Goal: Task Accomplishment & Management: Complete application form

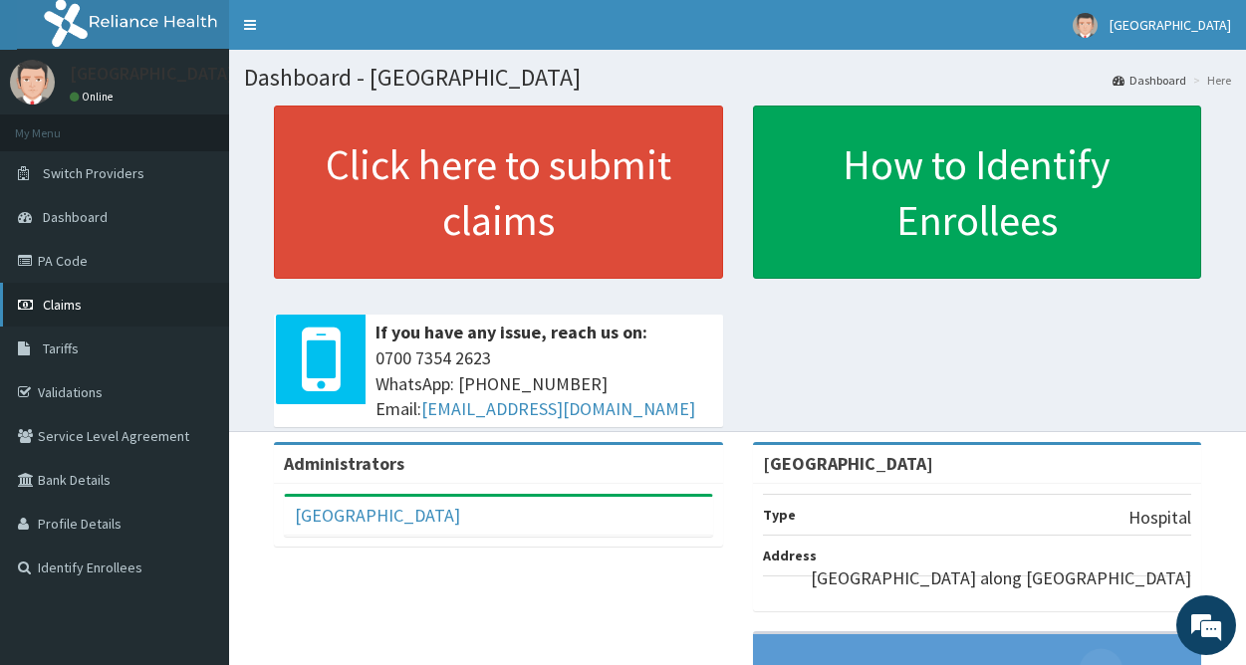
click at [88, 310] on link "Claims" at bounding box center [114, 305] width 229 height 44
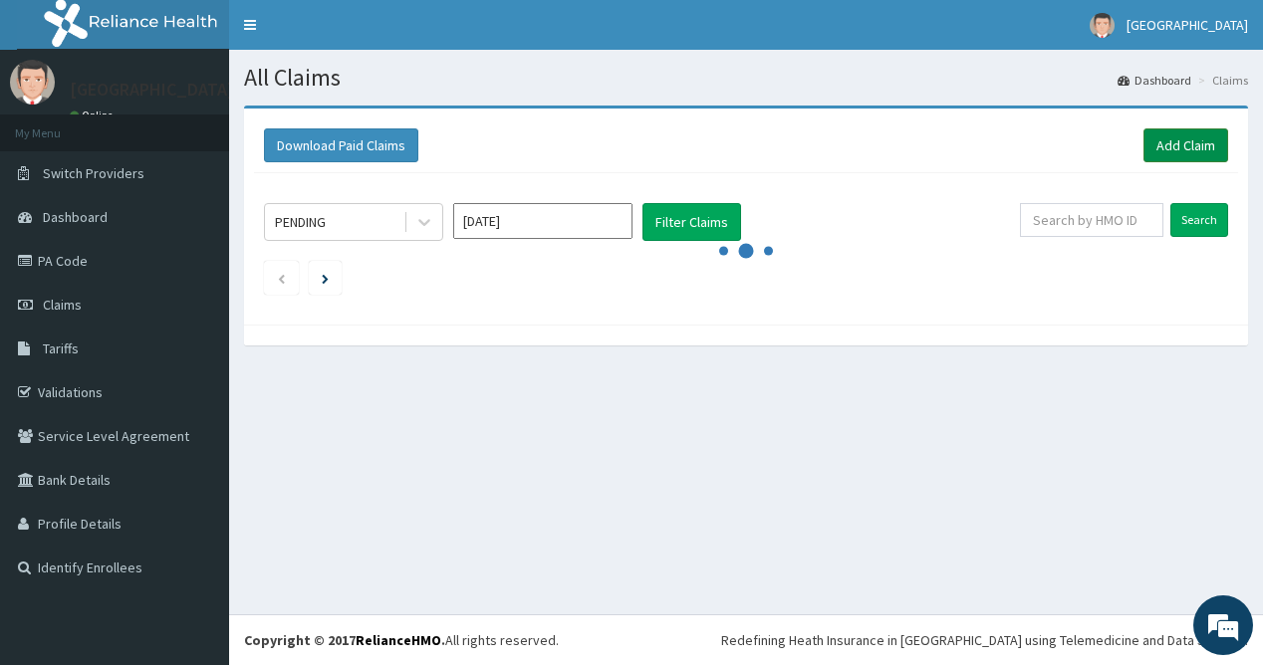
click at [1162, 145] on link "Add Claim" at bounding box center [1186, 146] width 85 height 34
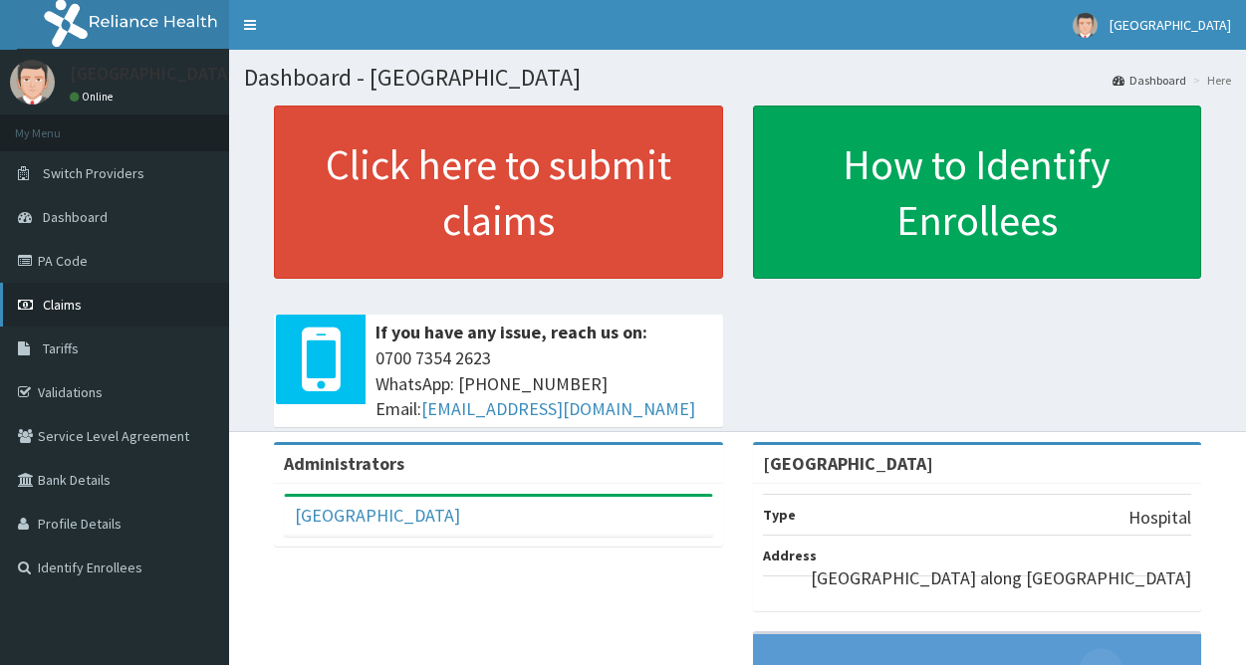
click at [87, 314] on link "Claims" at bounding box center [114, 305] width 229 height 44
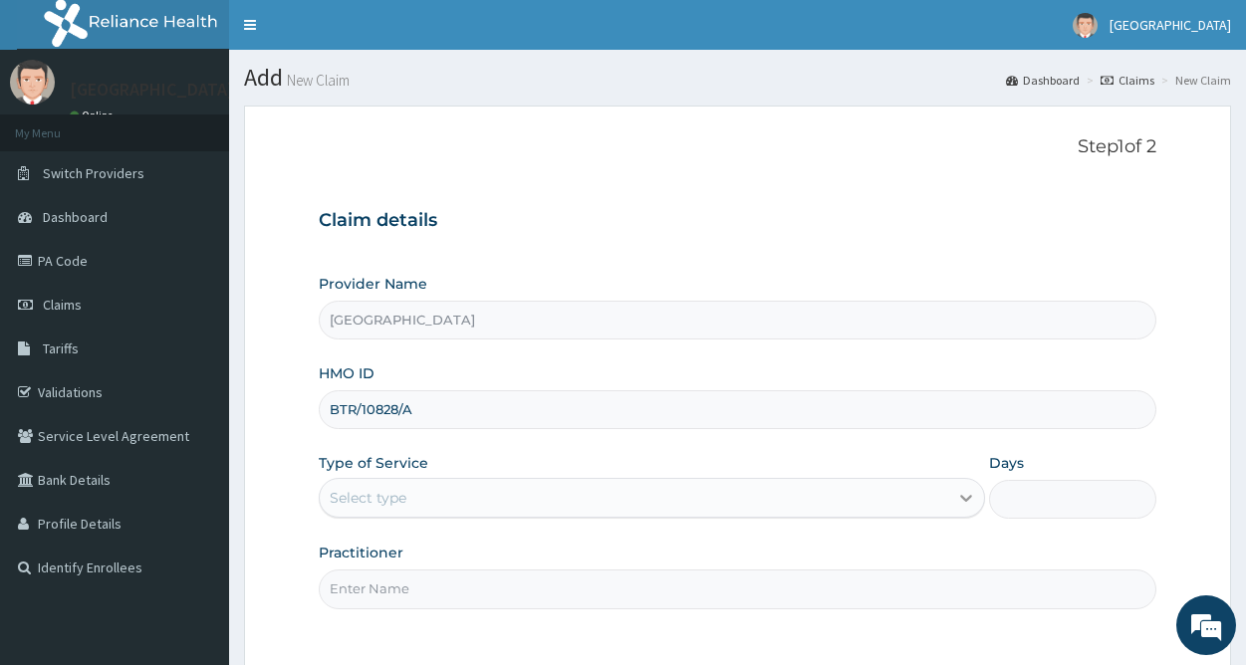
type input "BTR/10828/A"
click at [962, 500] on icon at bounding box center [966, 498] width 20 height 20
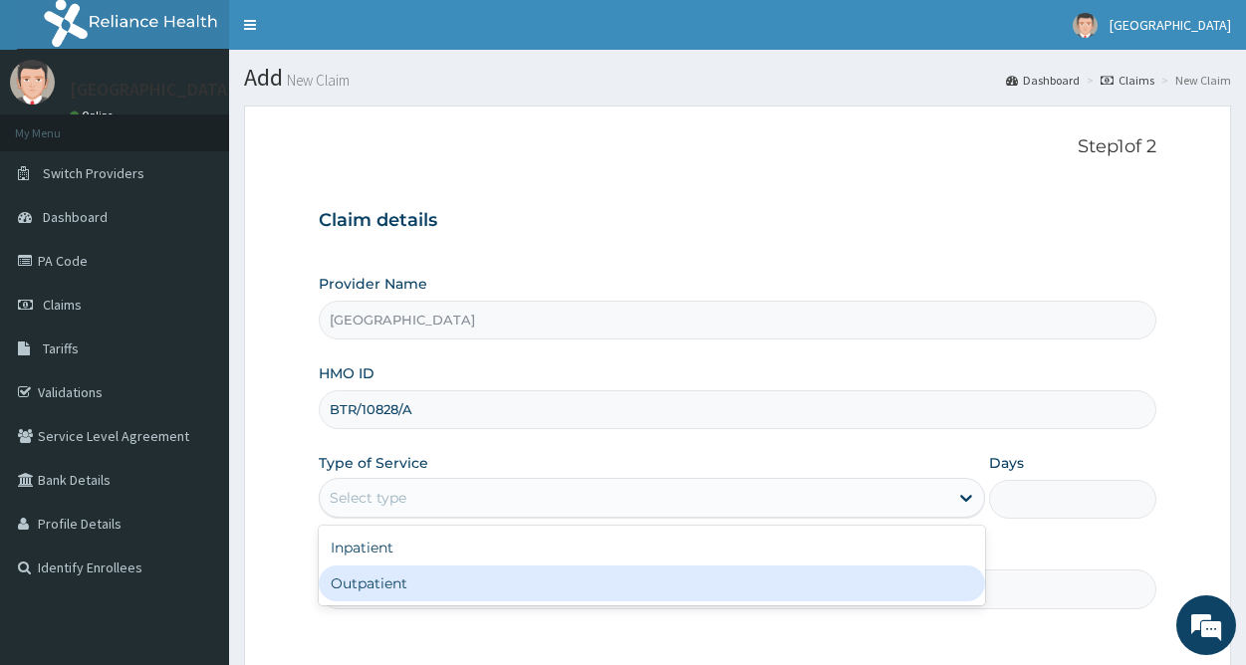
click at [633, 602] on div "Outpatient" at bounding box center [652, 584] width 666 height 36
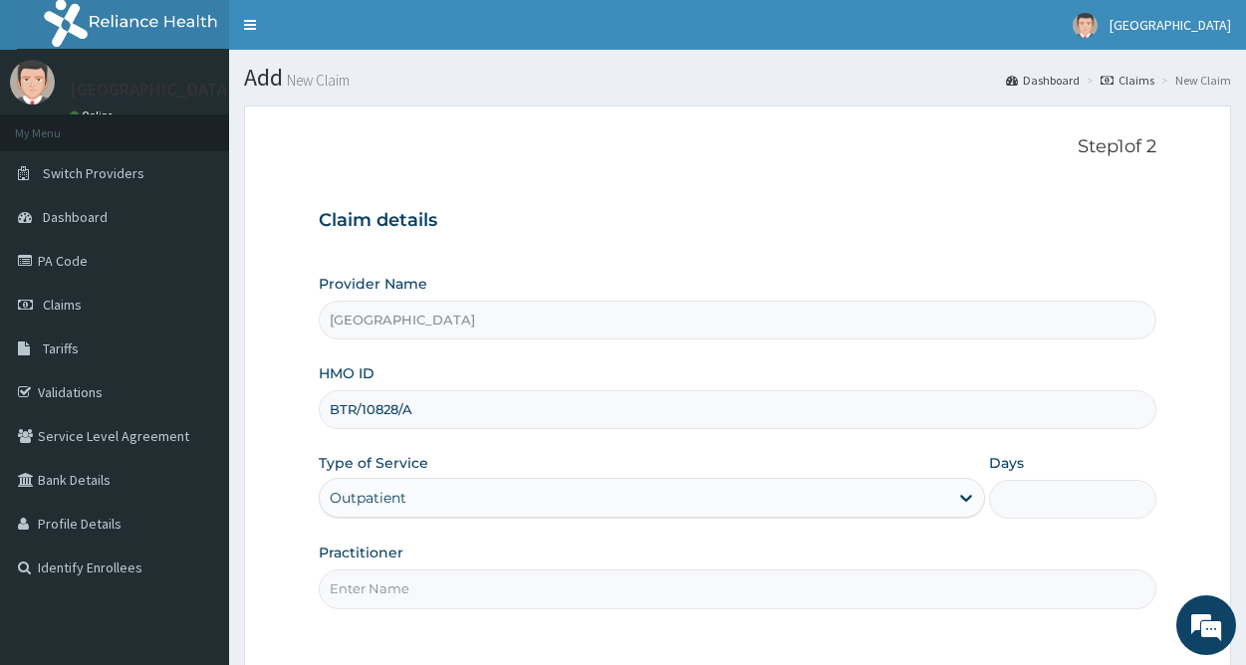
type input "1"
click at [453, 596] on input "Practitioner" at bounding box center [738, 589] width 838 height 39
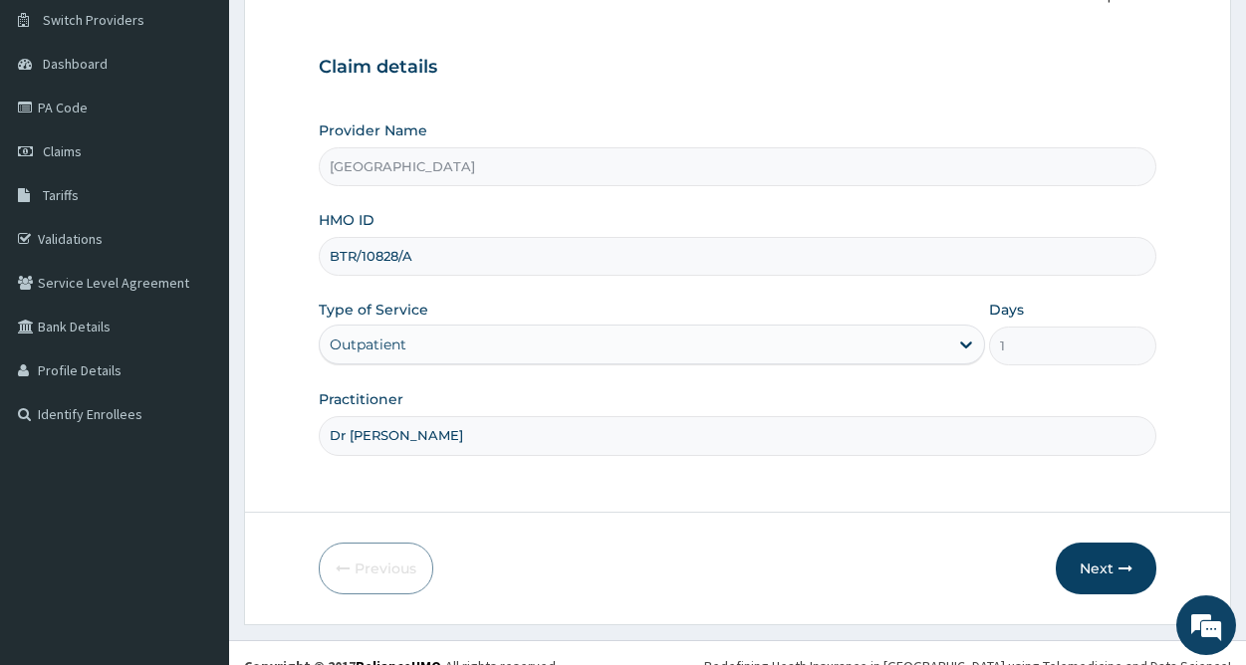
scroll to position [179, 0]
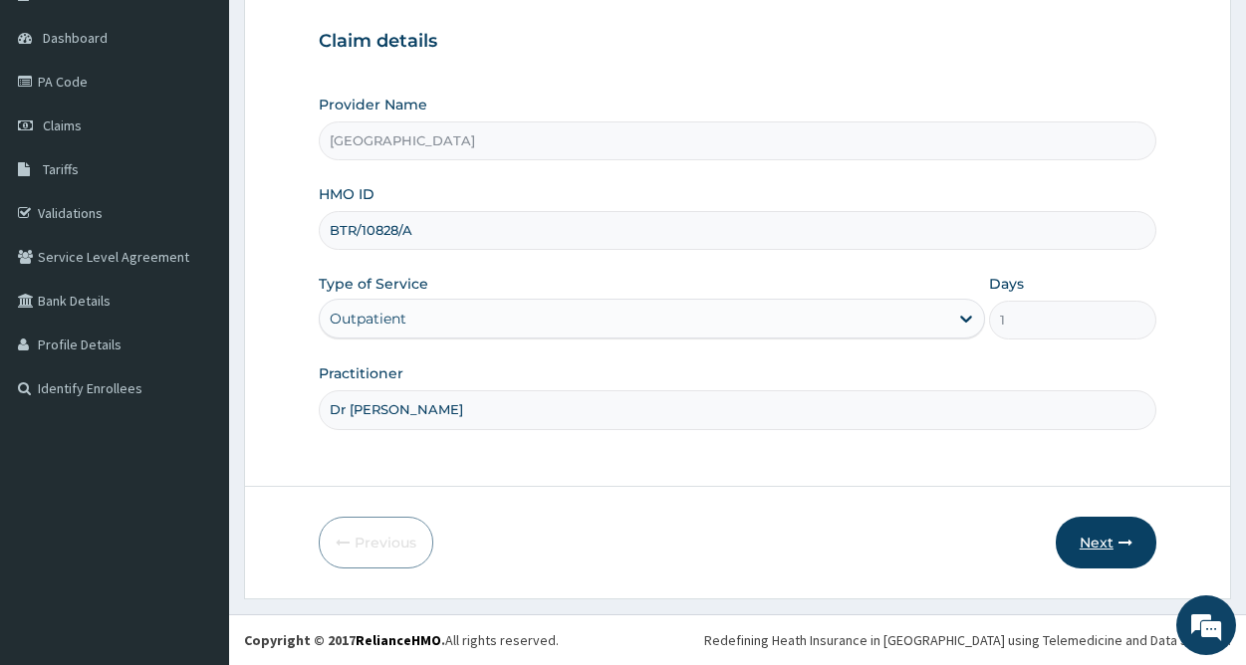
type input "Dr [PERSON_NAME]"
click at [1113, 532] on button "Next" at bounding box center [1106, 543] width 101 height 52
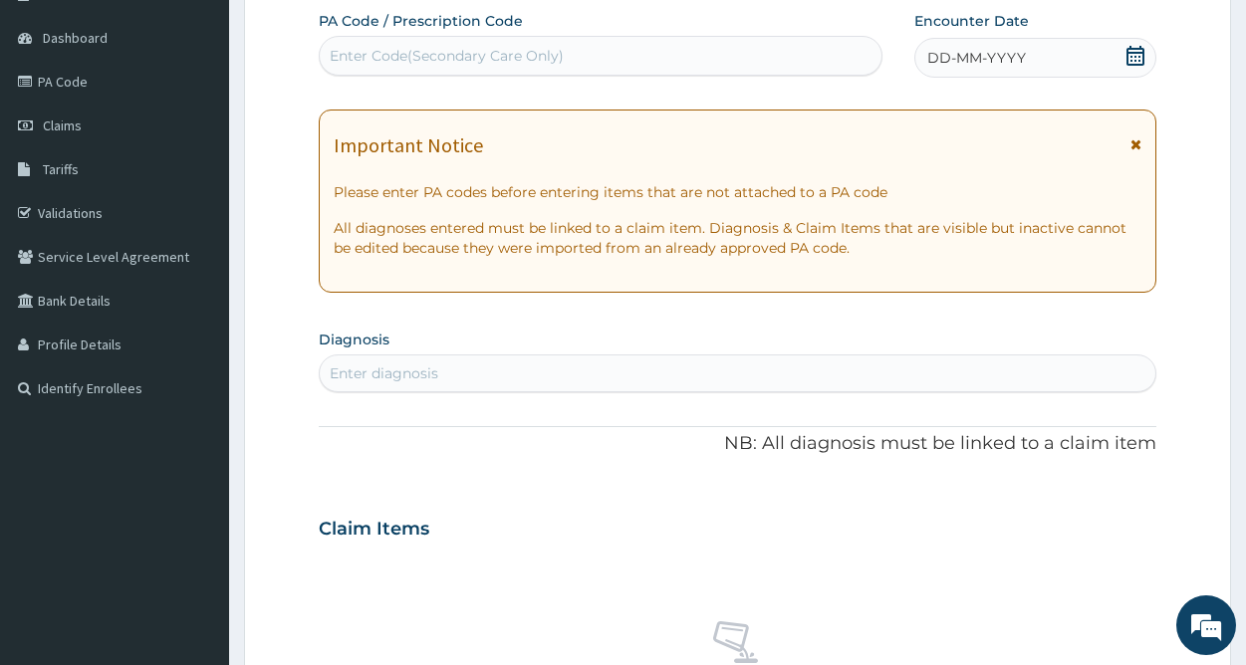
click at [1132, 52] on icon at bounding box center [1136, 56] width 18 height 20
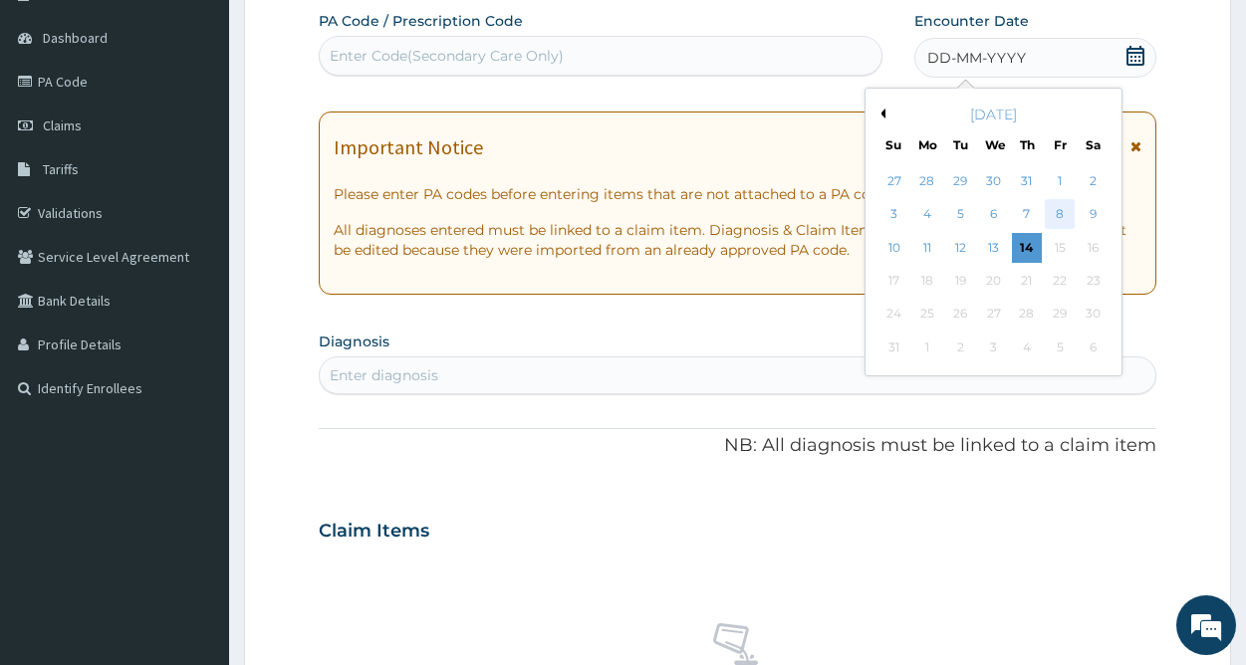
click at [1065, 218] on div "8" at bounding box center [1060, 215] width 30 height 30
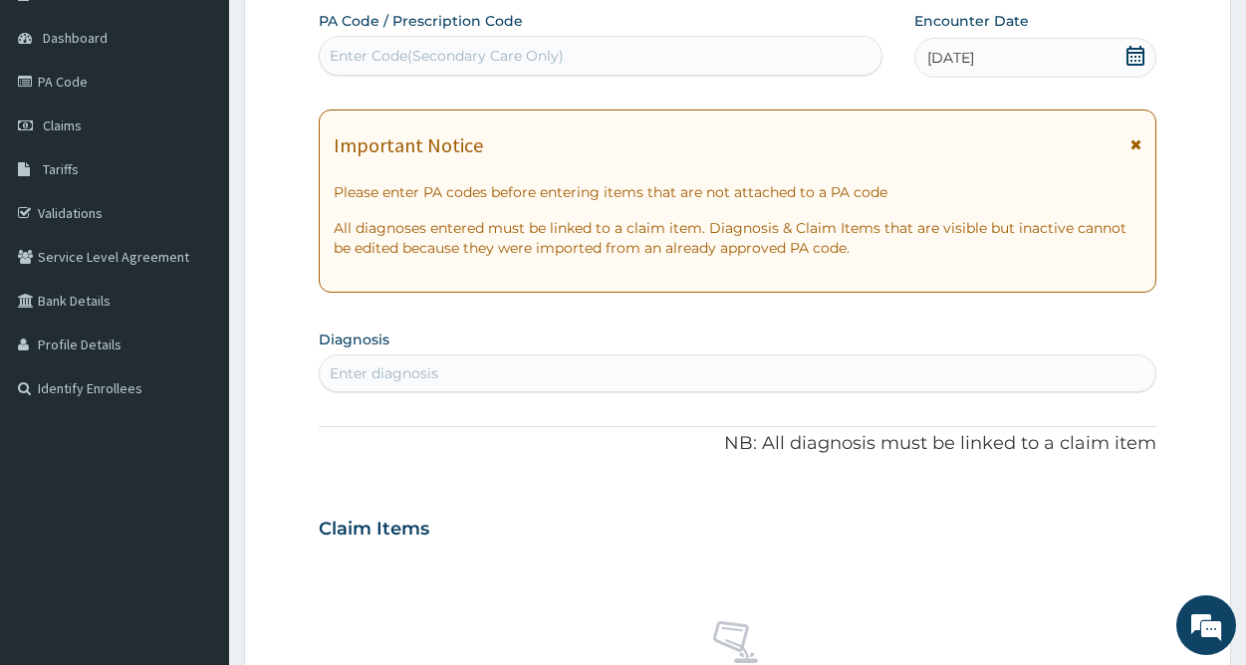
click at [488, 370] on div "Enter diagnosis" at bounding box center [738, 374] width 836 height 32
type input "ACUTE RESPIRA"
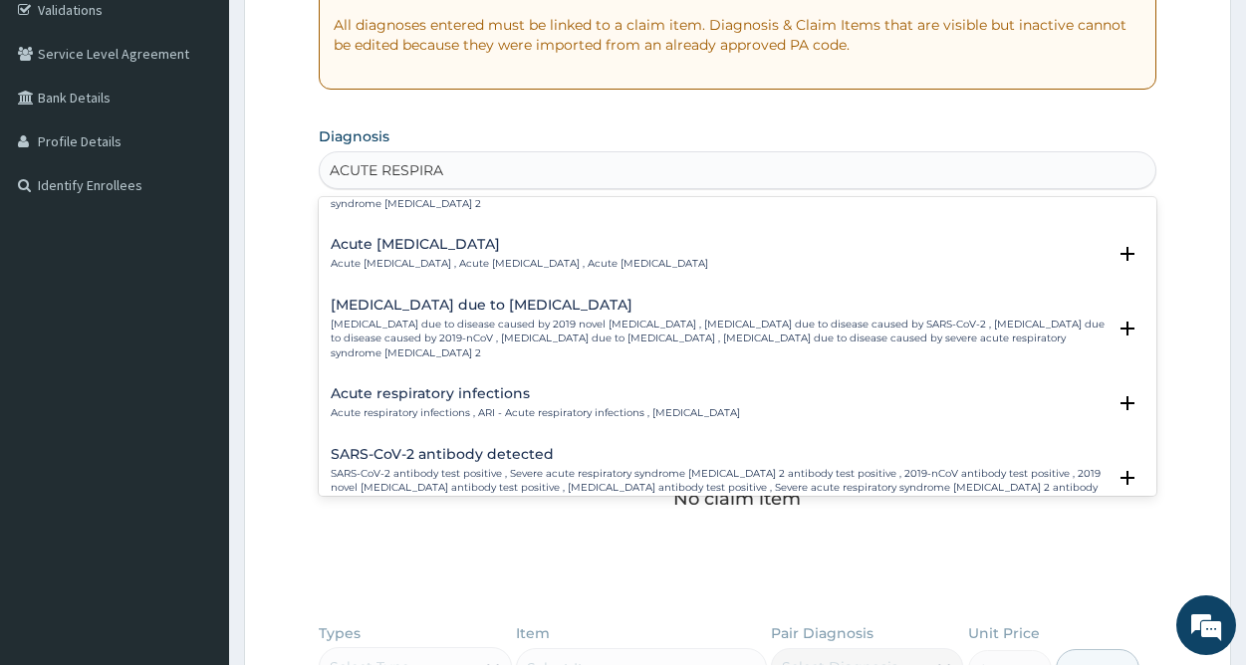
scroll to position [753, 0]
click at [518, 404] on p "Acute respiratory infections , ARI - Acute respiratory infections , Acute respi…" at bounding box center [535, 411] width 409 height 14
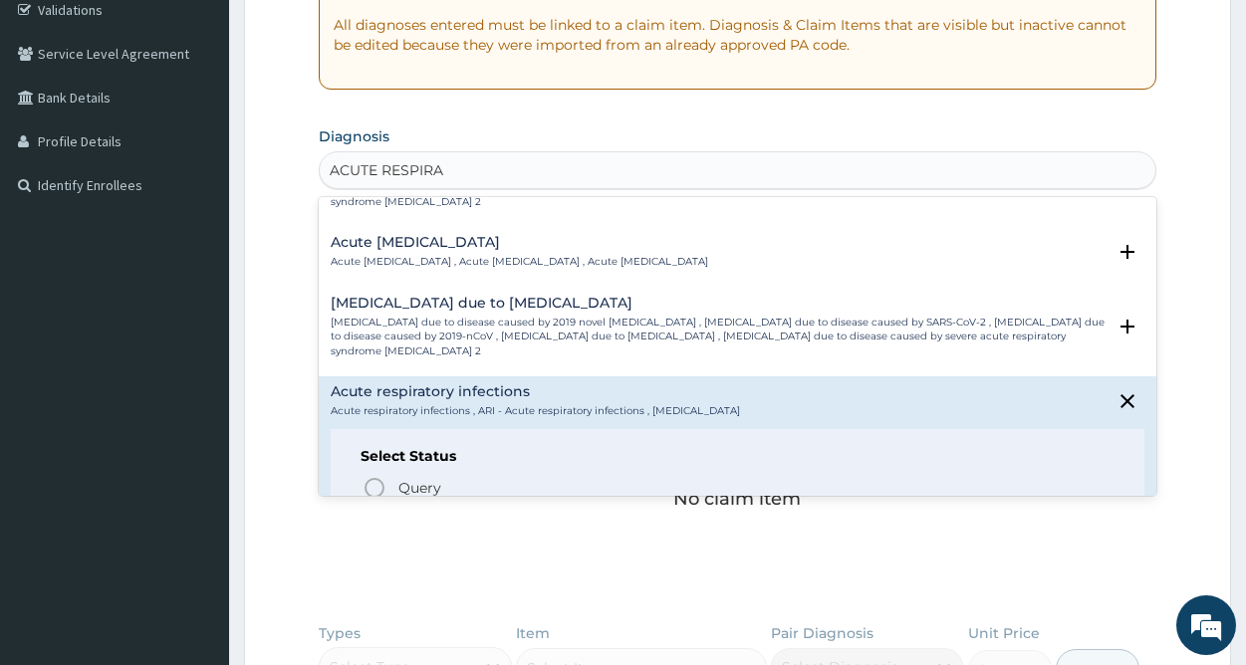
click at [422, 513] on p "Confirmed" at bounding box center [433, 523] width 75 height 20
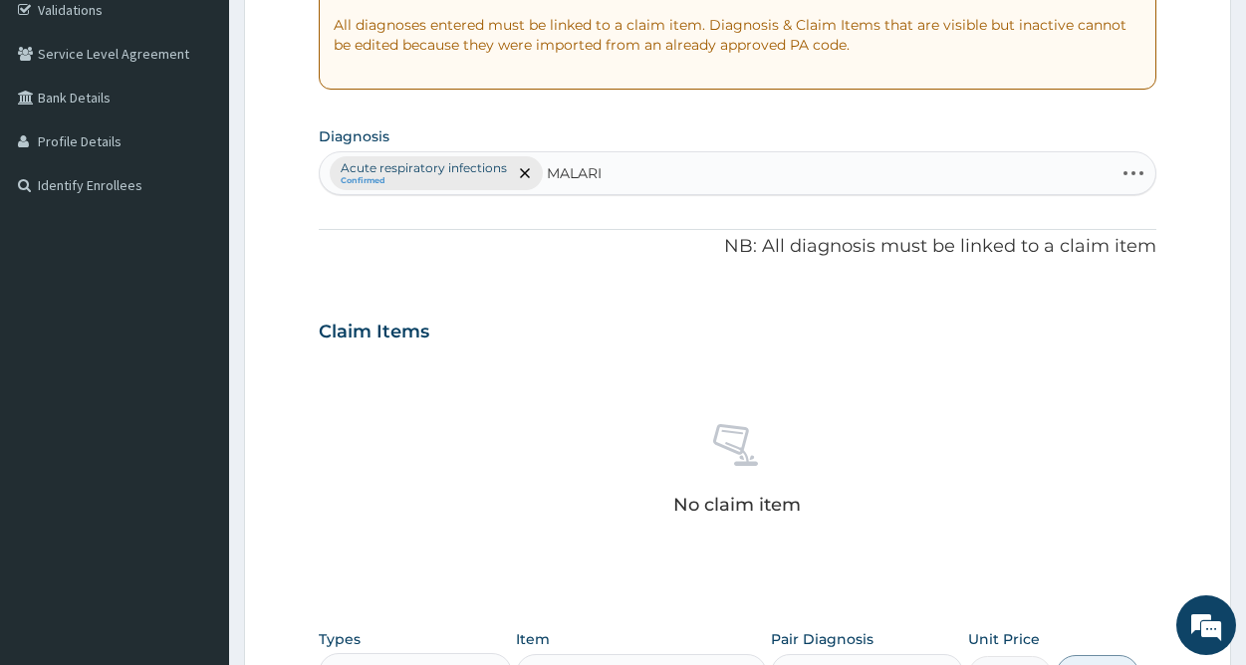
type input "MALARIA"
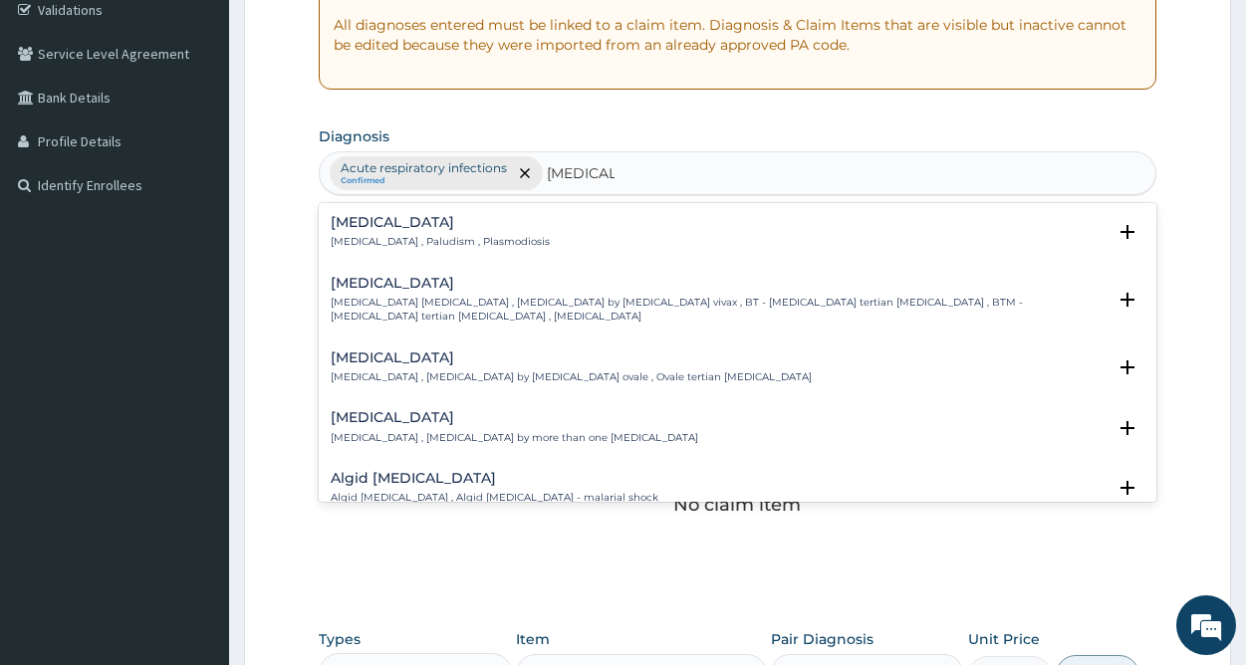
click at [452, 233] on div "Malaria Malaria , Paludism , Plasmodiosis" at bounding box center [440, 232] width 219 height 35
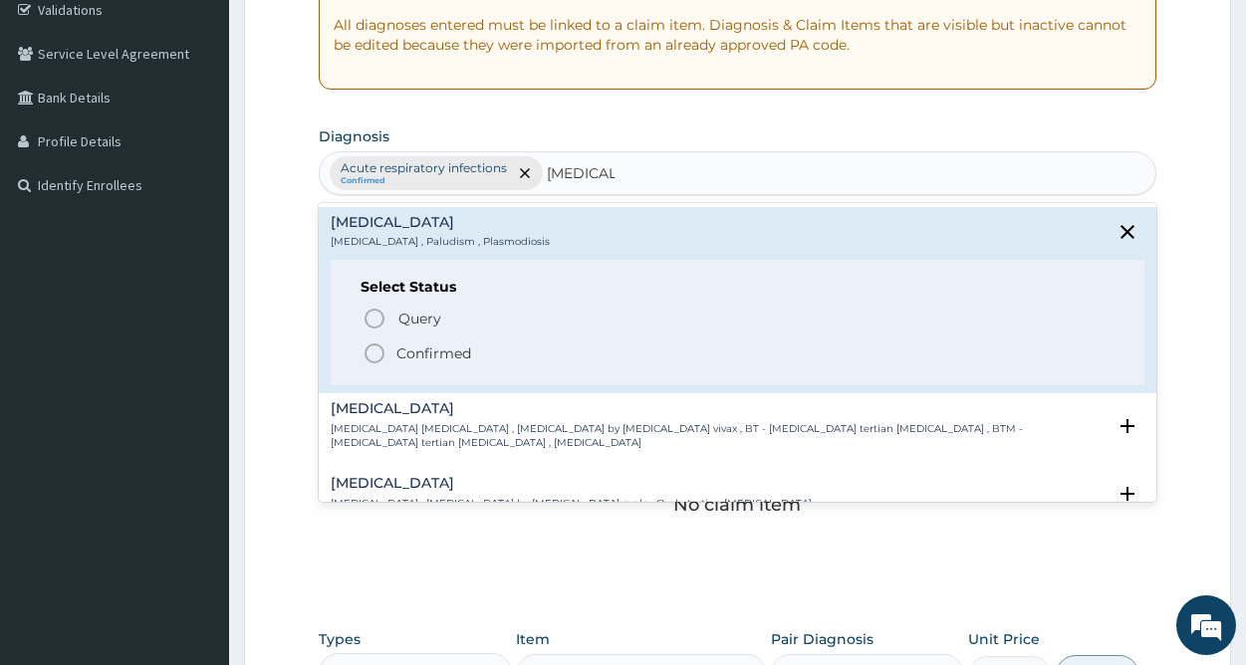
click at [429, 356] on p "Confirmed" at bounding box center [433, 354] width 75 height 20
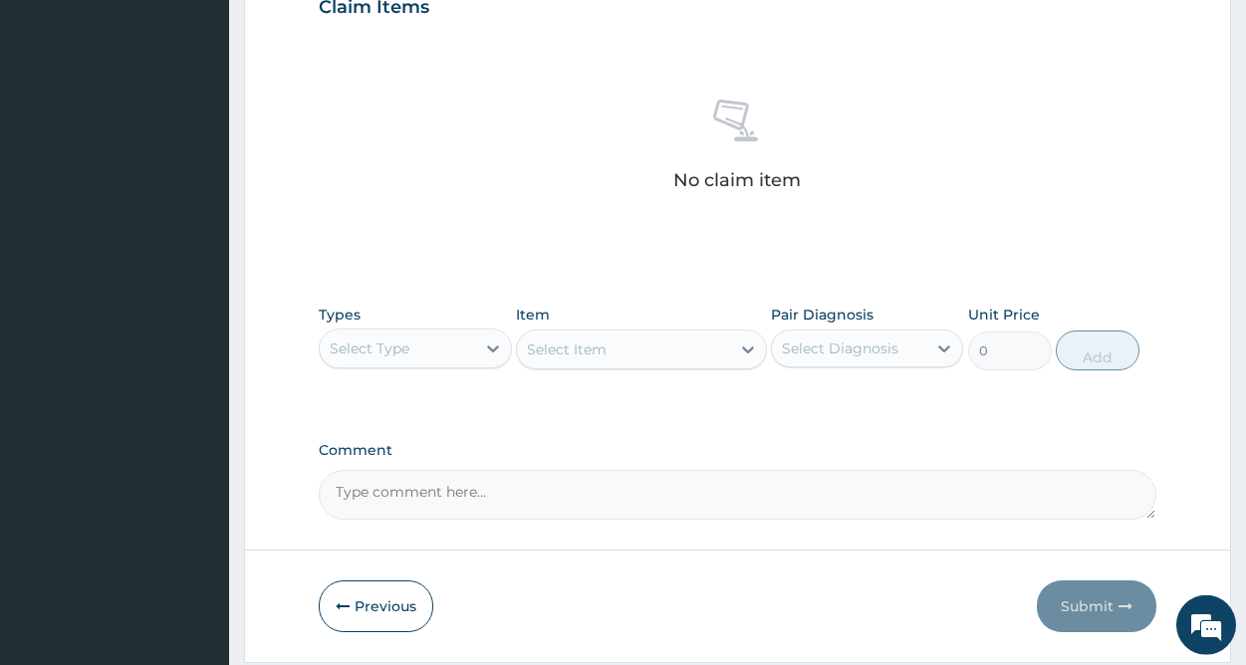
scroll to position [771, 0]
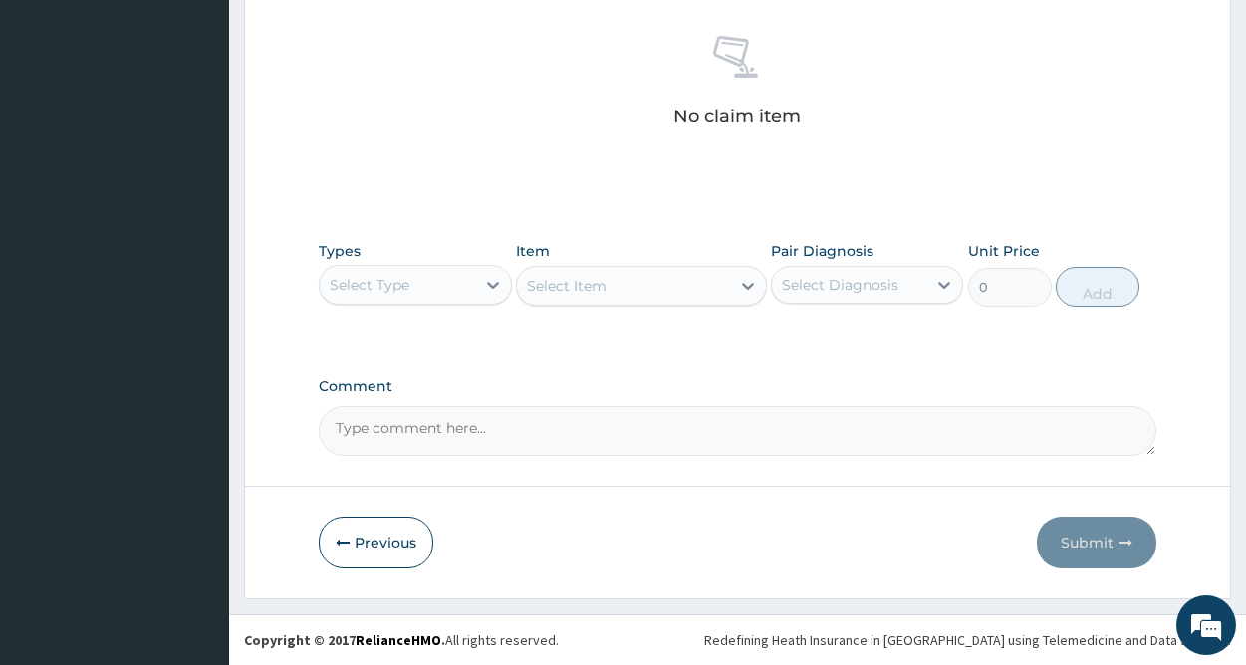
click at [468, 278] on div "Select Type" at bounding box center [397, 285] width 154 height 32
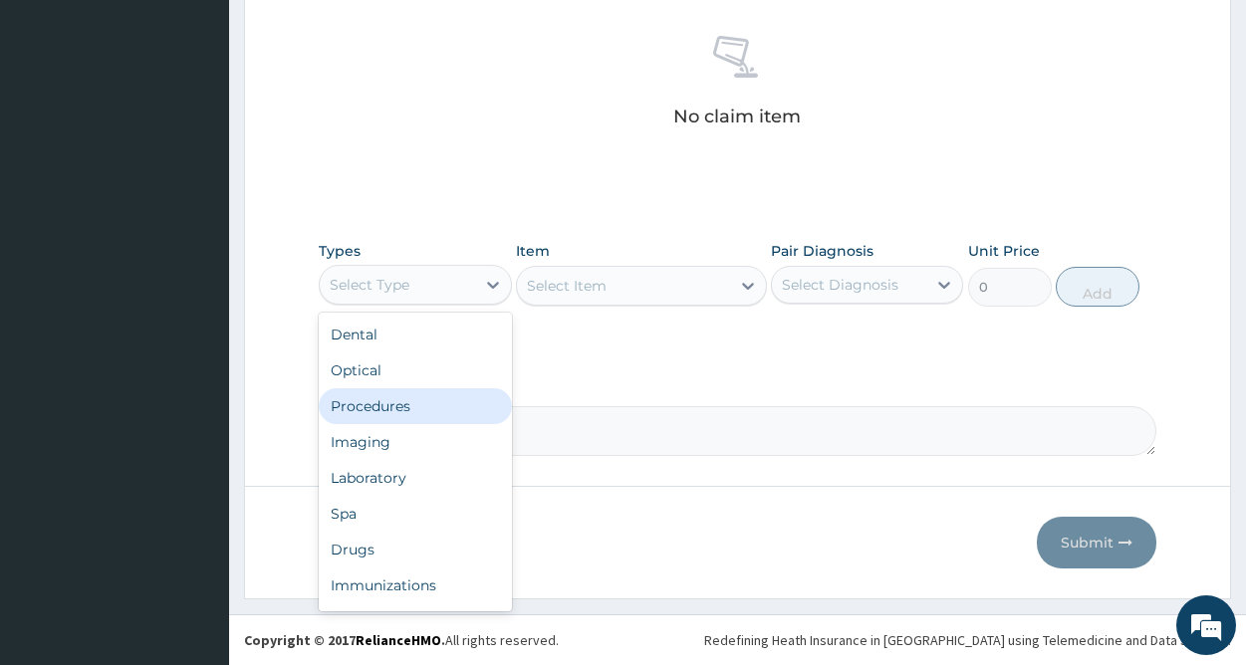
click at [412, 406] on div "Procedures" at bounding box center [415, 407] width 192 height 36
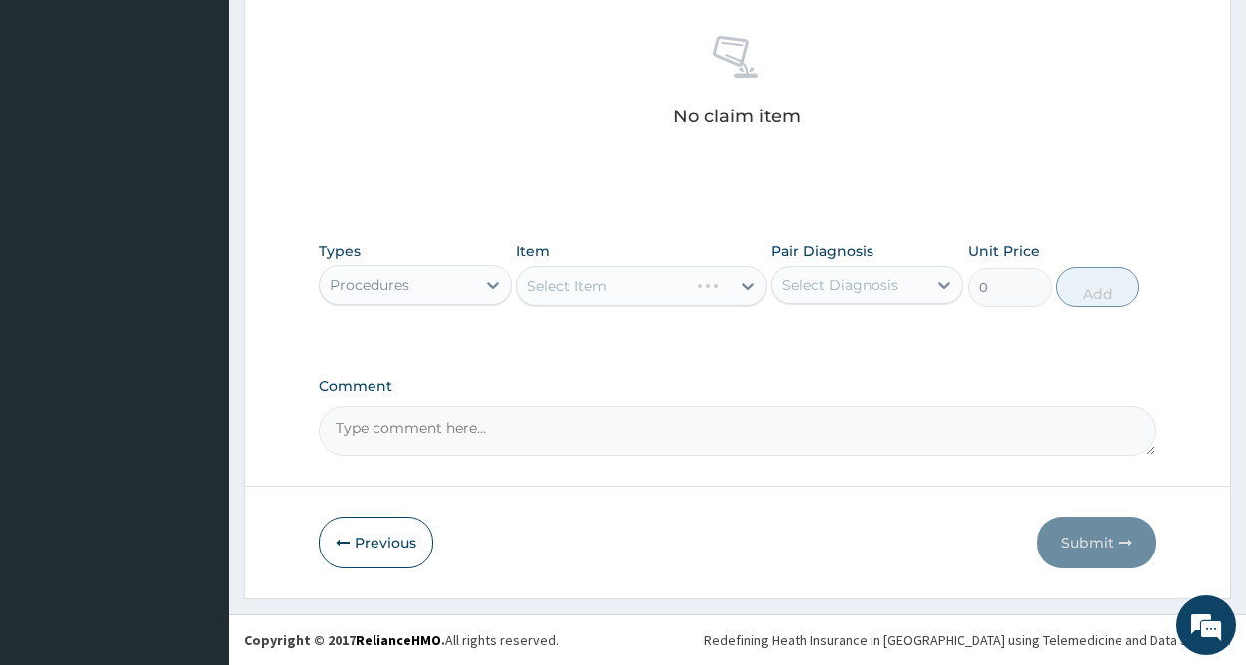
click at [698, 277] on div "Select Item" at bounding box center [641, 286] width 251 height 40
click at [742, 282] on div "Select Item" at bounding box center [641, 286] width 251 height 40
click at [710, 293] on div "Select Item" at bounding box center [623, 286] width 213 height 32
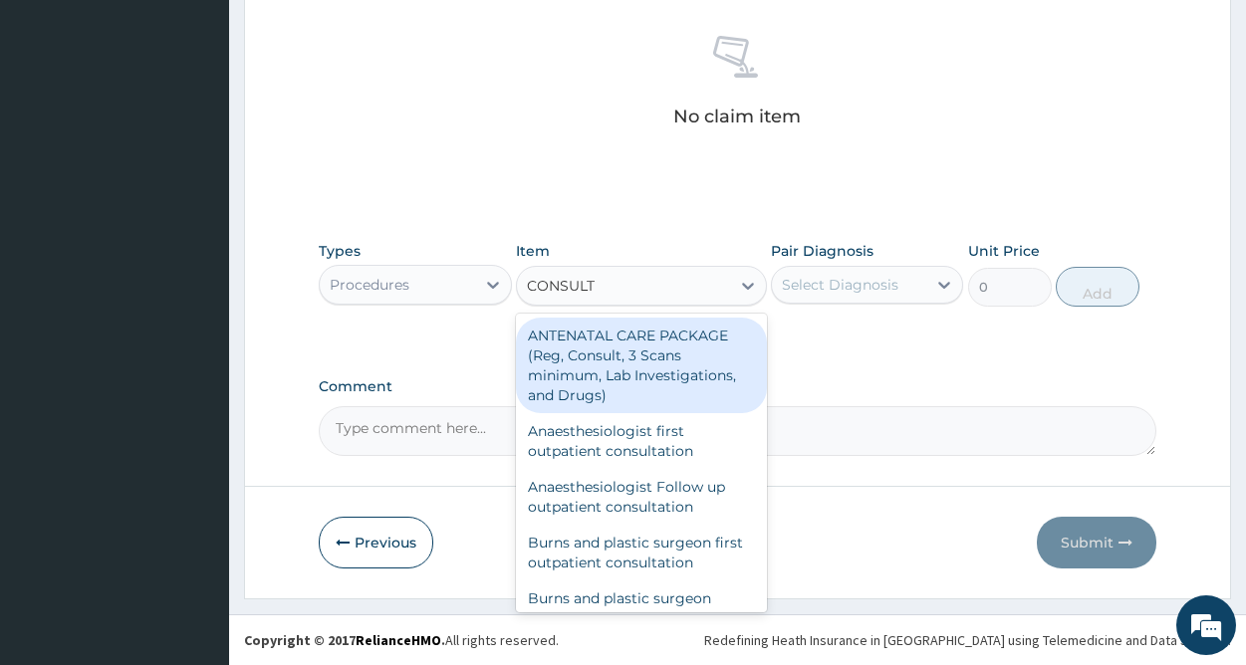
type input "CONSULTA"
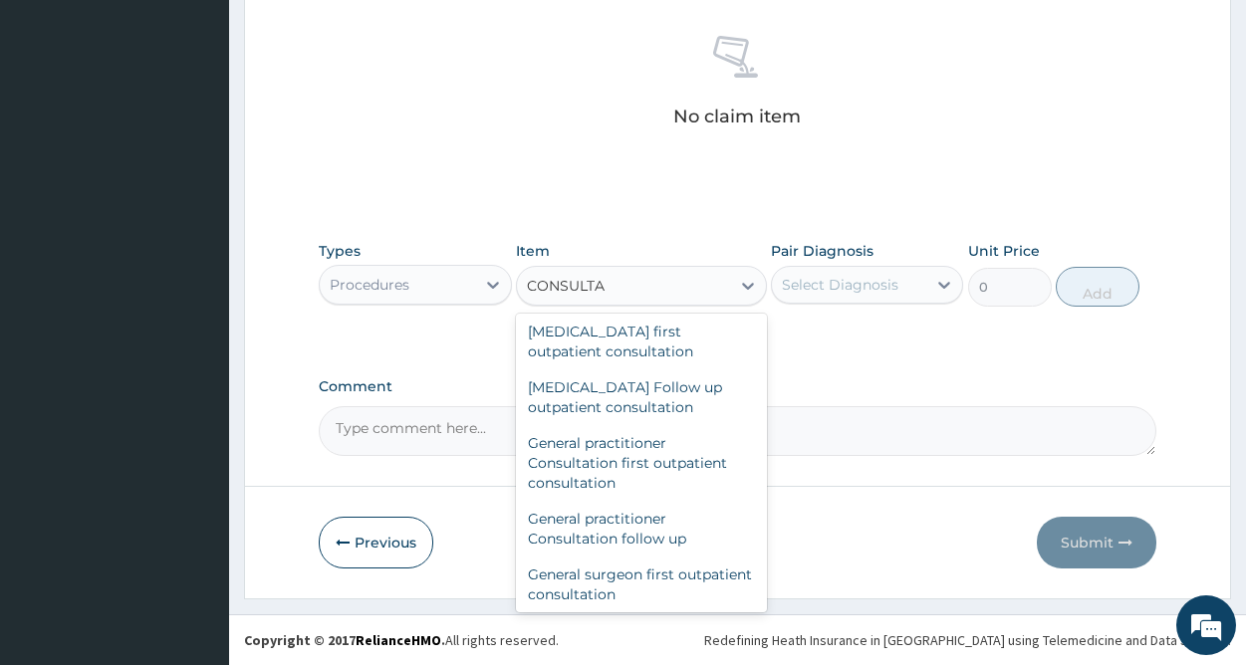
scroll to position [1022, 0]
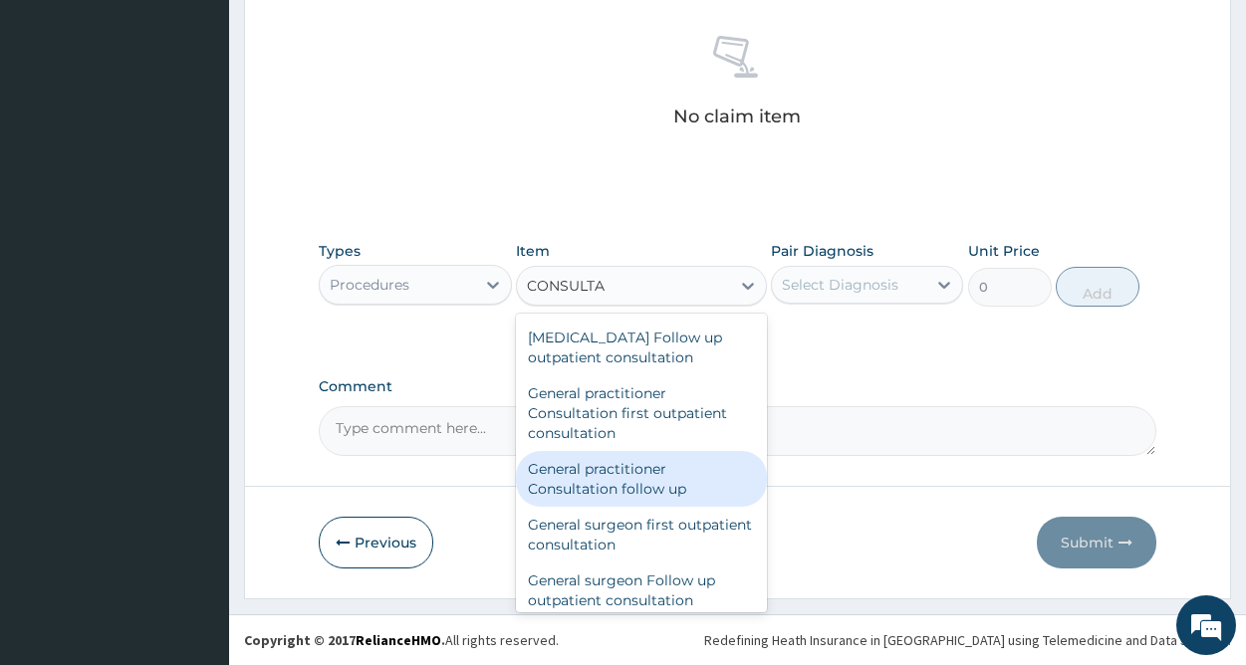
click at [634, 481] on div "General practitioner Consultation follow up" at bounding box center [641, 479] width 251 height 56
type input "2365"
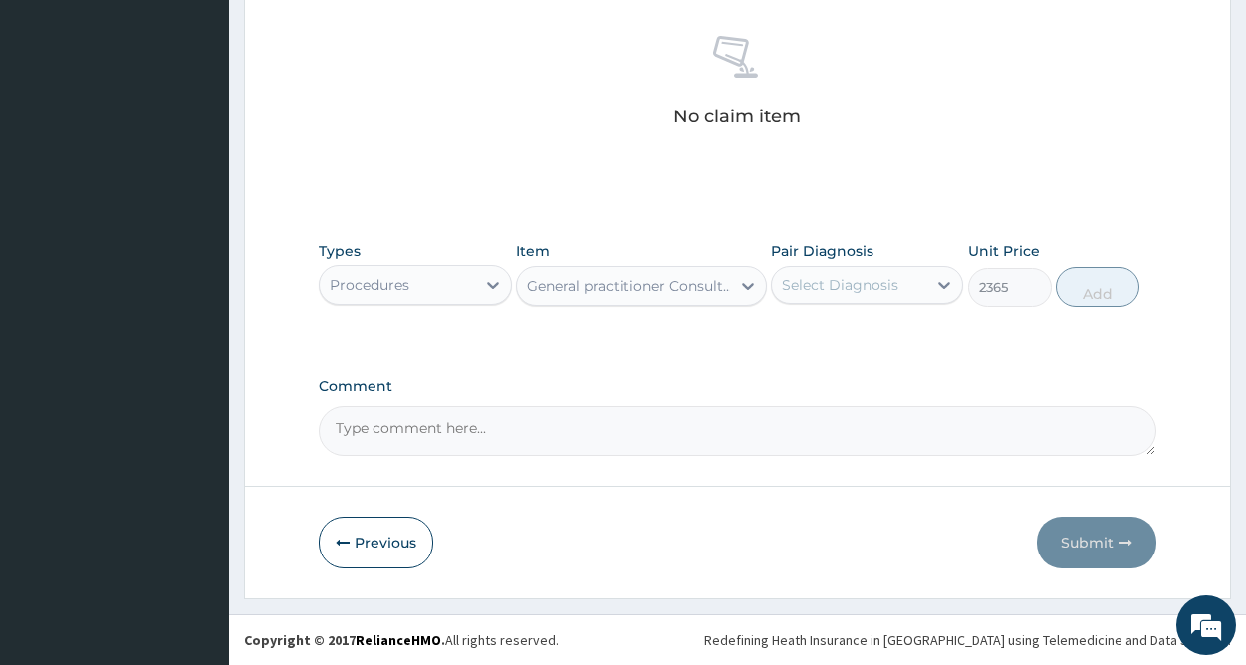
click at [899, 290] on div "Select Diagnosis" at bounding box center [849, 285] width 154 height 32
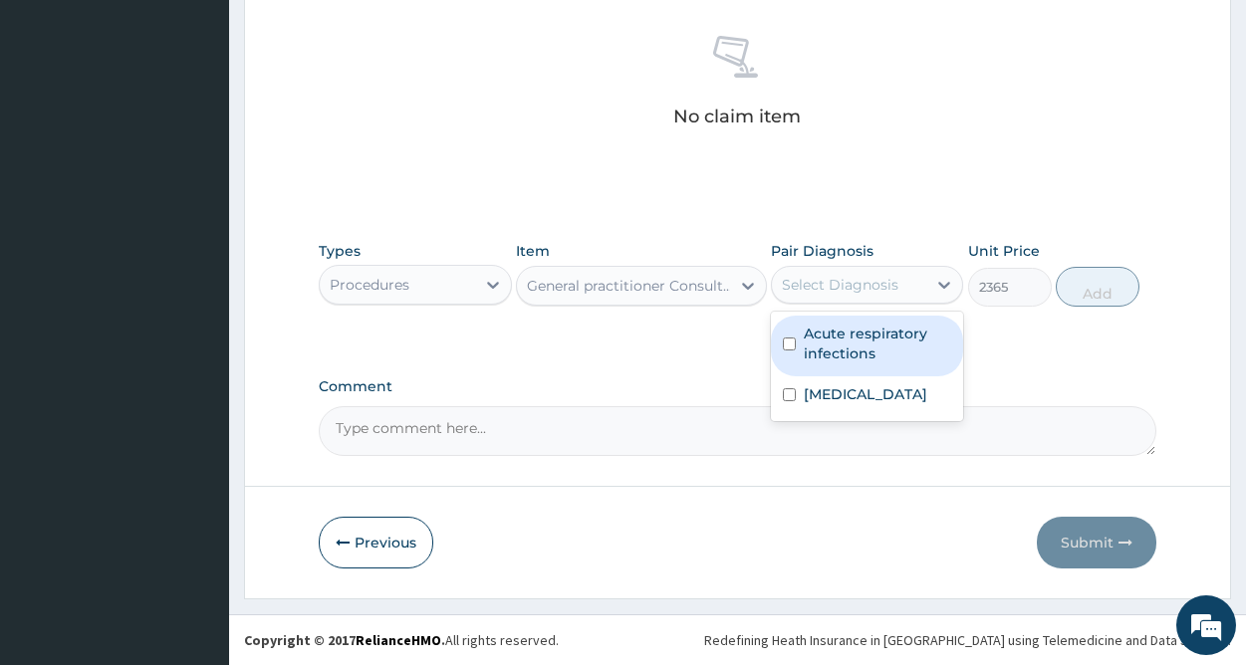
click at [866, 352] on label "Acute respiratory infections" at bounding box center [877, 344] width 147 height 40
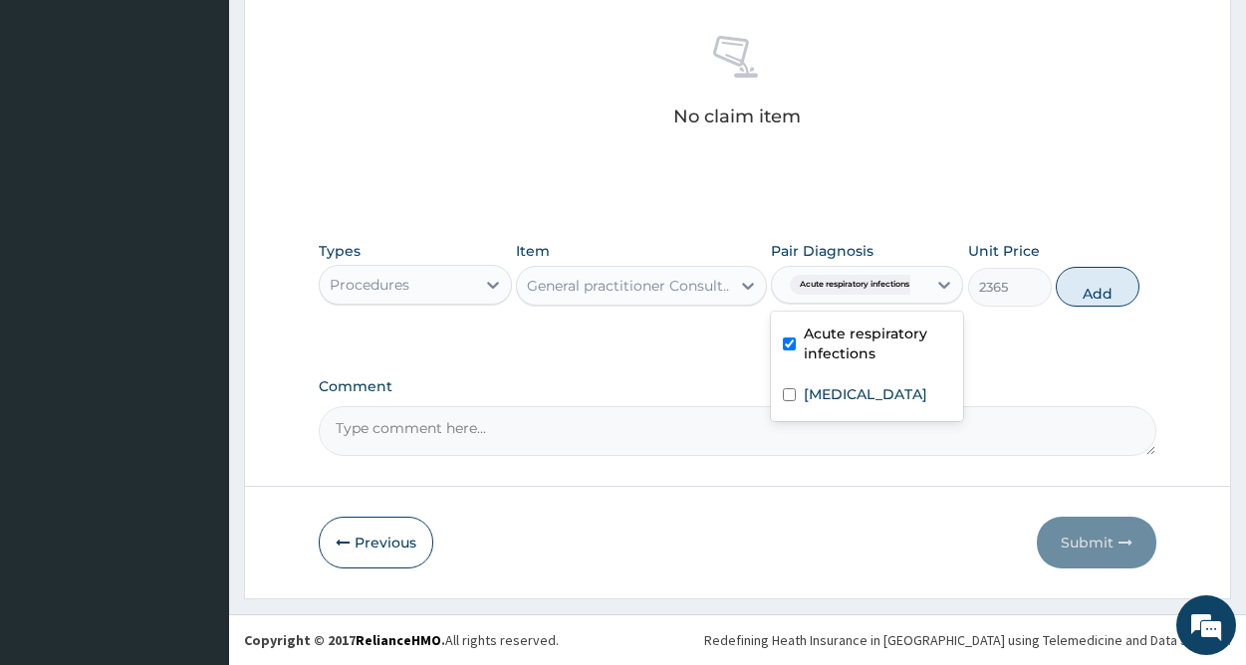
checkbox input "true"
click at [844, 396] on label "Malaria" at bounding box center [866, 395] width 124 height 20
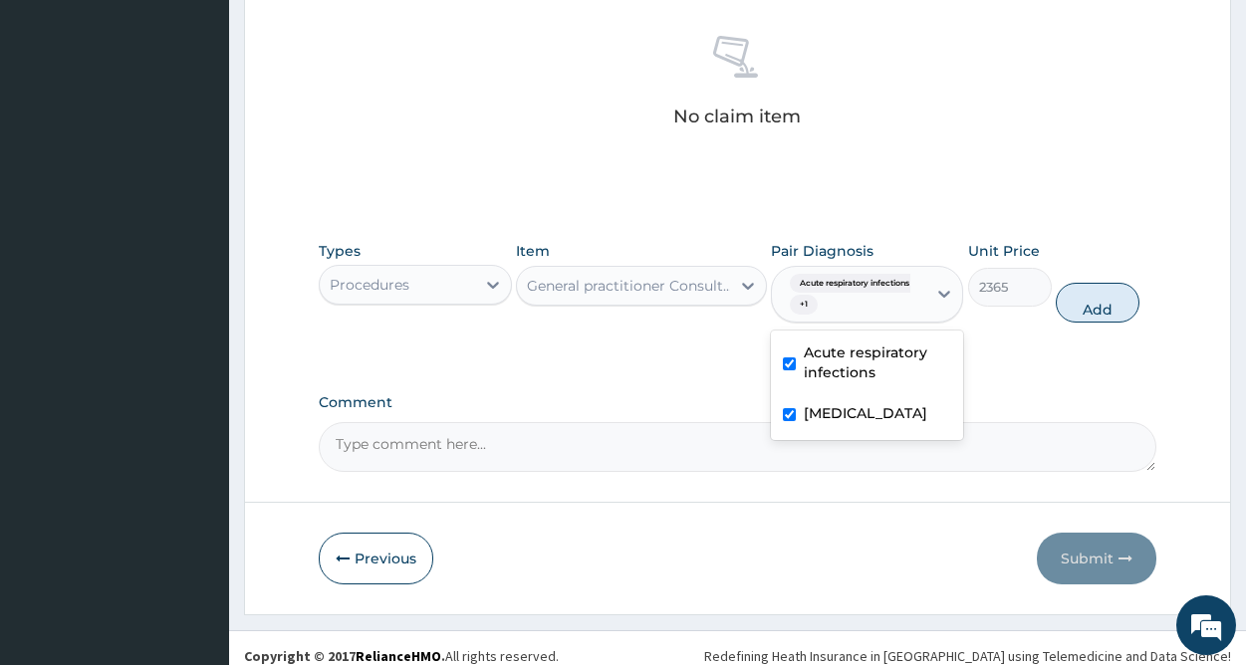
checkbox input "true"
click at [1091, 313] on button "Add" at bounding box center [1098, 303] width 84 height 40
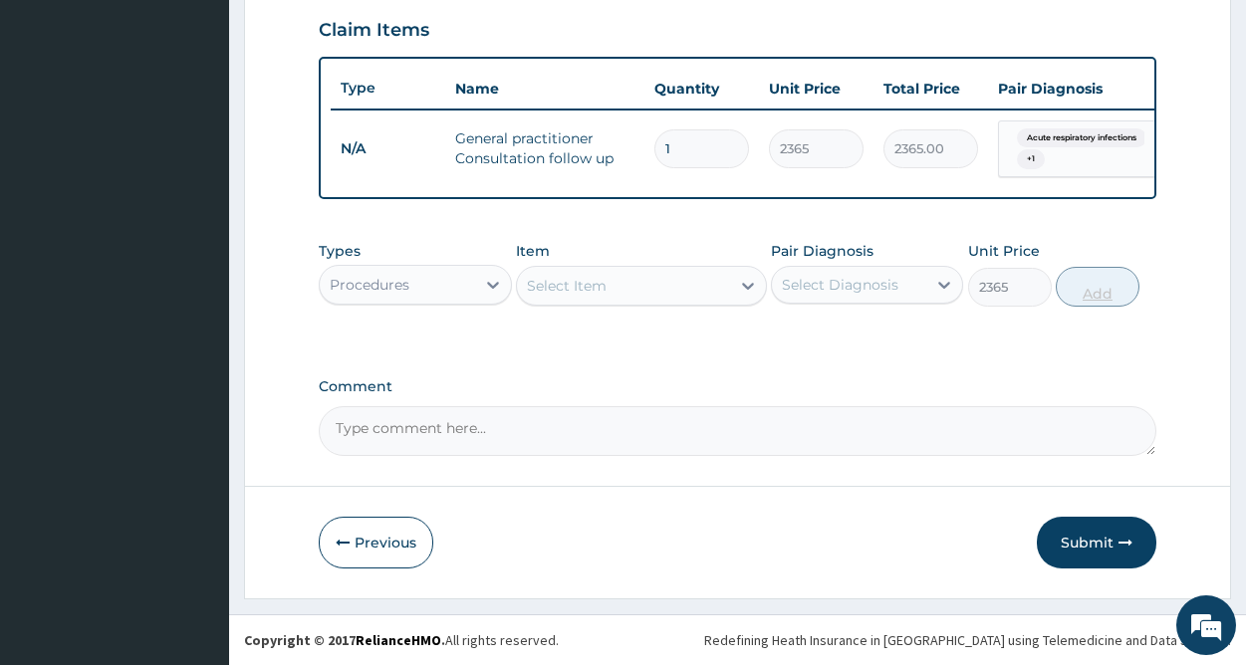
type input "0"
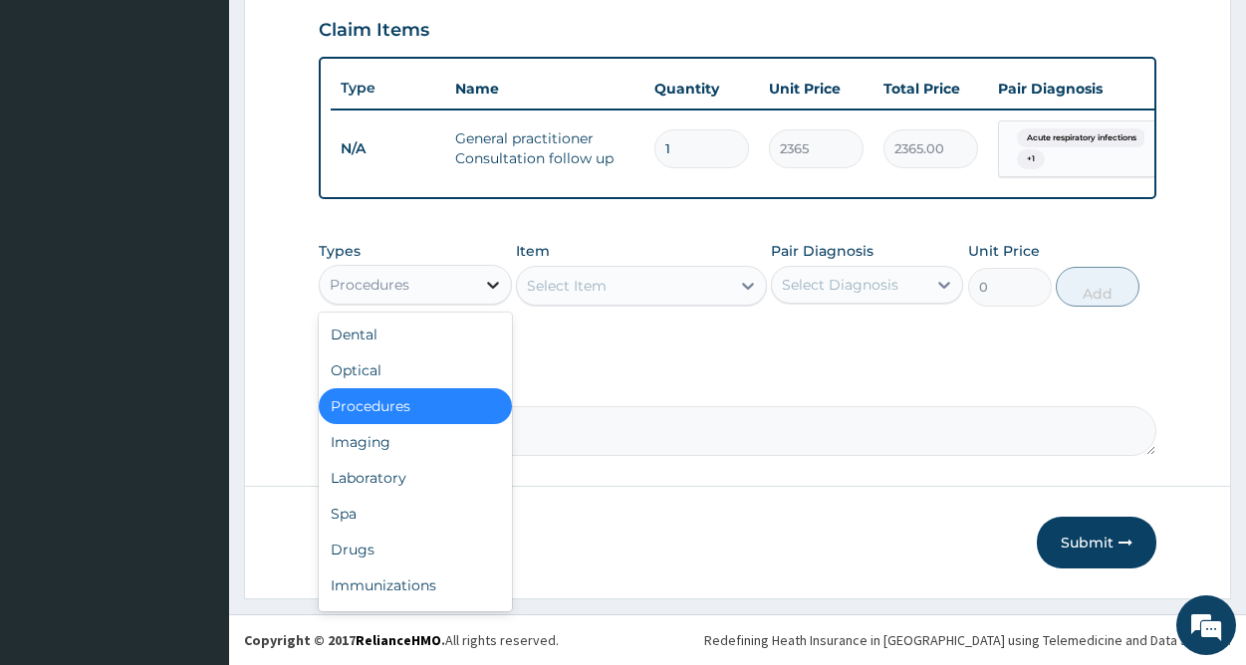
click at [495, 295] on div at bounding box center [493, 285] width 36 height 36
click at [382, 534] on div "Drugs" at bounding box center [415, 550] width 192 height 36
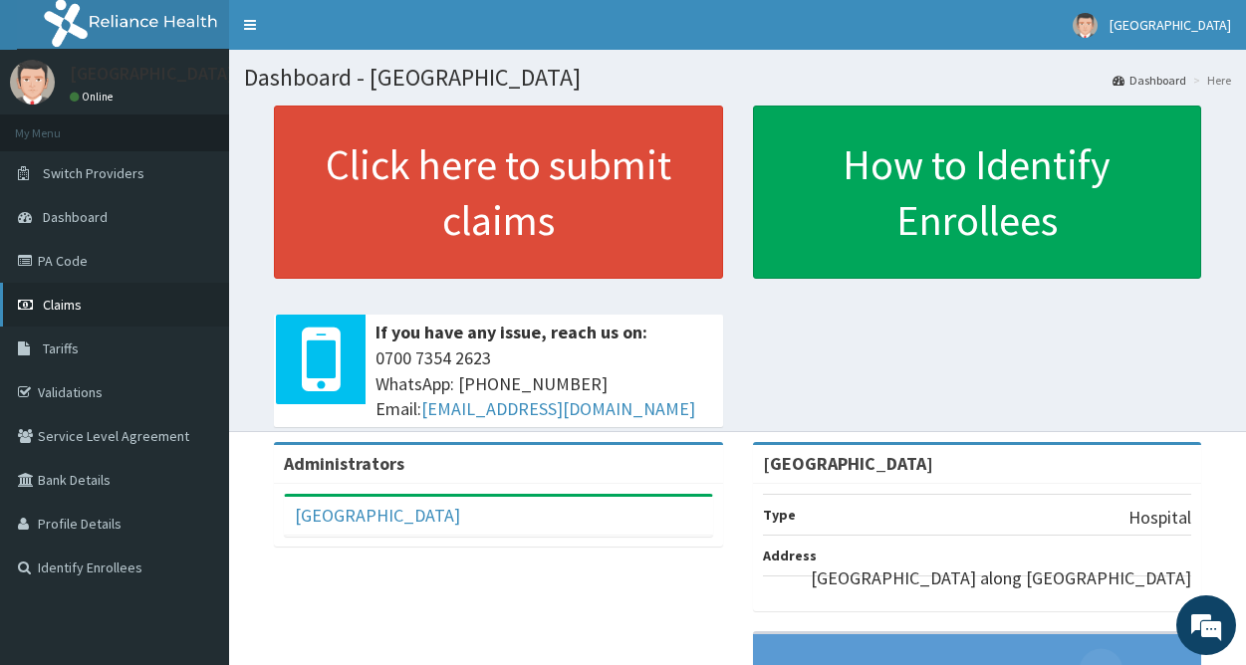
click at [77, 299] on span "Claims" at bounding box center [62, 305] width 39 height 18
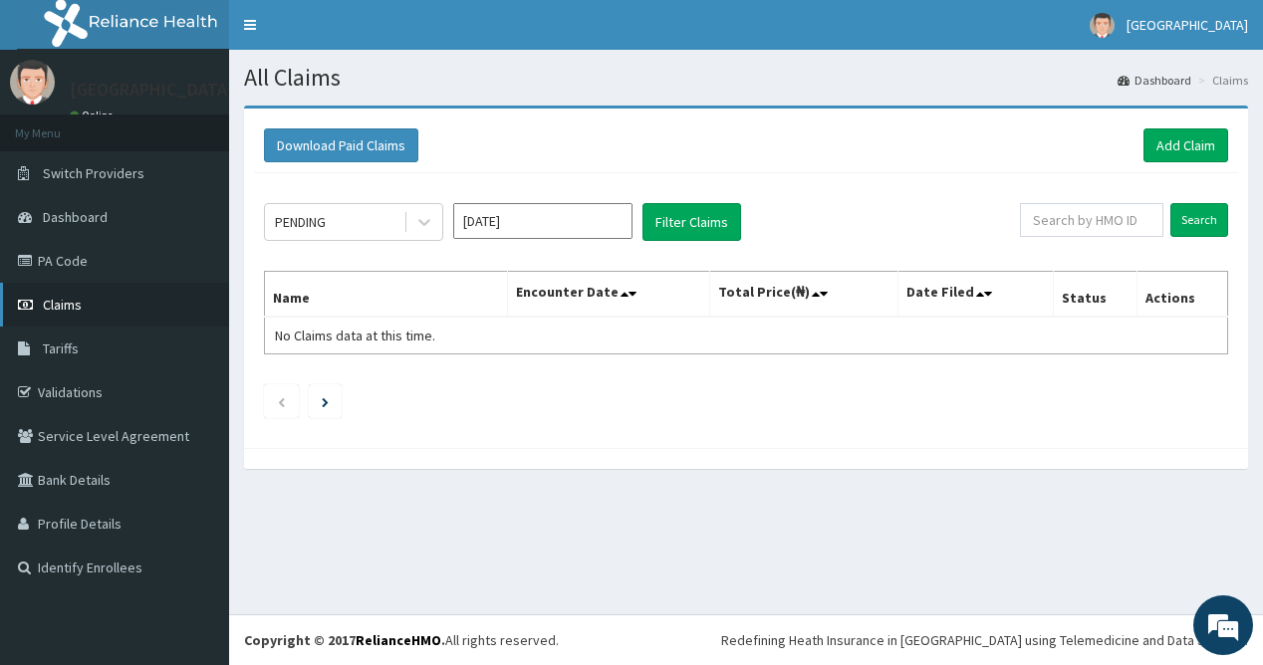
click at [81, 297] on span "Claims" at bounding box center [62, 305] width 39 height 18
click at [1180, 144] on link "Add Claim" at bounding box center [1186, 146] width 85 height 34
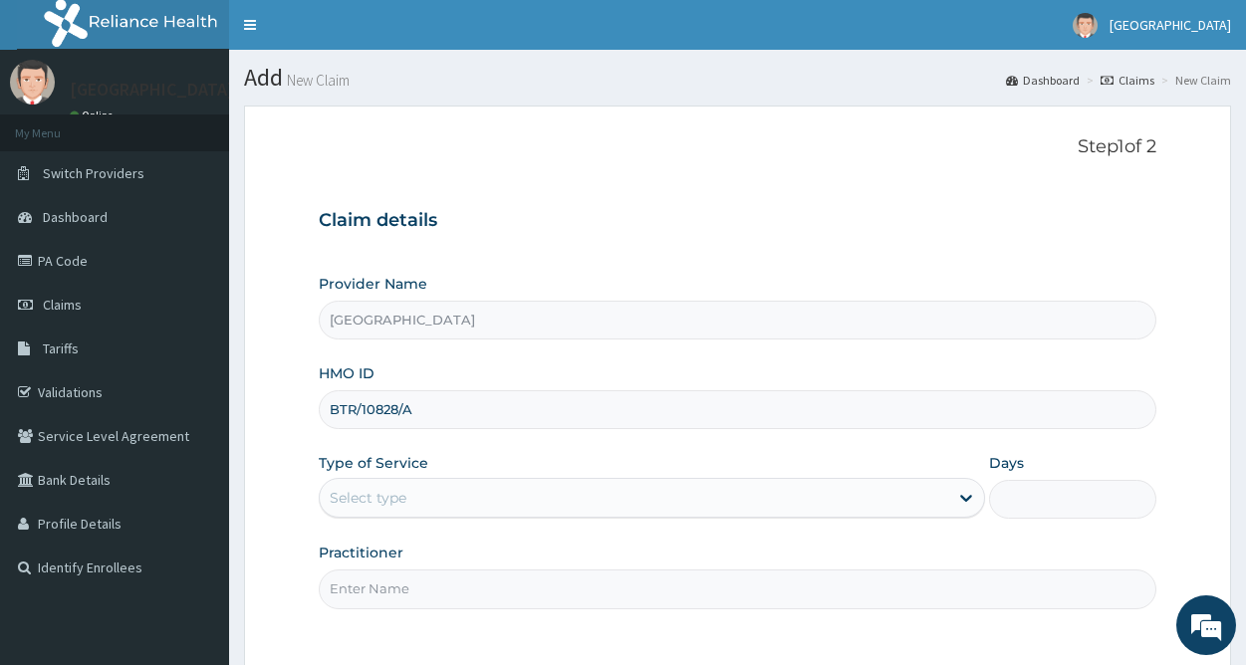
type input "BTR/10828/A"
click at [390, 502] on div "Select type" at bounding box center [368, 498] width 77 height 20
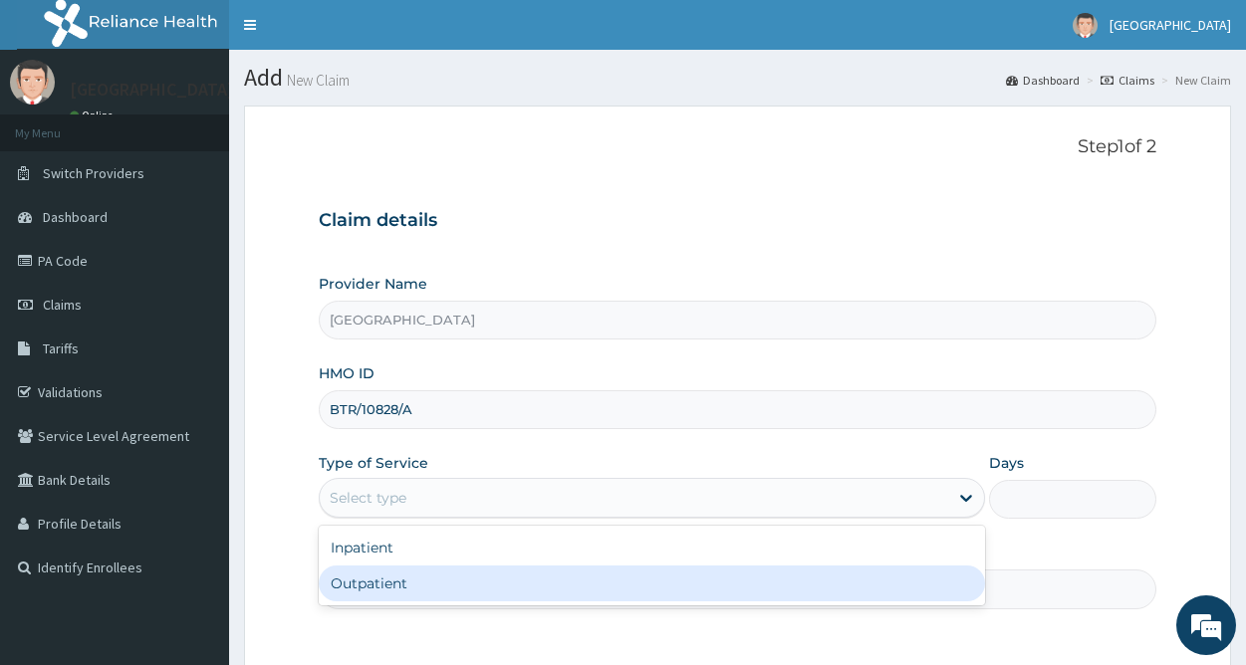
click at [400, 590] on div "Outpatient" at bounding box center [652, 584] width 666 height 36
type input "1"
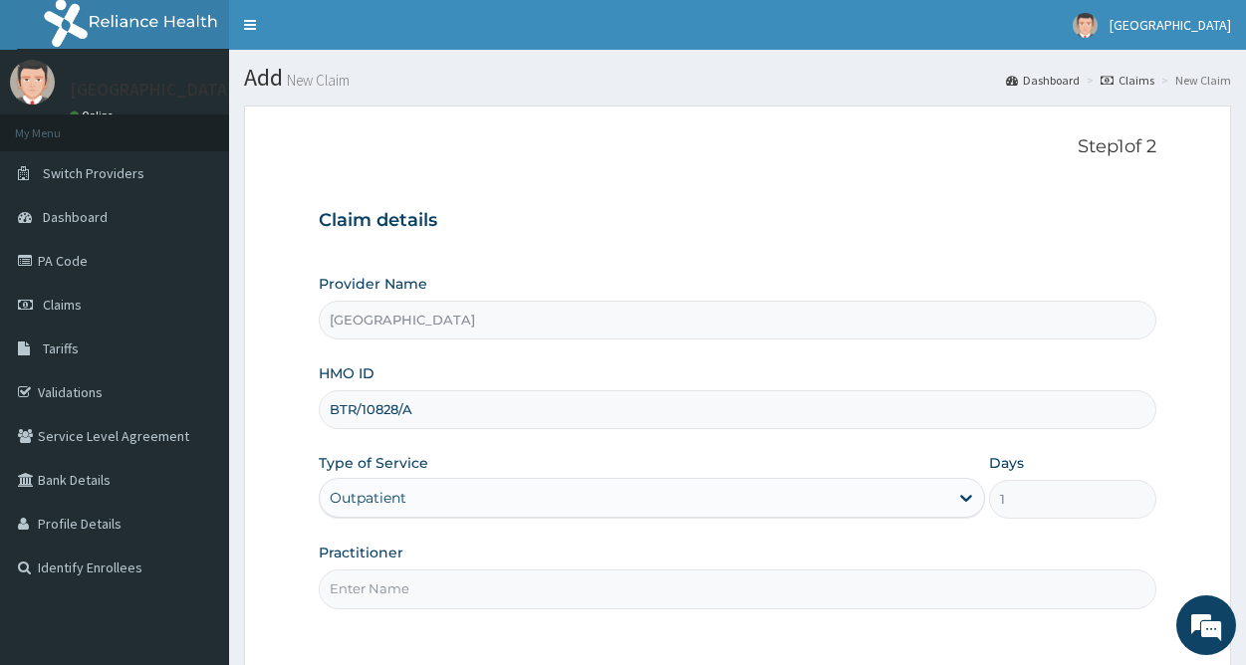
click at [406, 590] on input "Practitioner" at bounding box center [738, 589] width 838 height 39
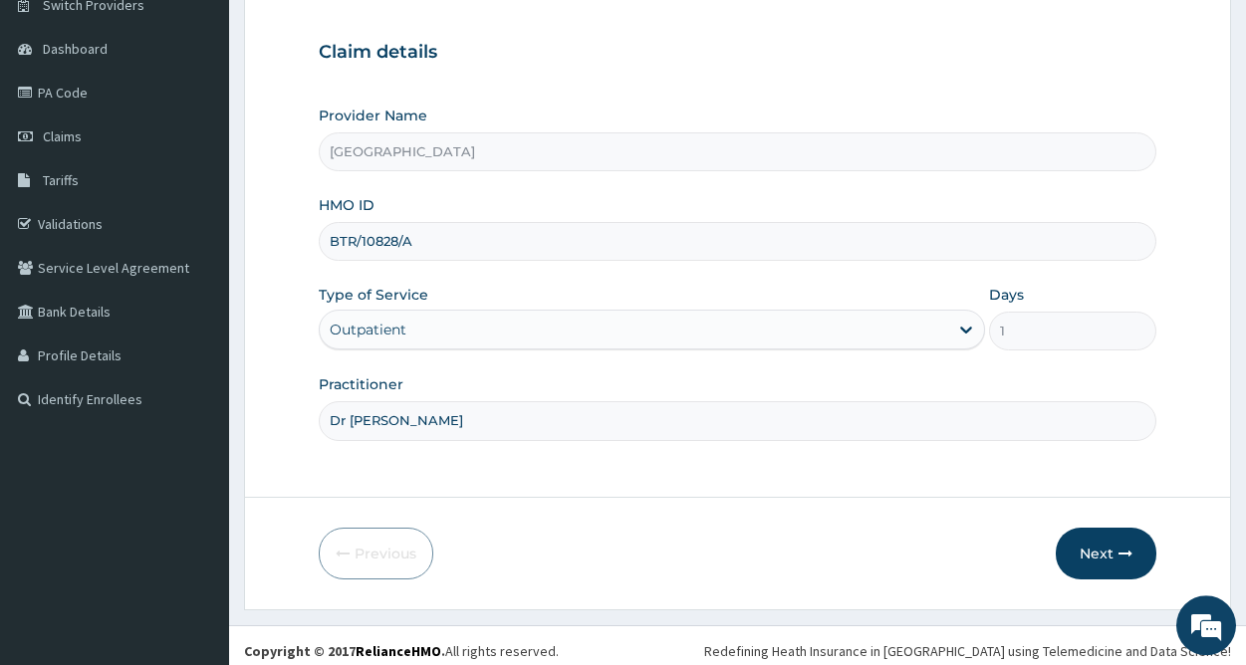
scroll to position [179, 0]
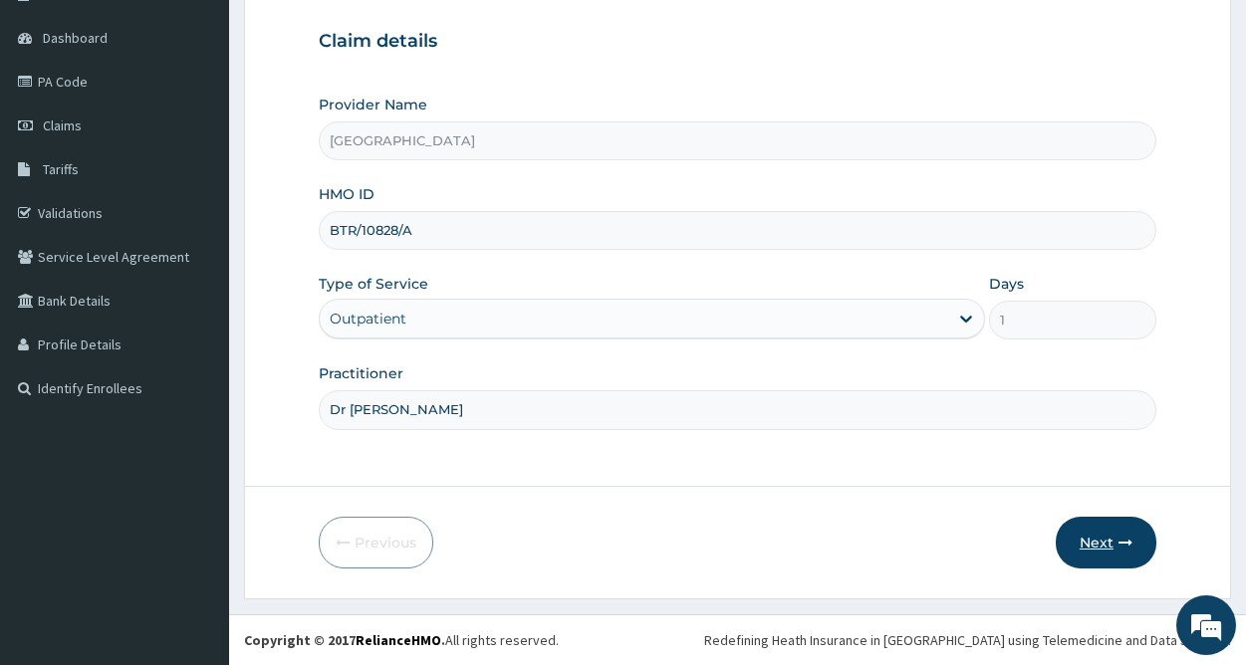
type input "Dr Ken"
click at [1121, 542] on icon "button" at bounding box center [1126, 543] width 14 height 14
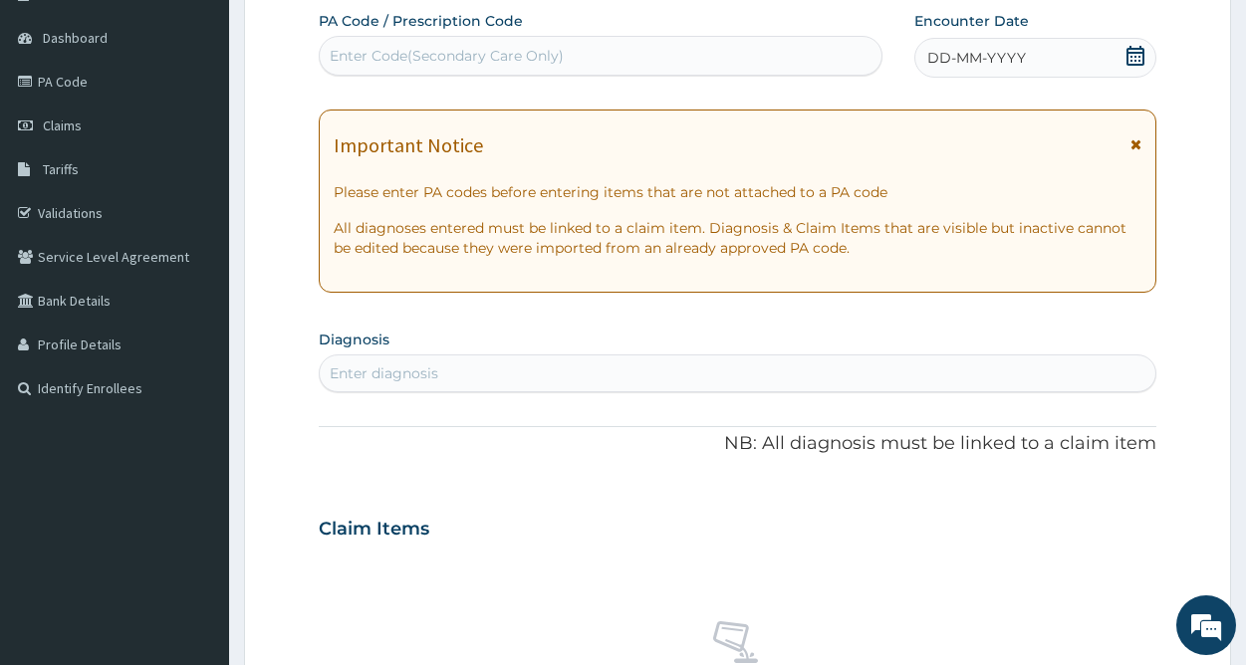
click at [1139, 56] on icon at bounding box center [1136, 56] width 18 height 20
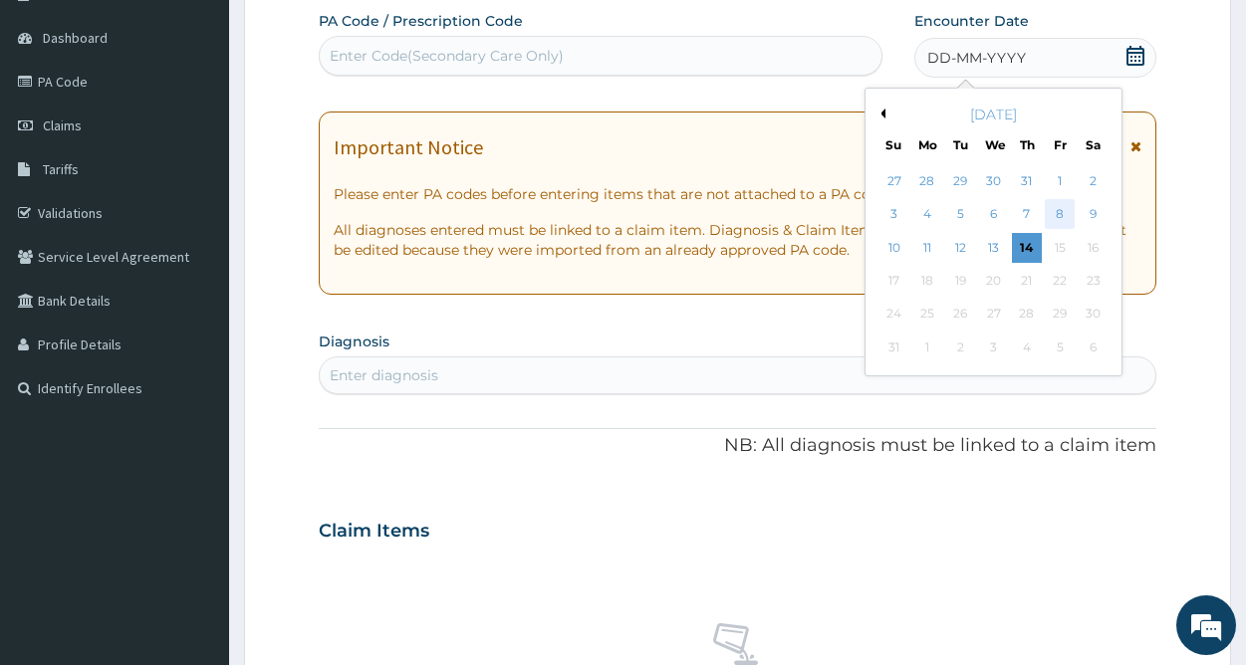
click at [1060, 210] on div "8" at bounding box center [1060, 215] width 30 height 30
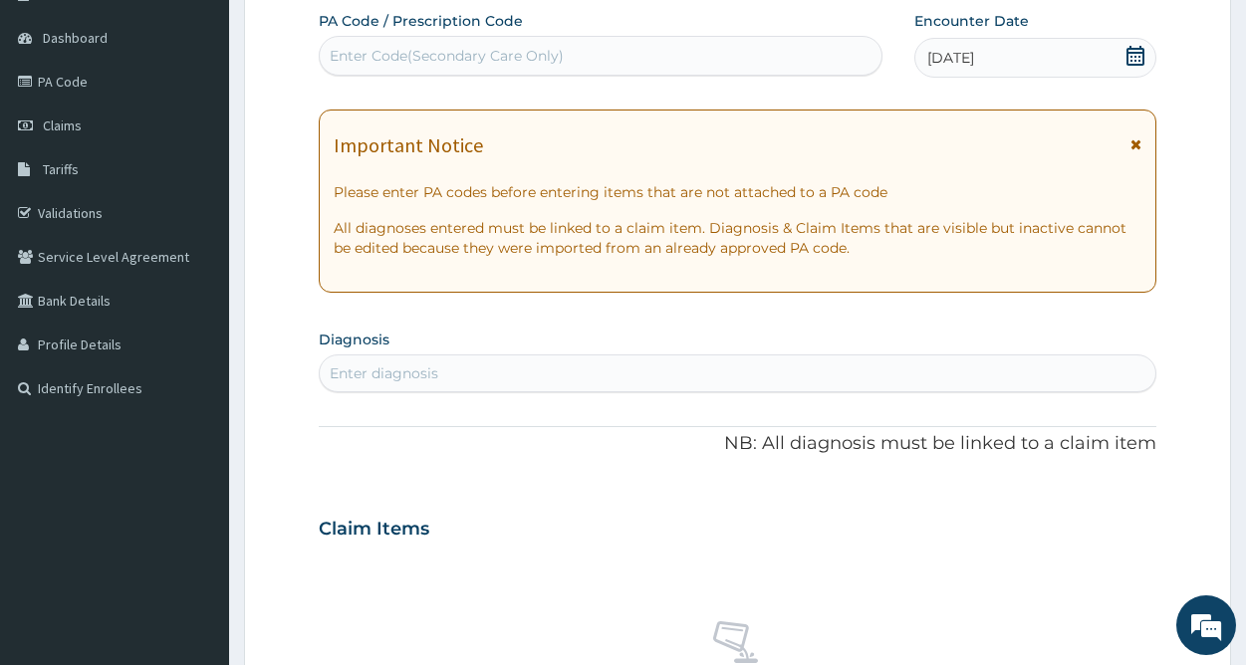
click at [464, 365] on div "Enter diagnosis" at bounding box center [738, 374] width 836 height 32
type input "MALARIA"
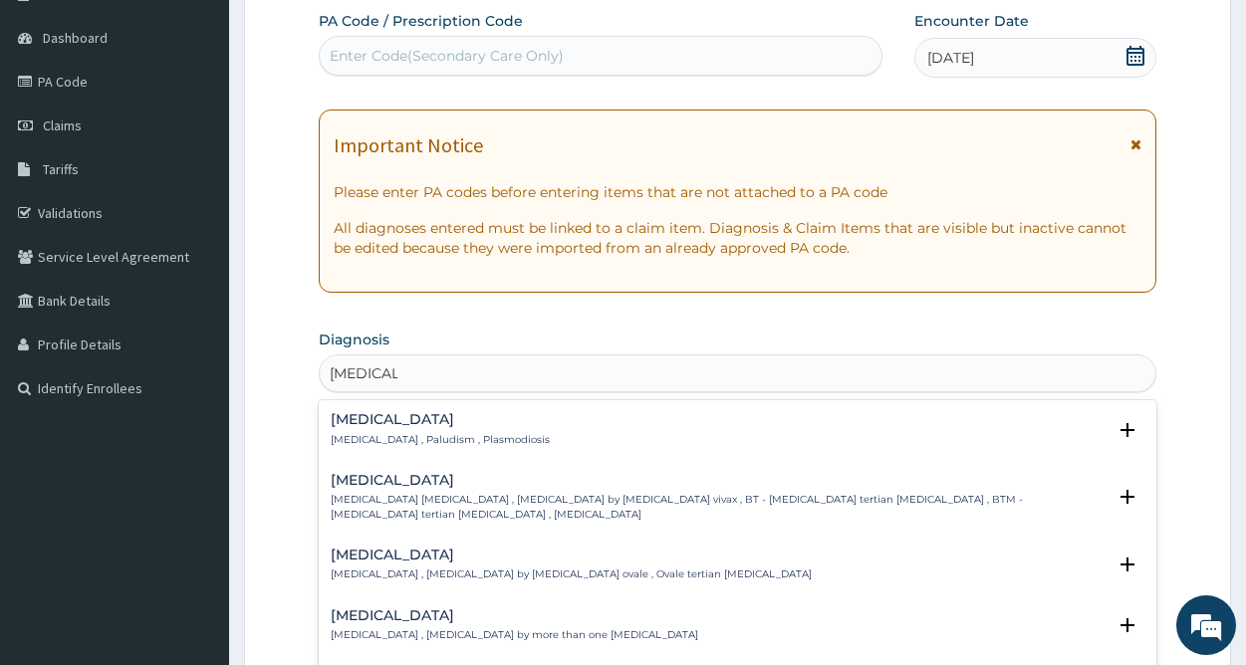
click at [422, 432] on div "Malaria Malaria , Paludism , Plasmodiosis" at bounding box center [440, 429] width 219 height 35
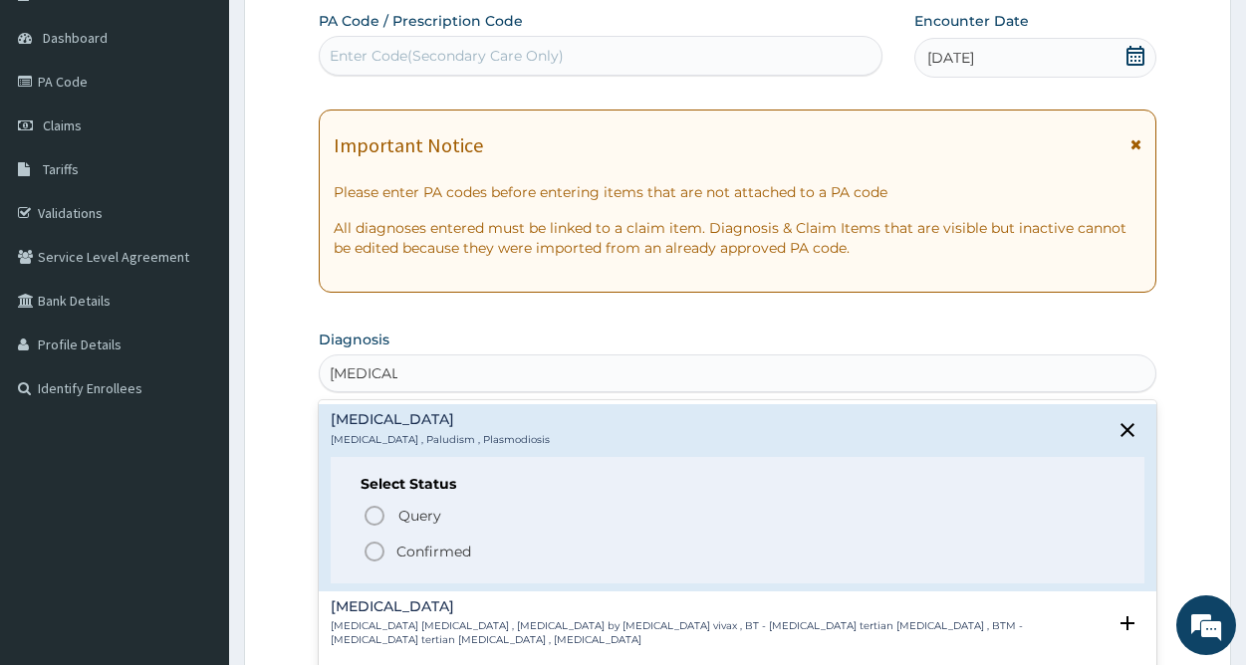
click at [450, 553] on p "Confirmed" at bounding box center [433, 552] width 75 height 20
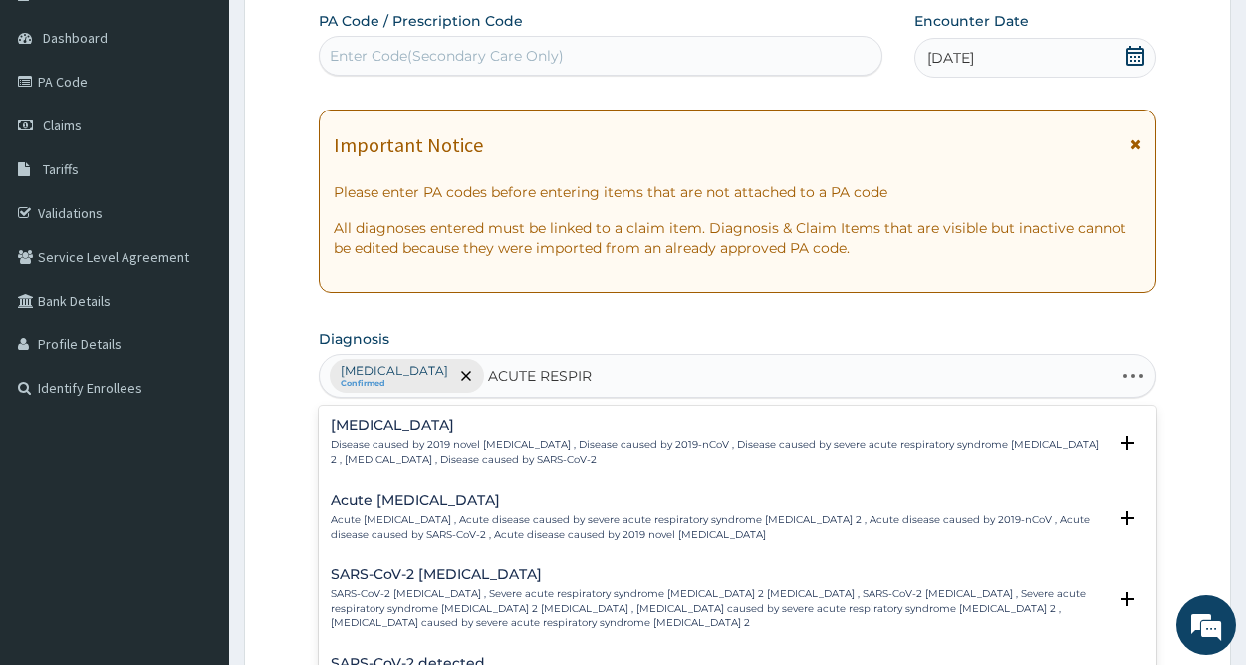
type input "ACUTE RESPIRA"
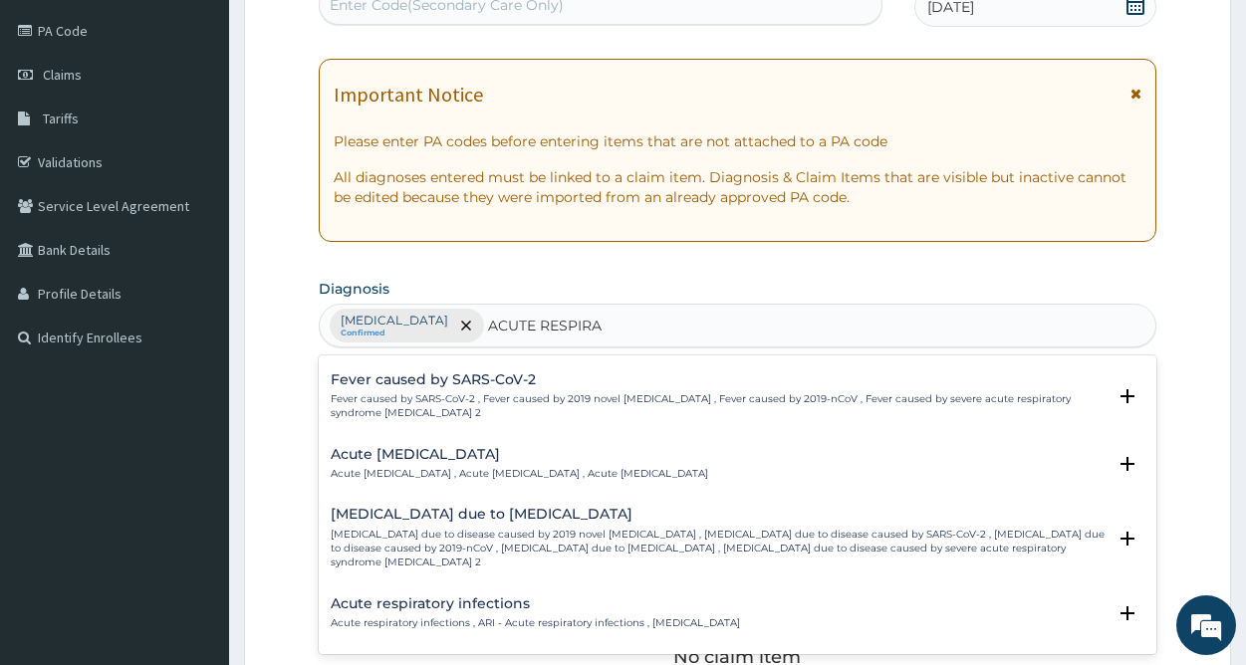
scroll to position [807, 0]
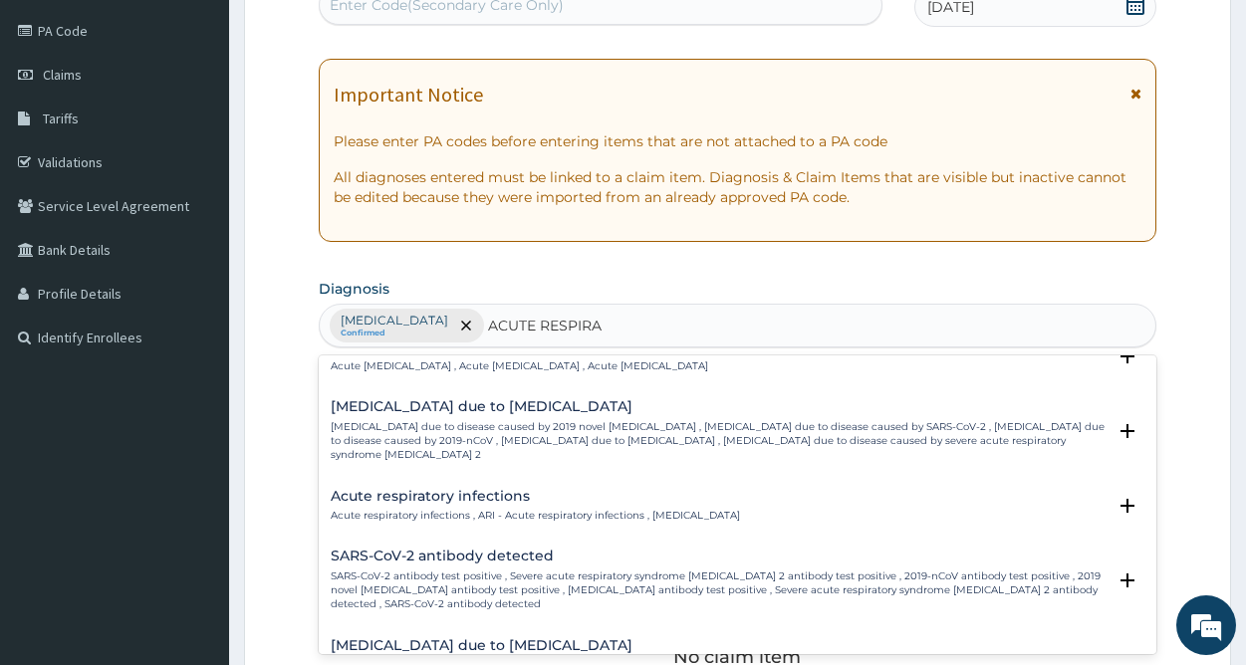
click at [515, 489] on h4 "Acute respiratory infections" at bounding box center [535, 496] width 409 height 15
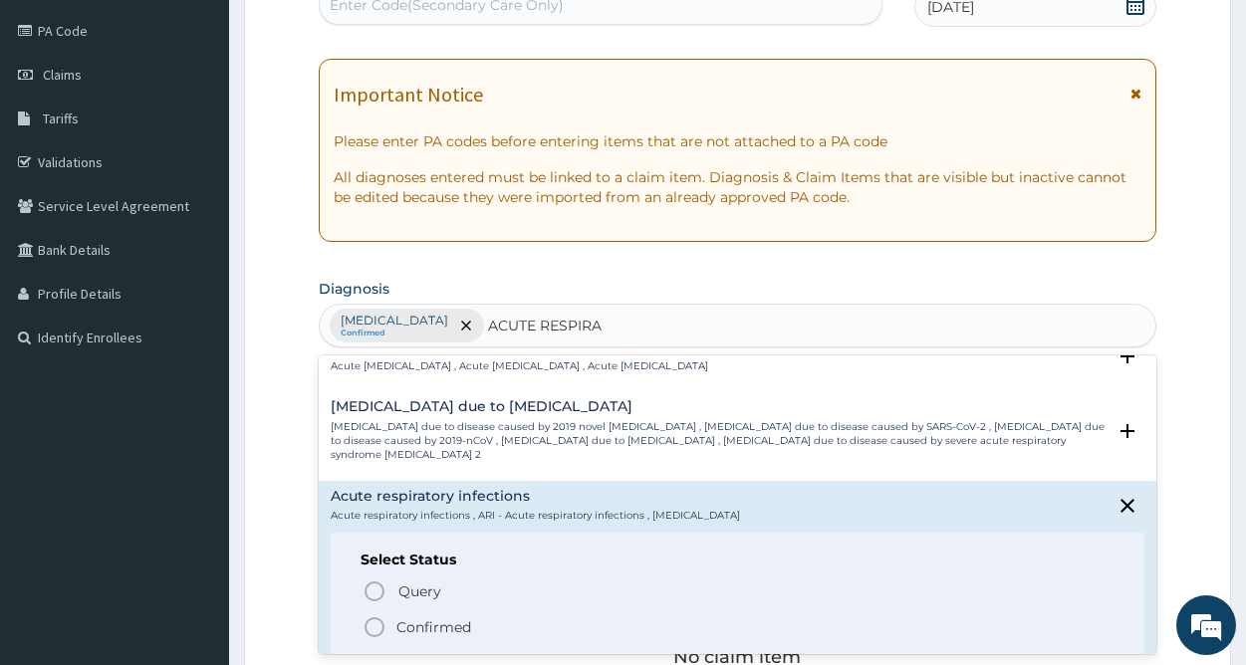
click at [417, 618] on p "Confirmed" at bounding box center [433, 628] width 75 height 20
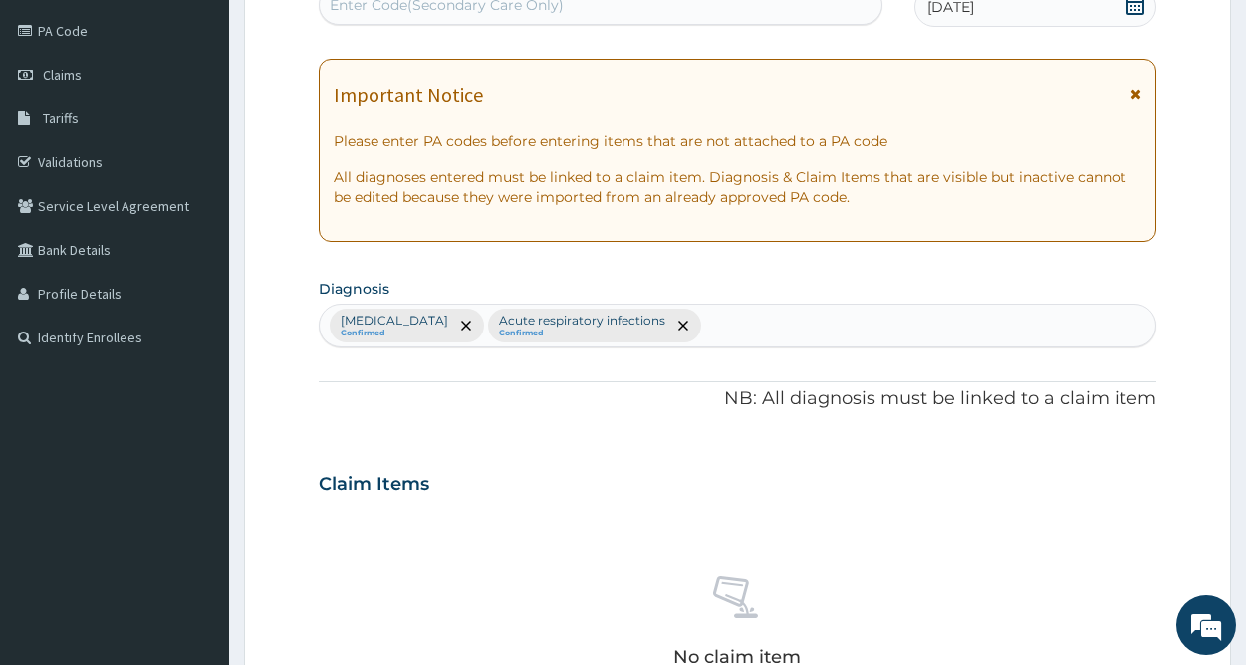
click at [539, 513] on div "No claim item" at bounding box center [738, 625] width 838 height 229
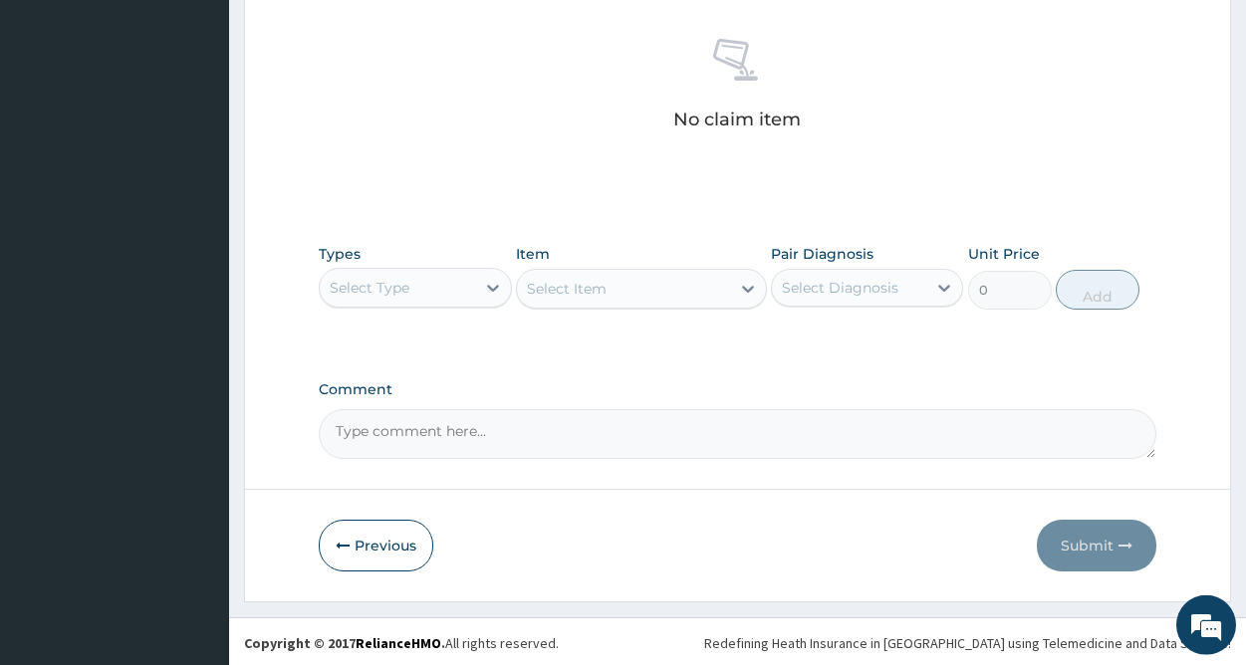
scroll to position [771, 0]
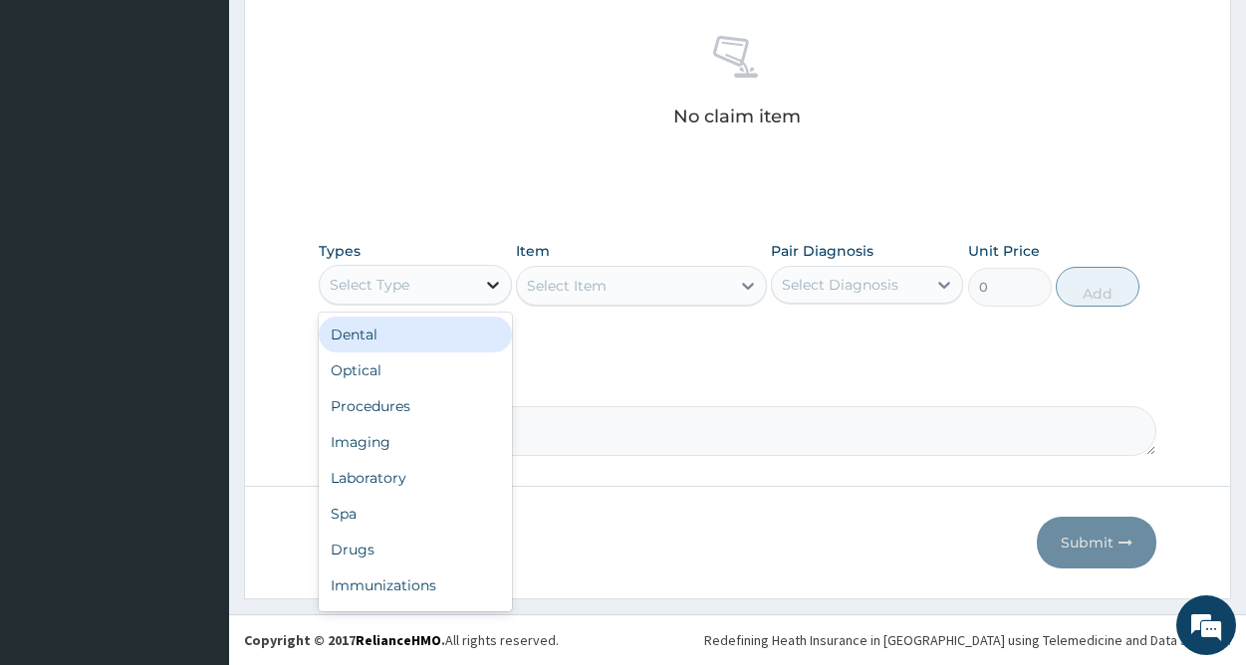
click at [487, 284] on icon at bounding box center [493, 285] width 20 height 20
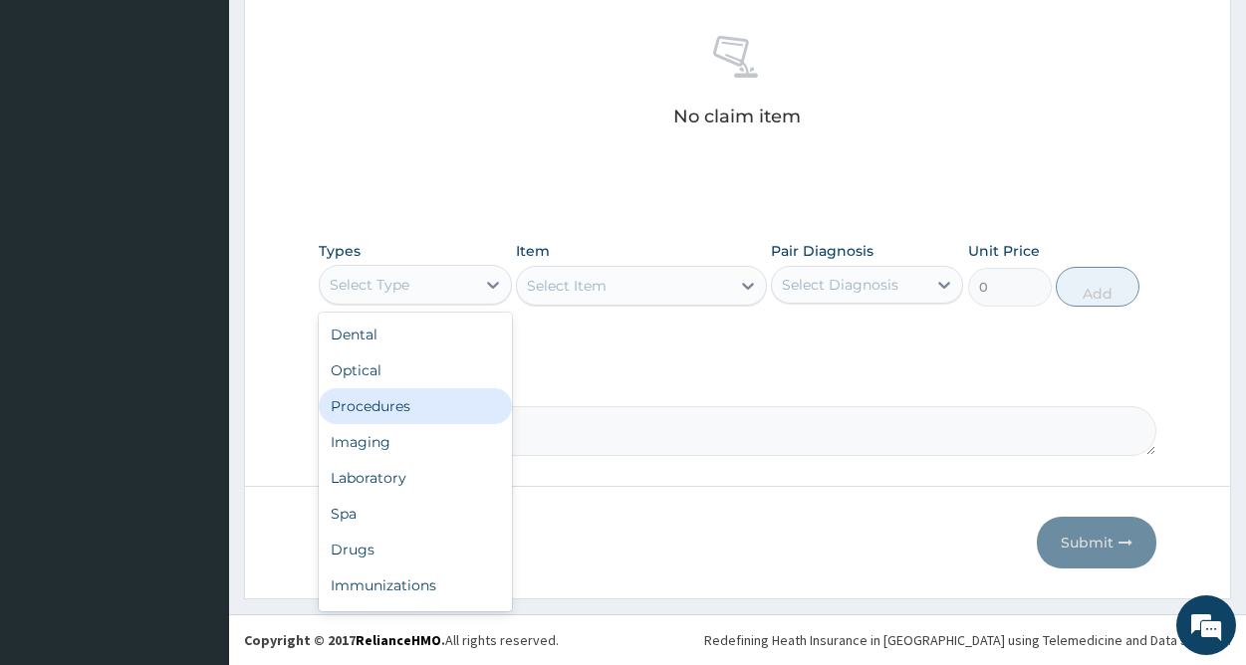
click at [420, 412] on div "Procedures" at bounding box center [415, 407] width 192 height 36
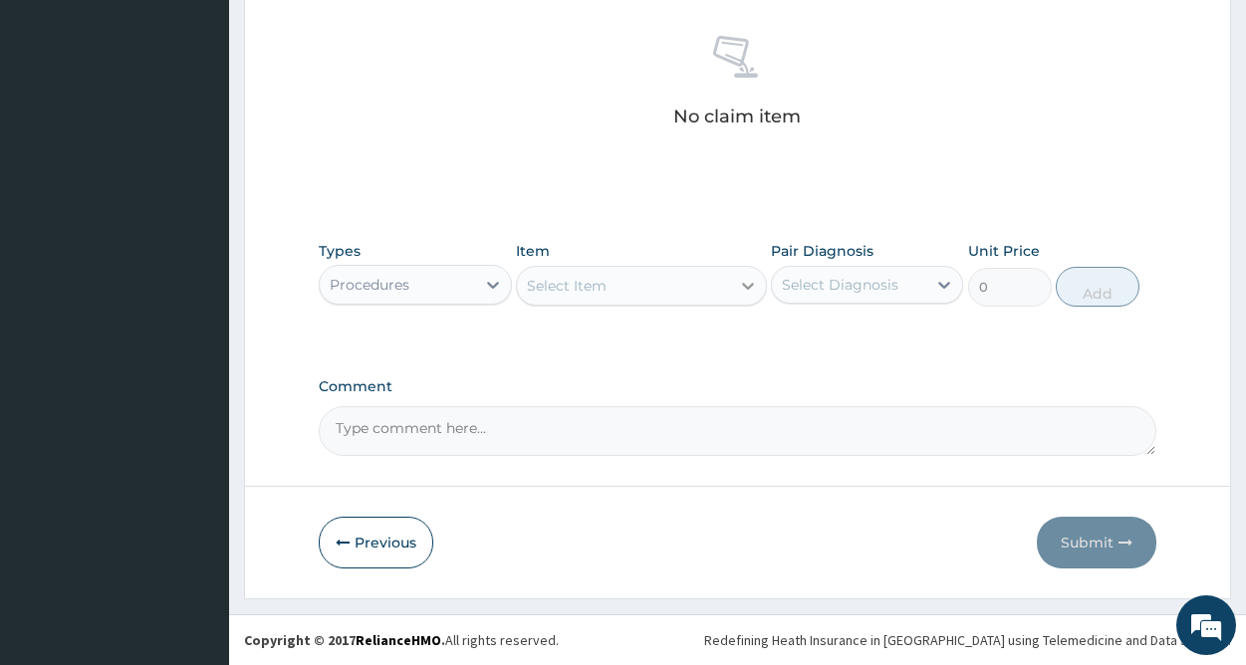
click at [745, 287] on icon at bounding box center [748, 286] width 12 height 7
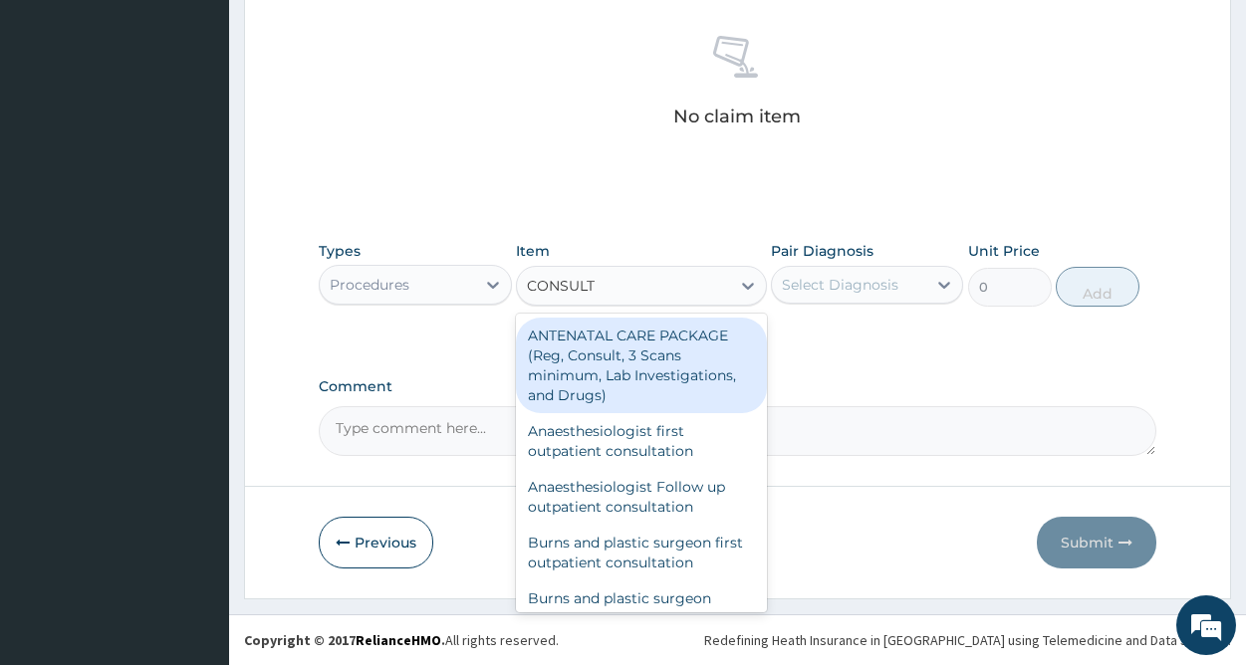
type input "CONSULTA"
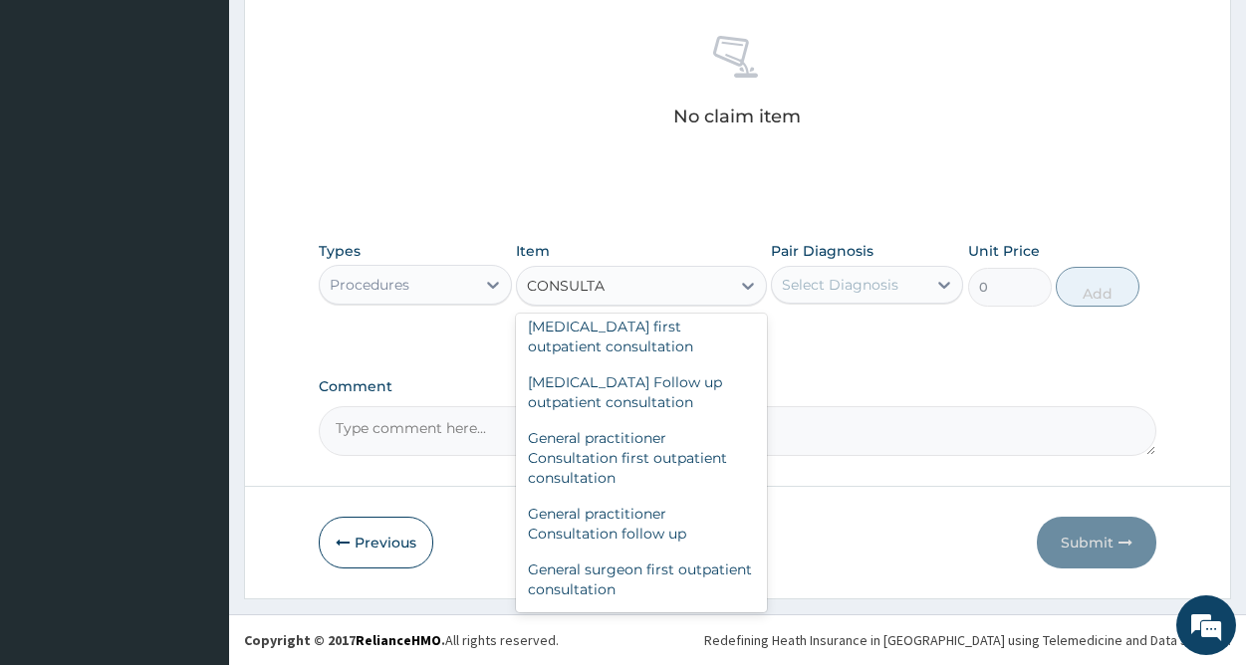
scroll to position [986, 0]
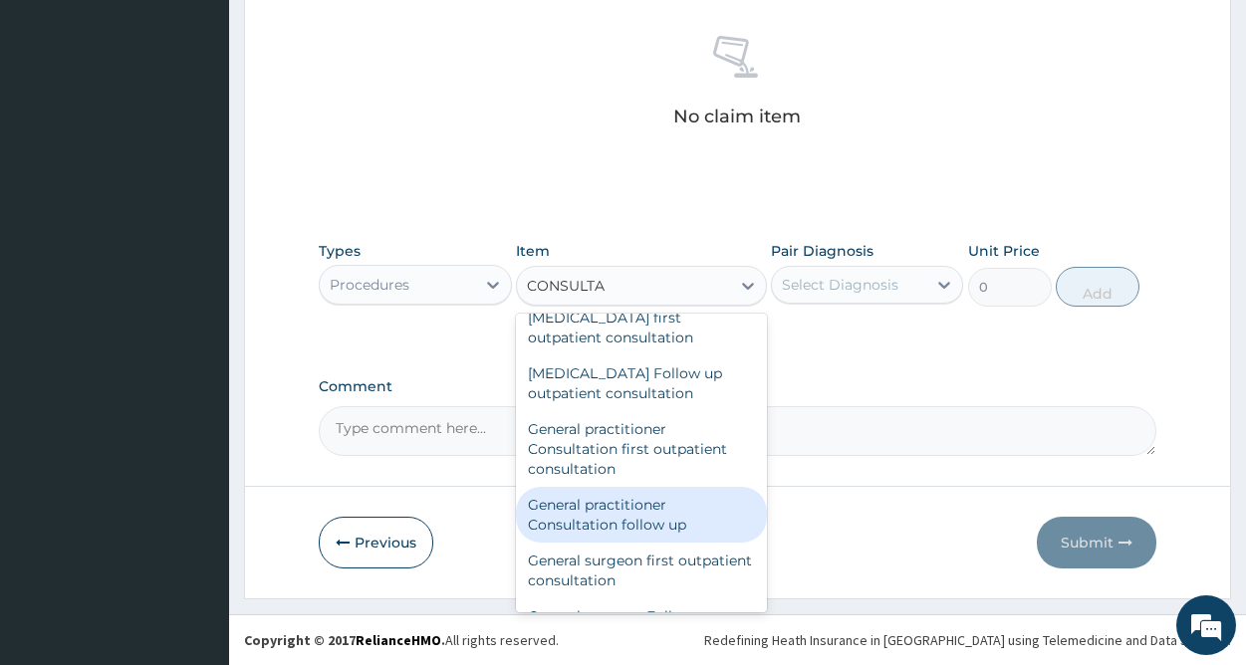
click at [627, 529] on div "General practitioner Consultation follow up" at bounding box center [641, 515] width 251 height 56
type input "2365"
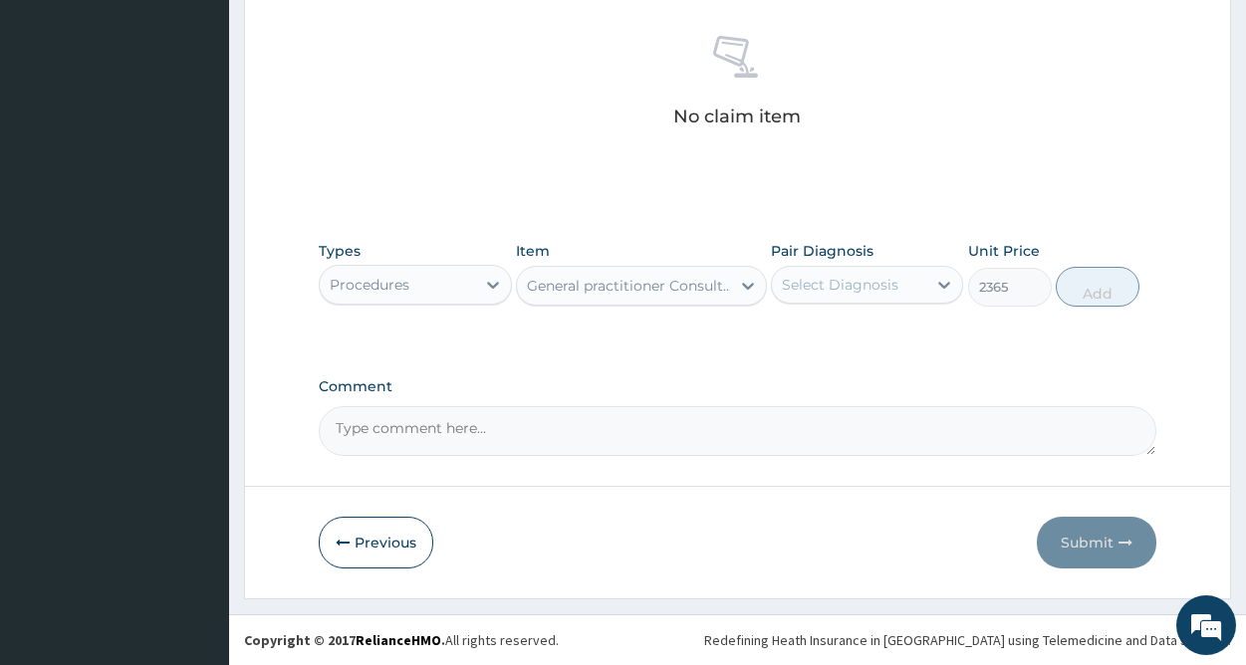
click at [882, 272] on div "Select Diagnosis" at bounding box center [849, 285] width 154 height 32
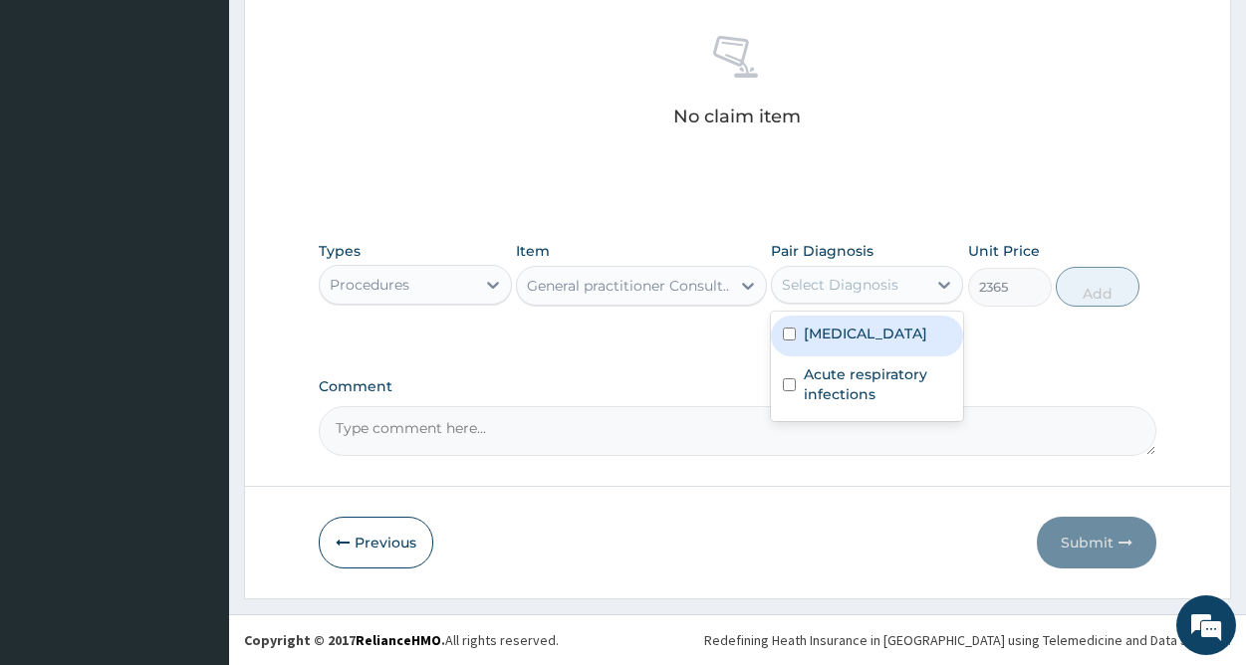
click at [845, 346] on div "Malaria" at bounding box center [867, 336] width 192 height 41
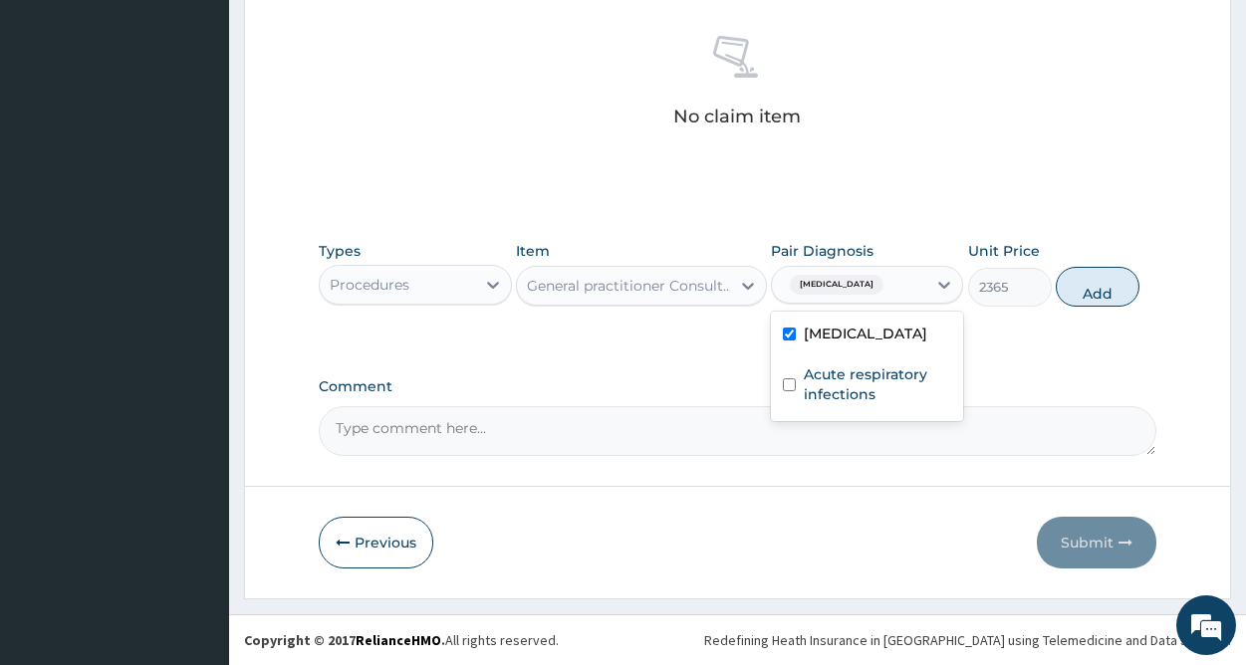
checkbox input "true"
click at [844, 388] on label "Acute respiratory infections" at bounding box center [877, 385] width 147 height 40
checkbox input "true"
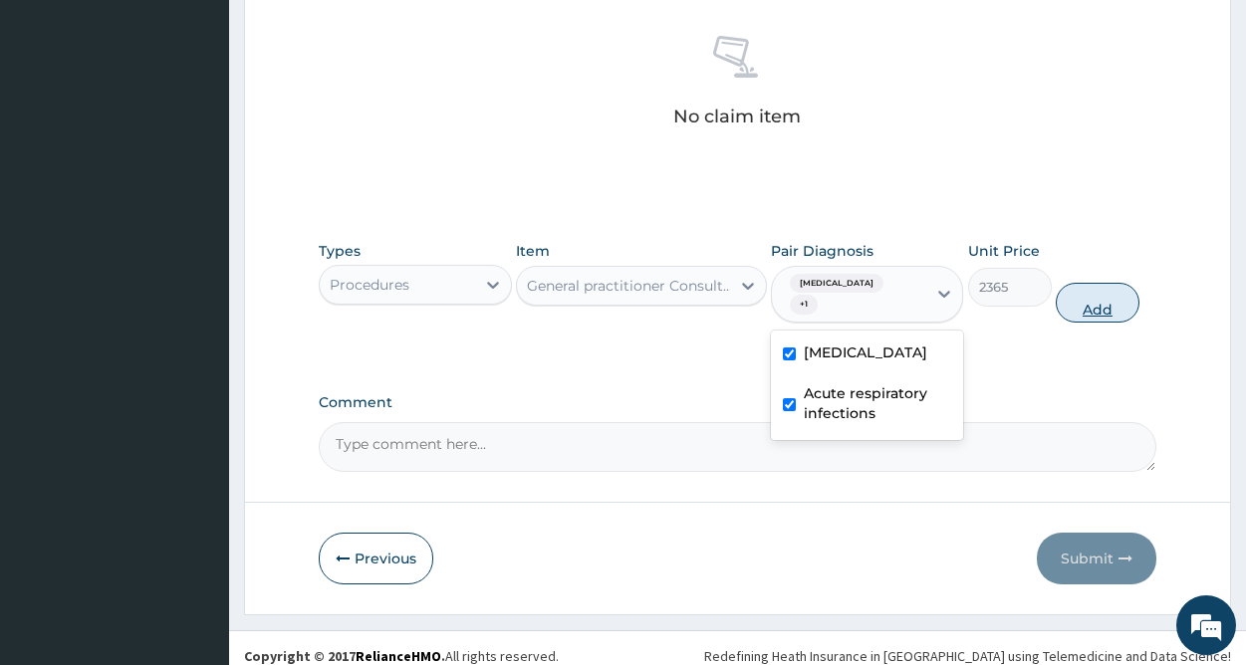
click at [1072, 293] on button "Add" at bounding box center [1098, 303] width 84 height 40
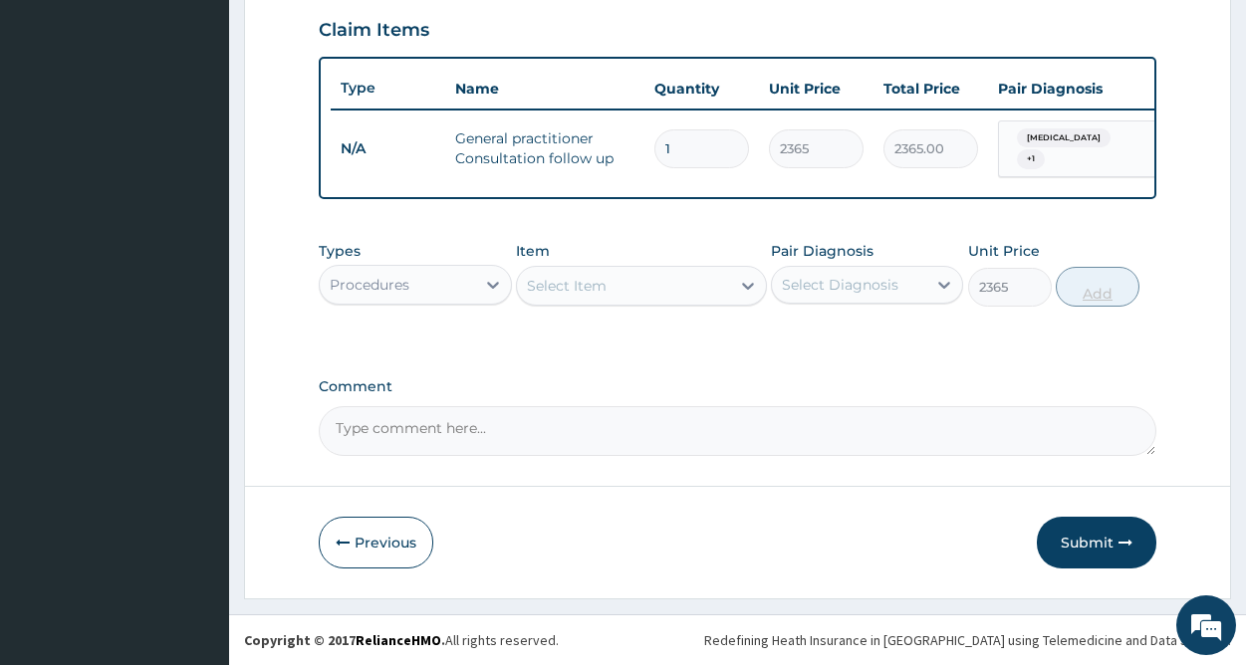
type input "0"
click at [471, 287] on div "Procedures" at bounding box center [397, 285] width 154 height 32
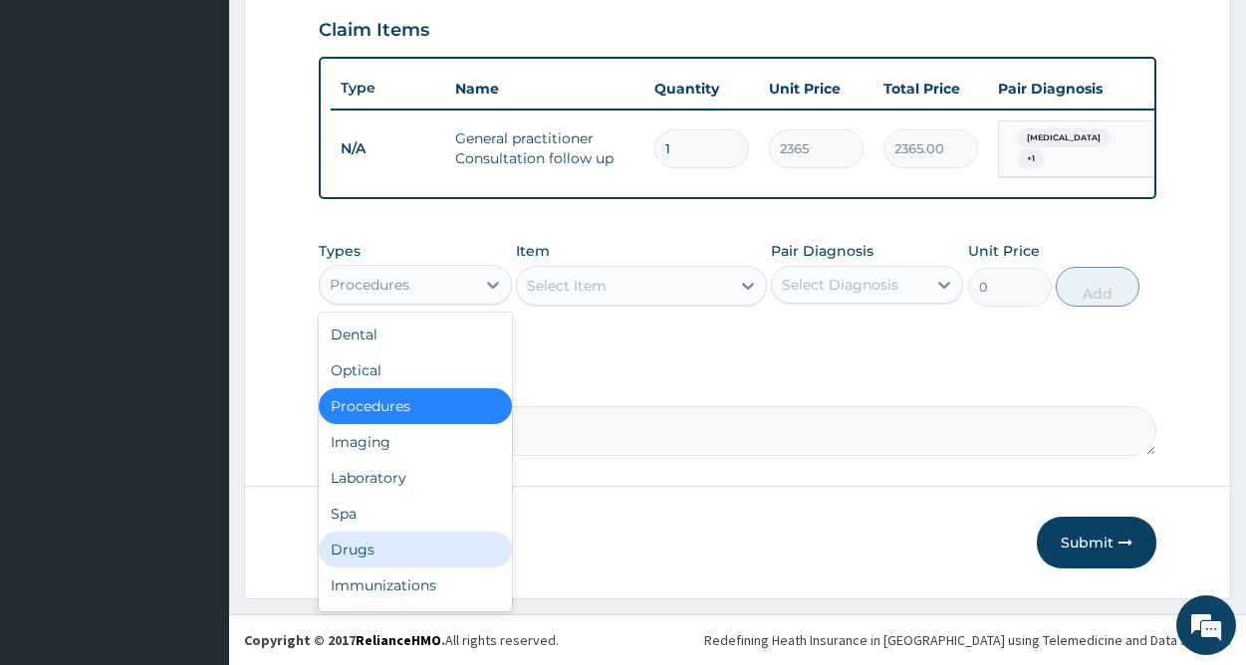
click at [366, 546] on div "Drugs" at bounding box center [415, 550] width 192 height 36
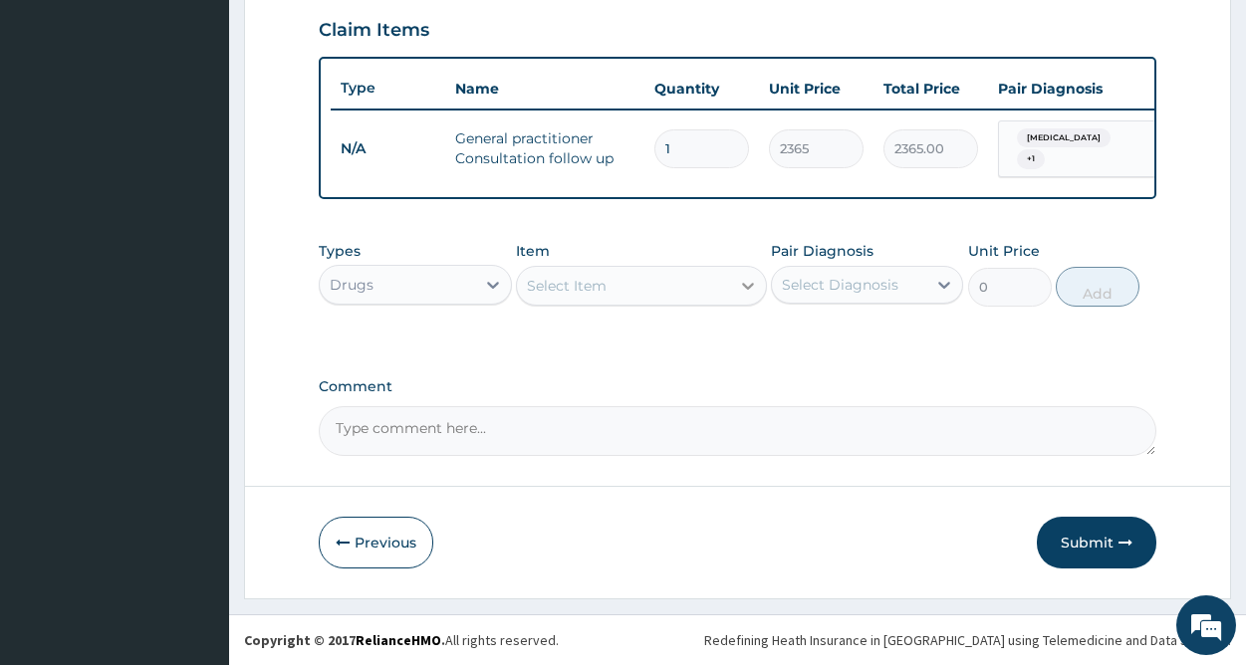
click at [744, 284] on icon at bounding box center [748, 286] width 12 height 7
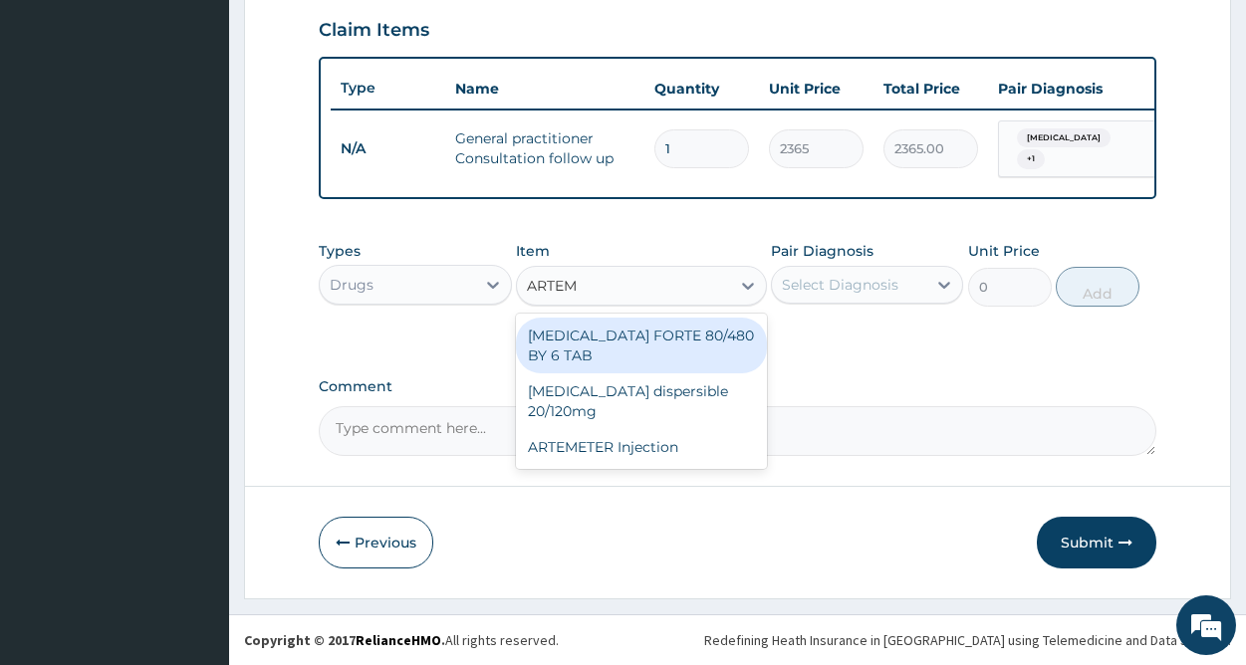
type input "ARTE"
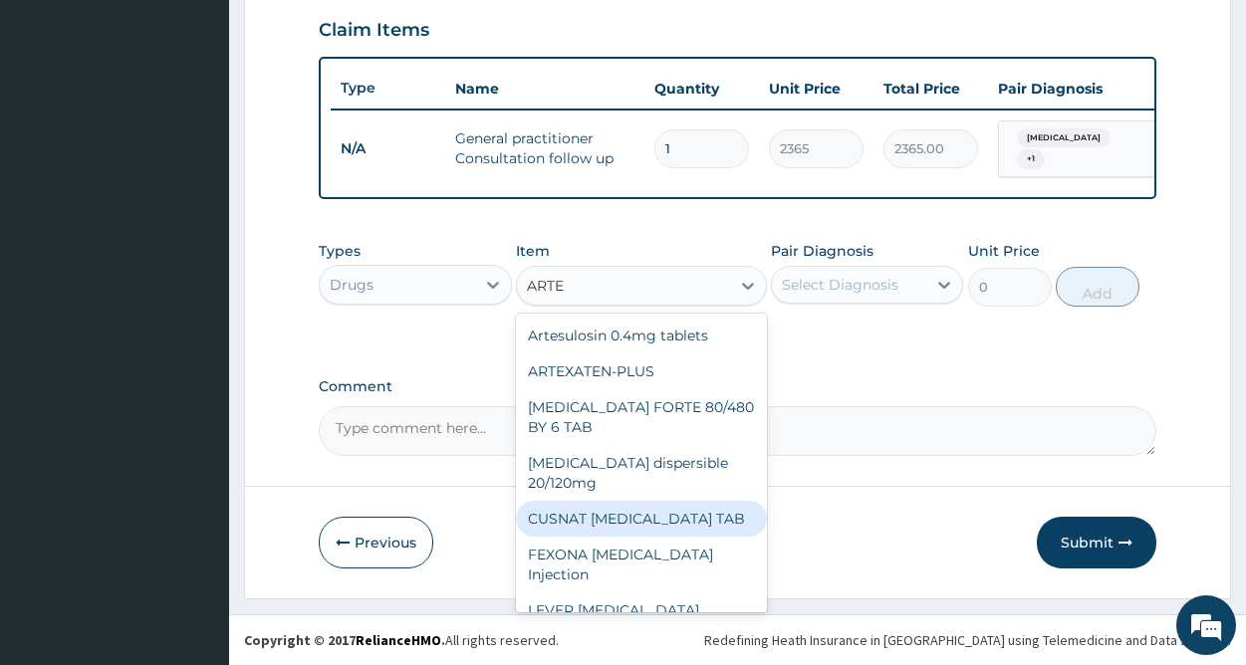
click at [639, 522] on div "CUSNAT ARTESUNATE TAB" at bounding box center [641, 519] width 251 height 36
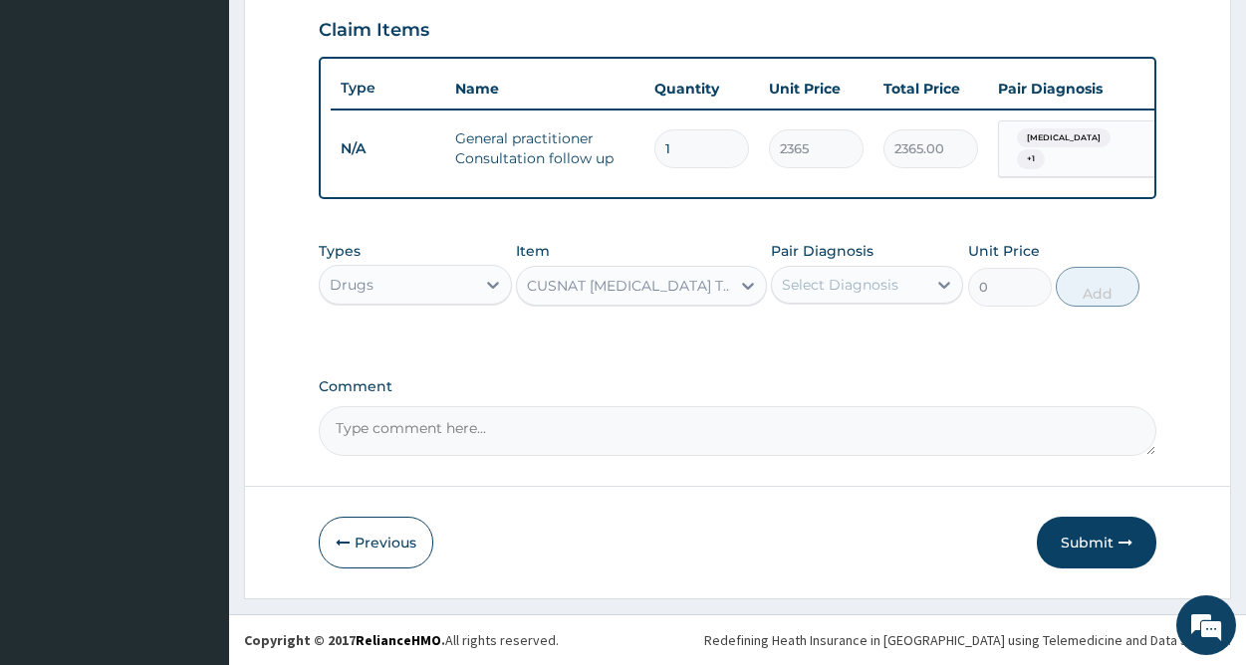
type input "177.375"
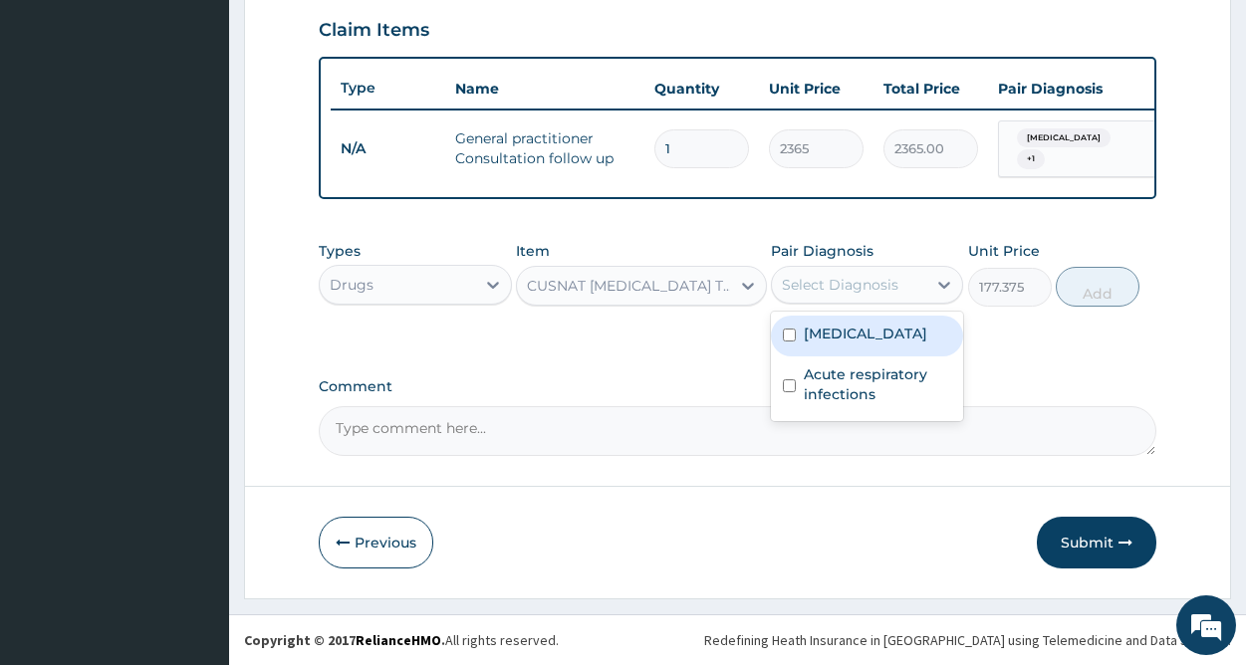
click at [864, 281] on div "Select Diagnosis" at bounding box center [840, 285] width 117 height 20
click at [845, 331] on label "Malaria" at bounding box center [866, 334] width 124 height 20
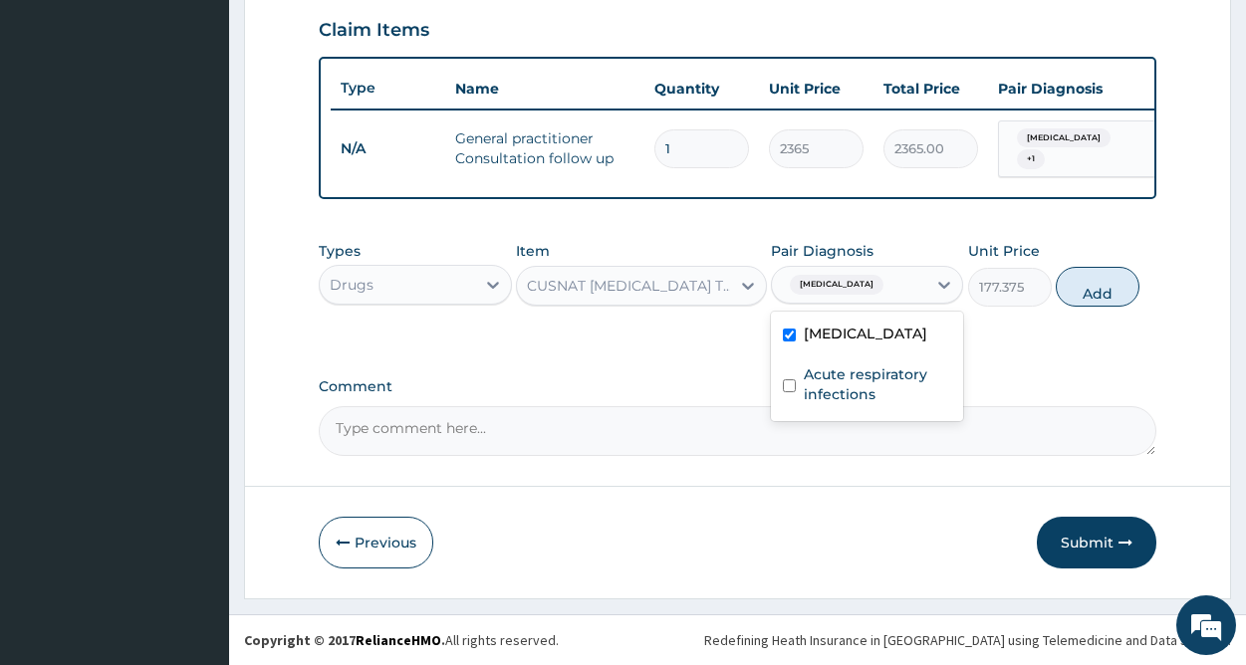
checkbox input "true"
click at [850, 379] on label "Acute respiratory infections" at bounding box center [877, 385] width 147 height 40
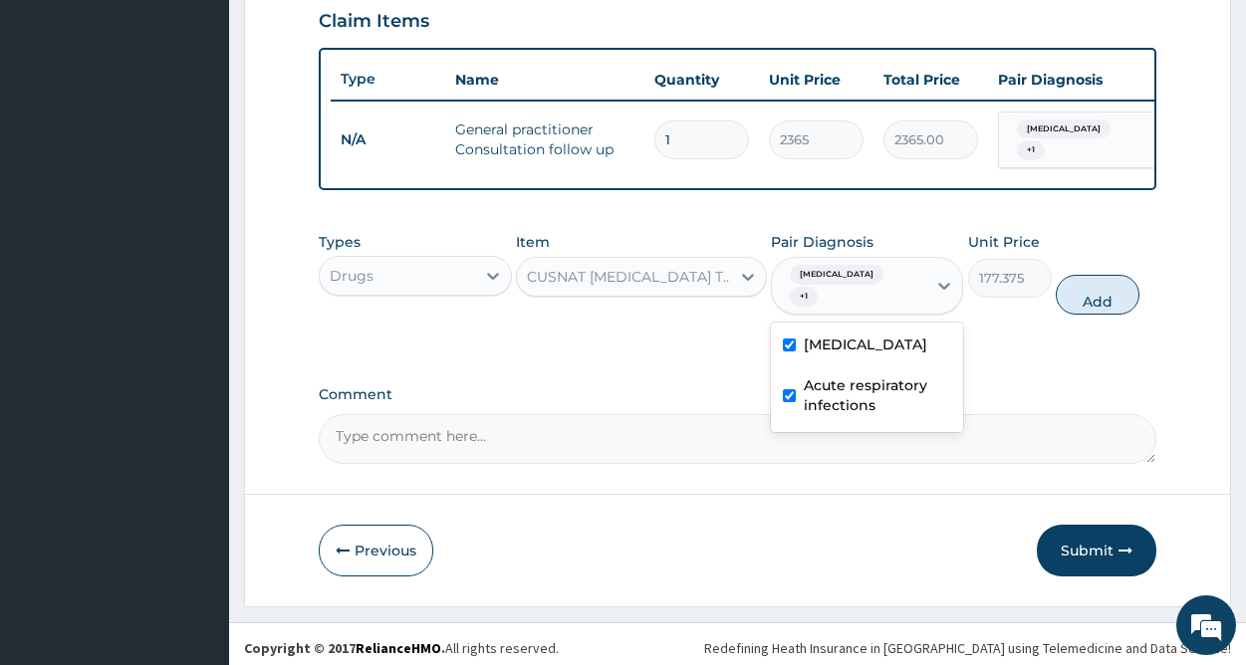
checkbox input "true"
click at [1068, 290] on button "Add" at bounding box center [1098, 295] width 84 height 40
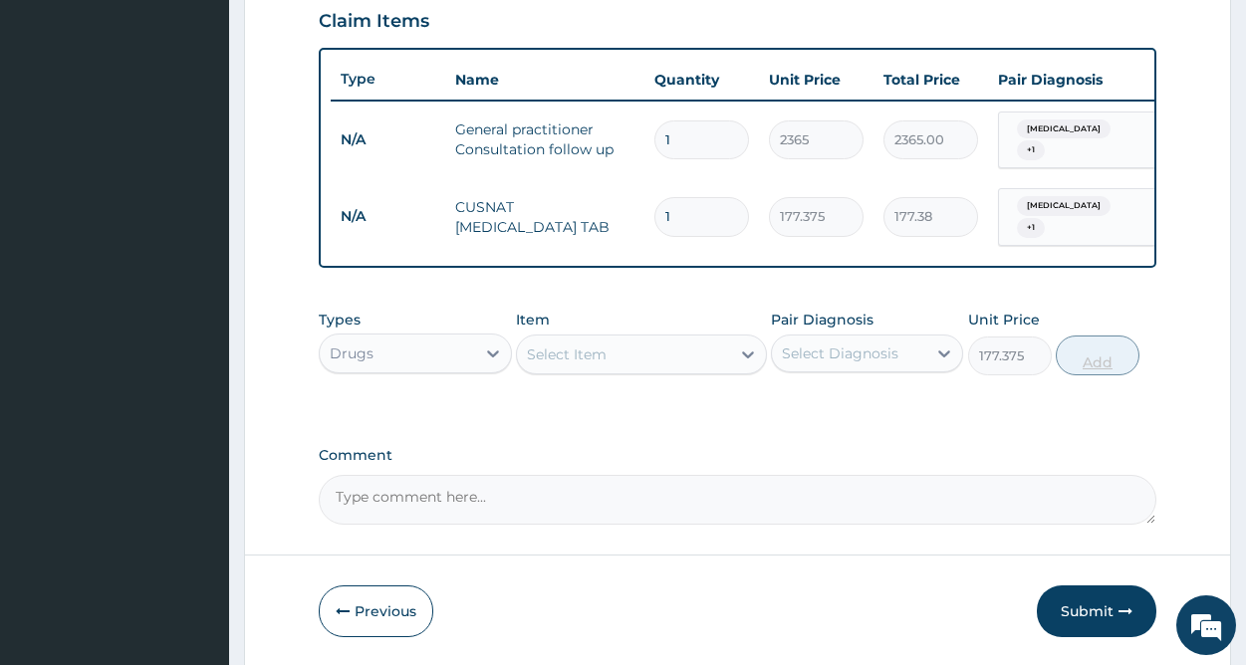
type input "0"
type input "12"
type input "2128.50"
type input "12"
click at [639, 361] on div "Select Item" at bounding box center [623, 355] width 213 height 32
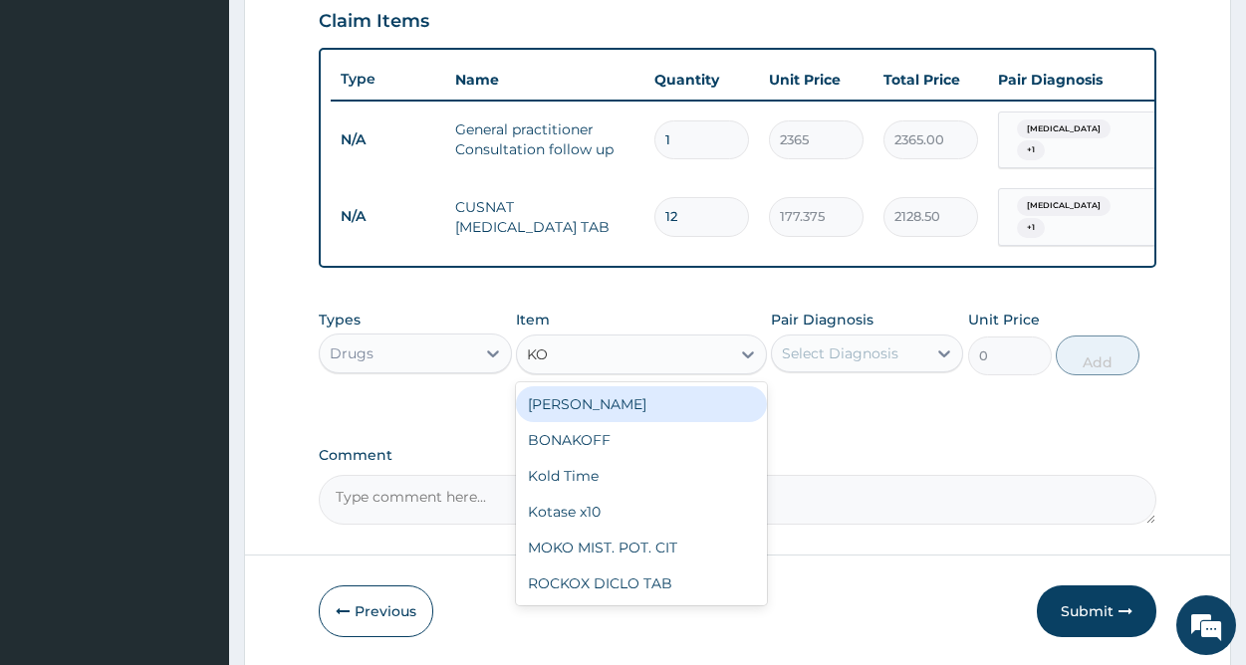
type input "K"
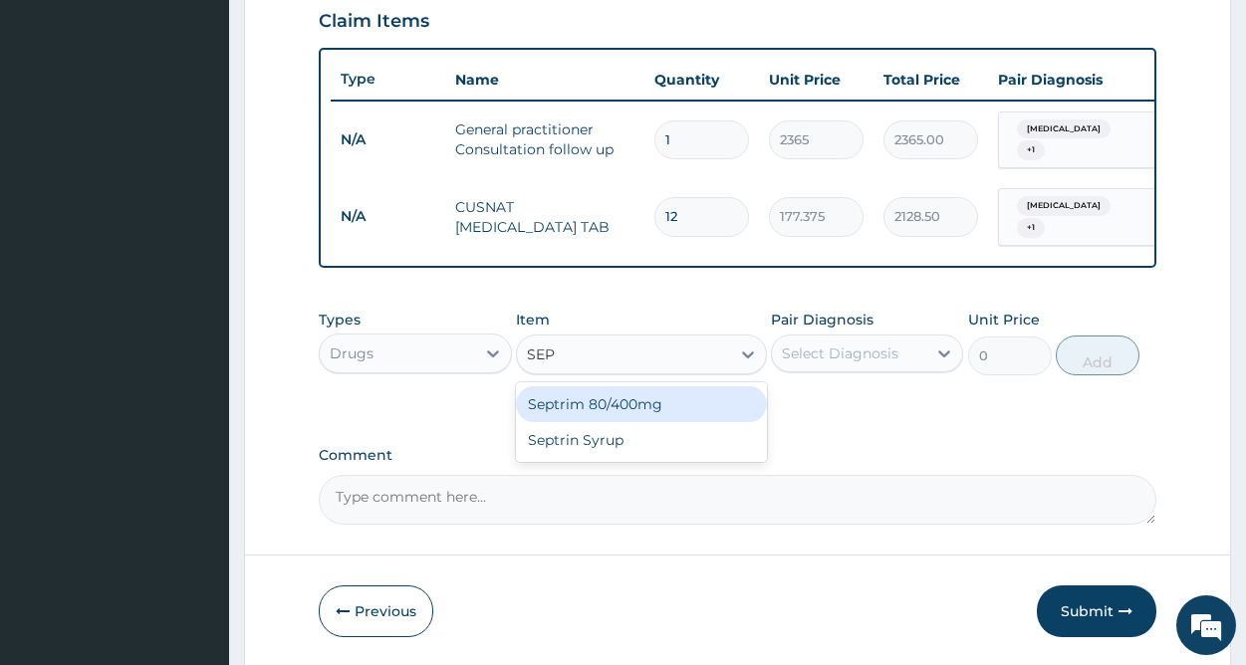
type input "SEPT"
click at [616, 413] on div "Septrim 80/400mg" at bounding box center [641, 405] width 251 height 36
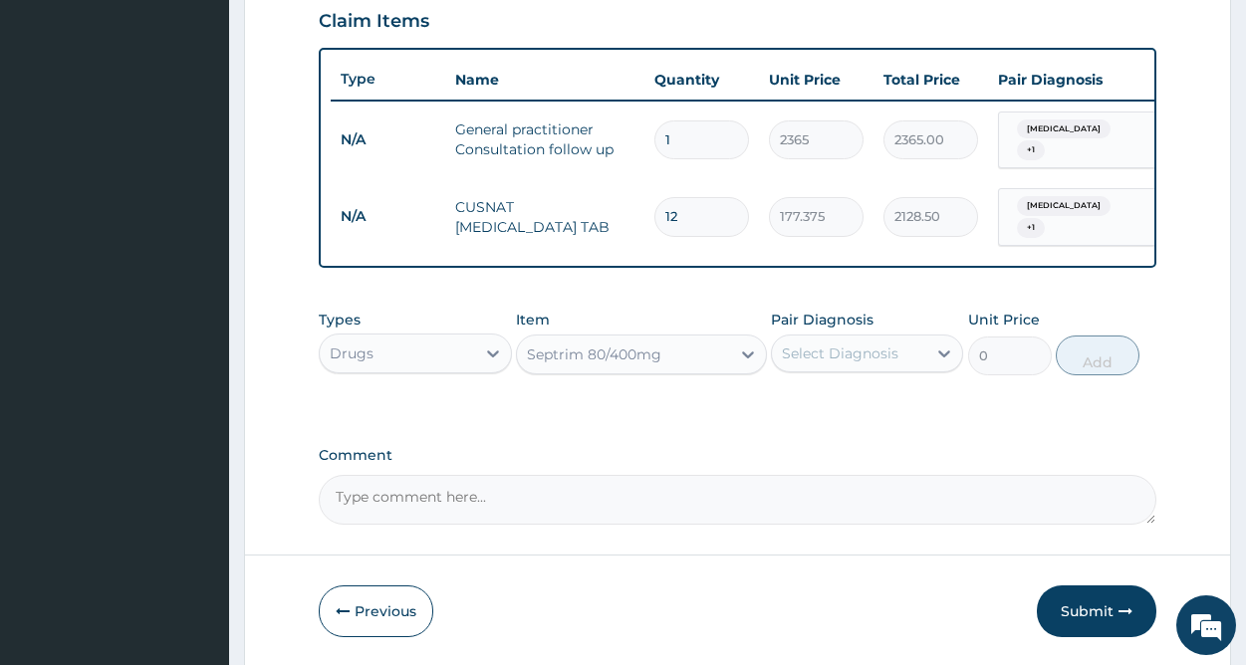
type input "94.6"
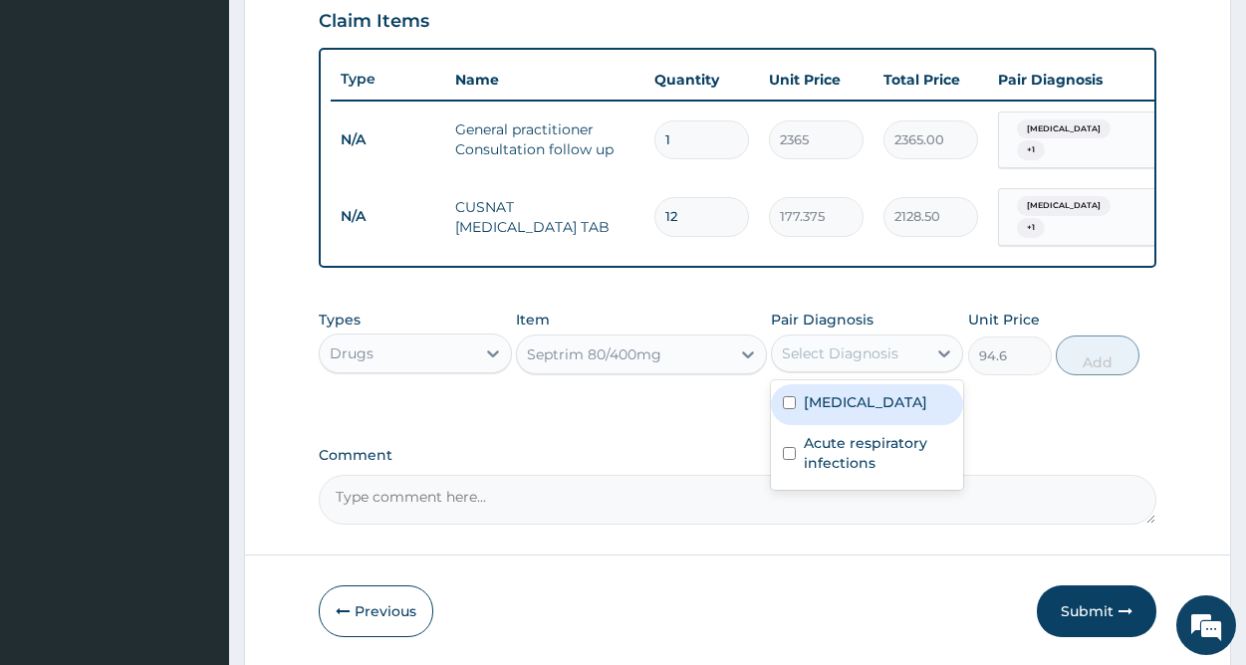
click at [842, 352] on div "Select Diagnosis" at bounding box center [840, 354] width 117 height 20
click at [830, 399] on label "Malaria" at bounding box center [866, 402] width 124 height 20
checkbox input "true"
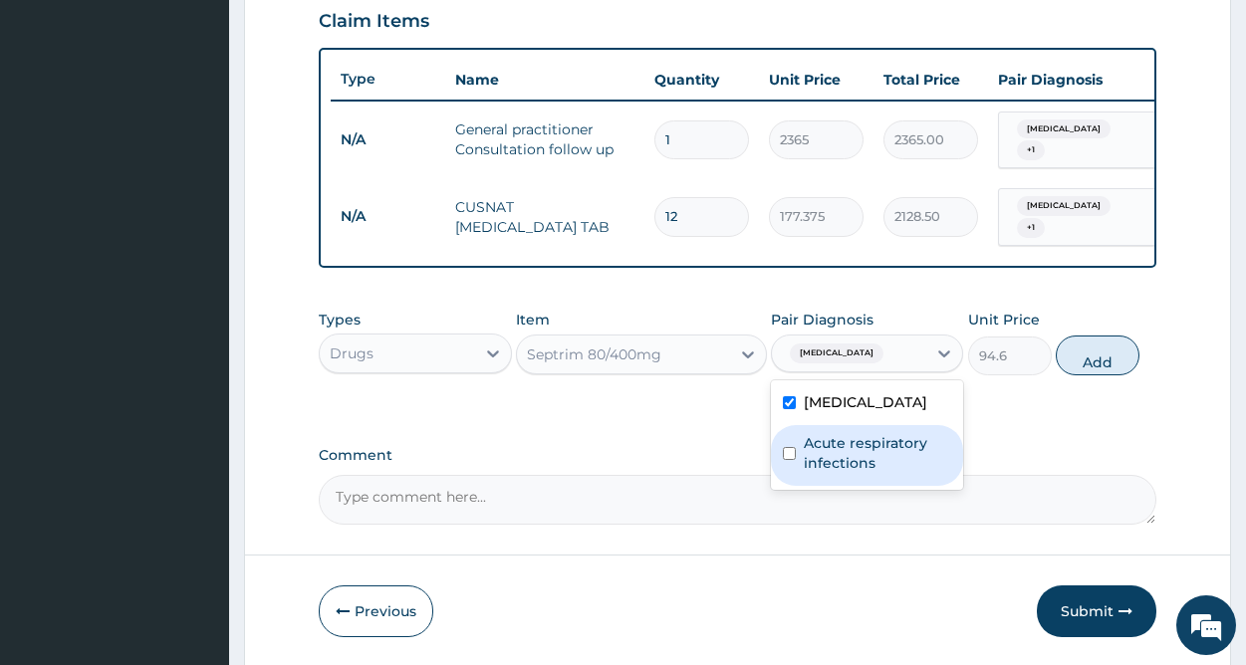
click at [833, 452] on label "Acute respiratory infections" at bounding box center [877, 453] width 147 height 40
checkbox input "true"
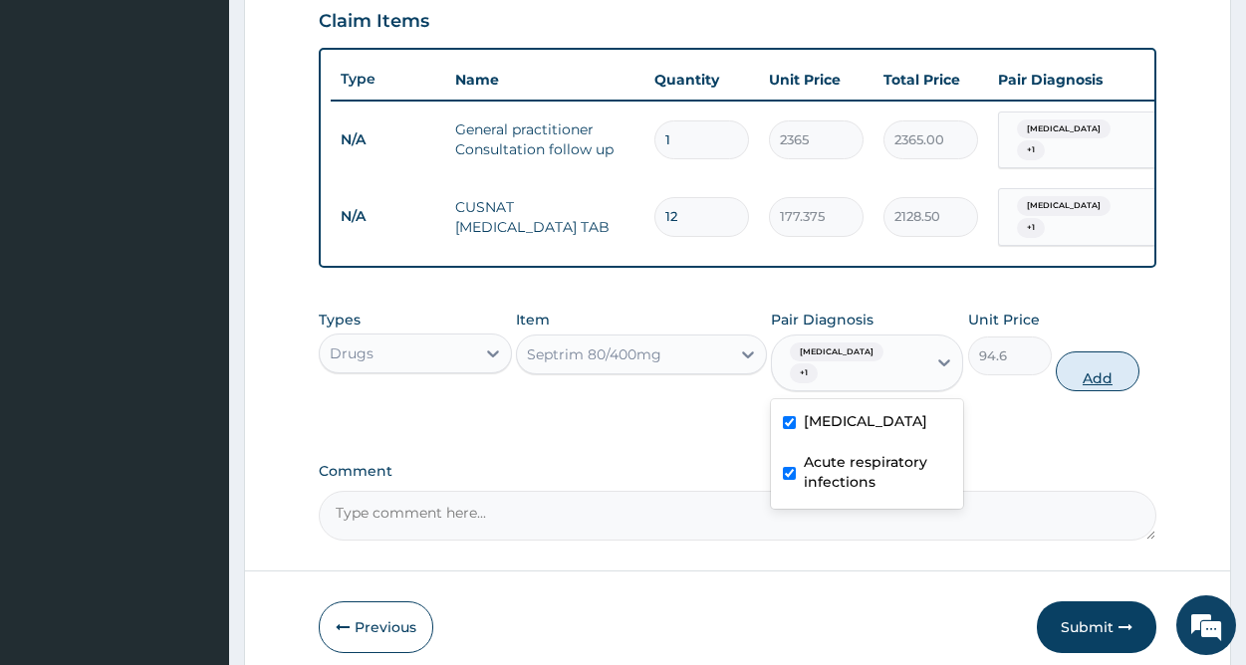
click at [1097, 352] on button "Add" at bounding box center [1098, 372] width 84 height 40
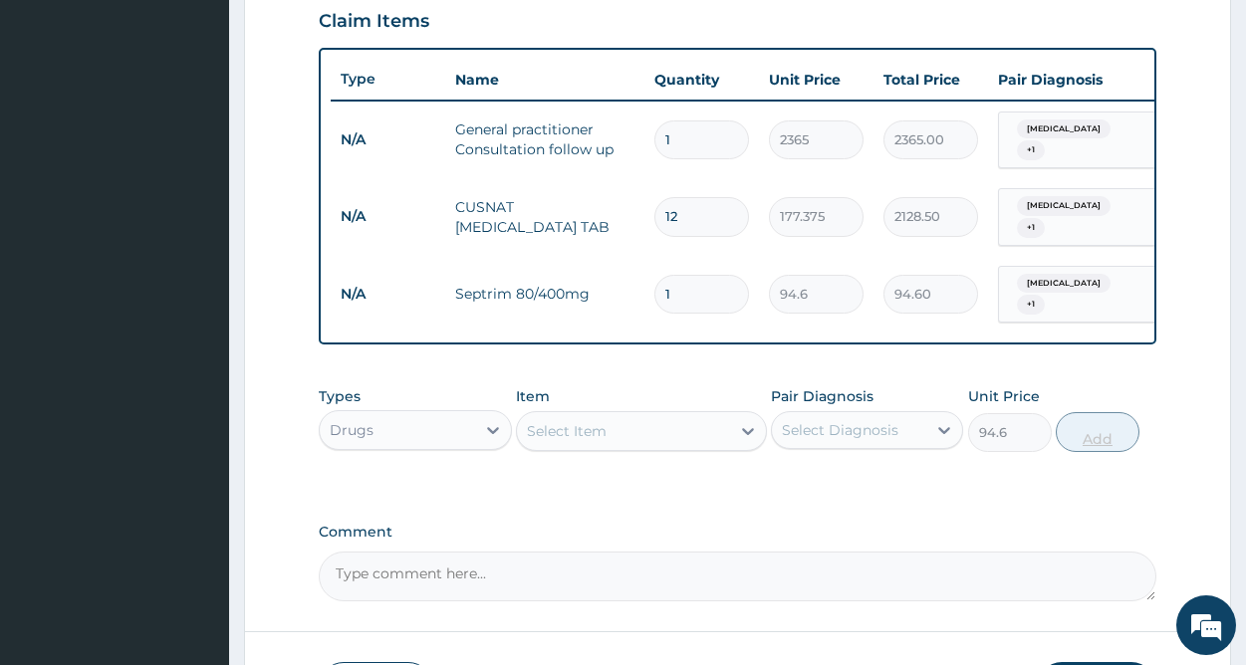
type input "0"
type input "11"
type input "1040.60"
type input "1"
type input "94.60"
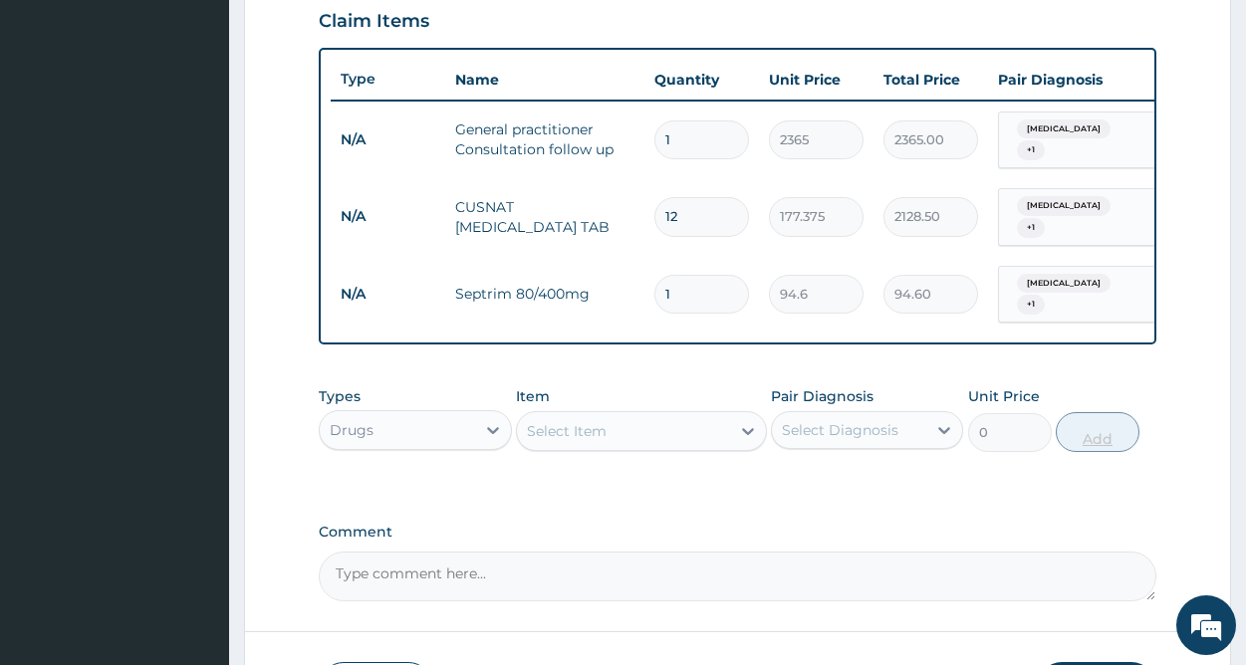
type input "10"
type input "946.00"
type input "10"
click at [678, 422] on div "Select Item" at bounding box center [623, 431] width 213 height 32
type input "LORAT"
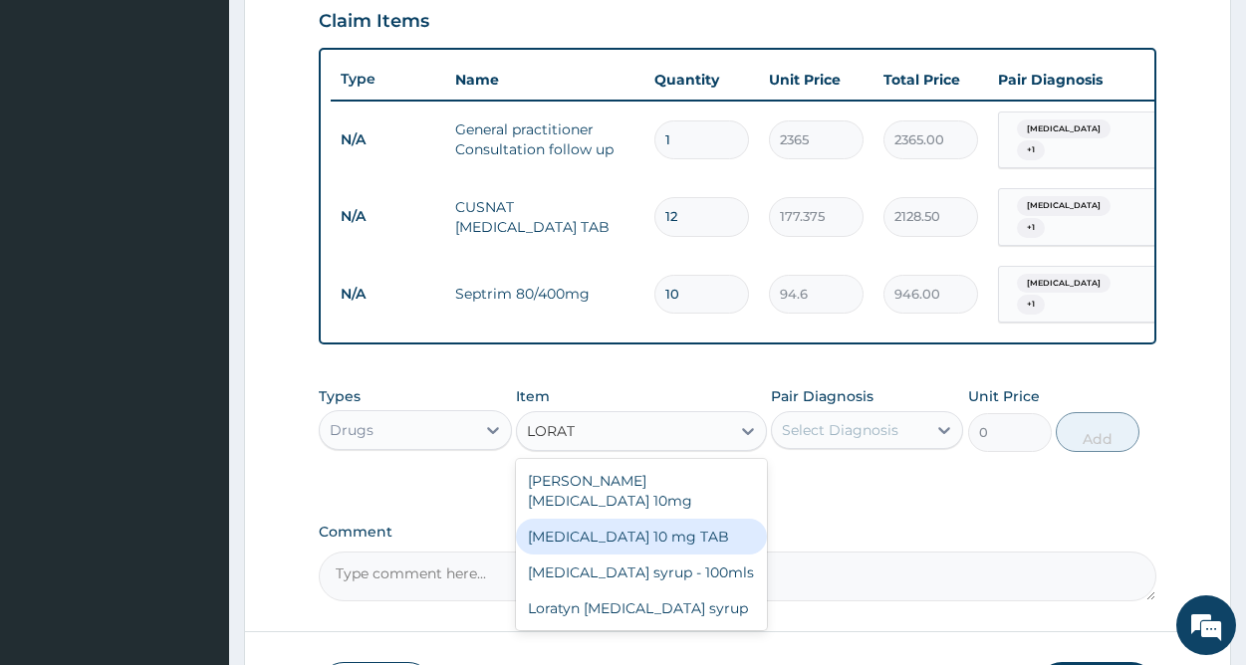
click at [651, 519] on div "LORATADINE 10 mg TAB" at bounding box center [641, 537] width 251 height 36
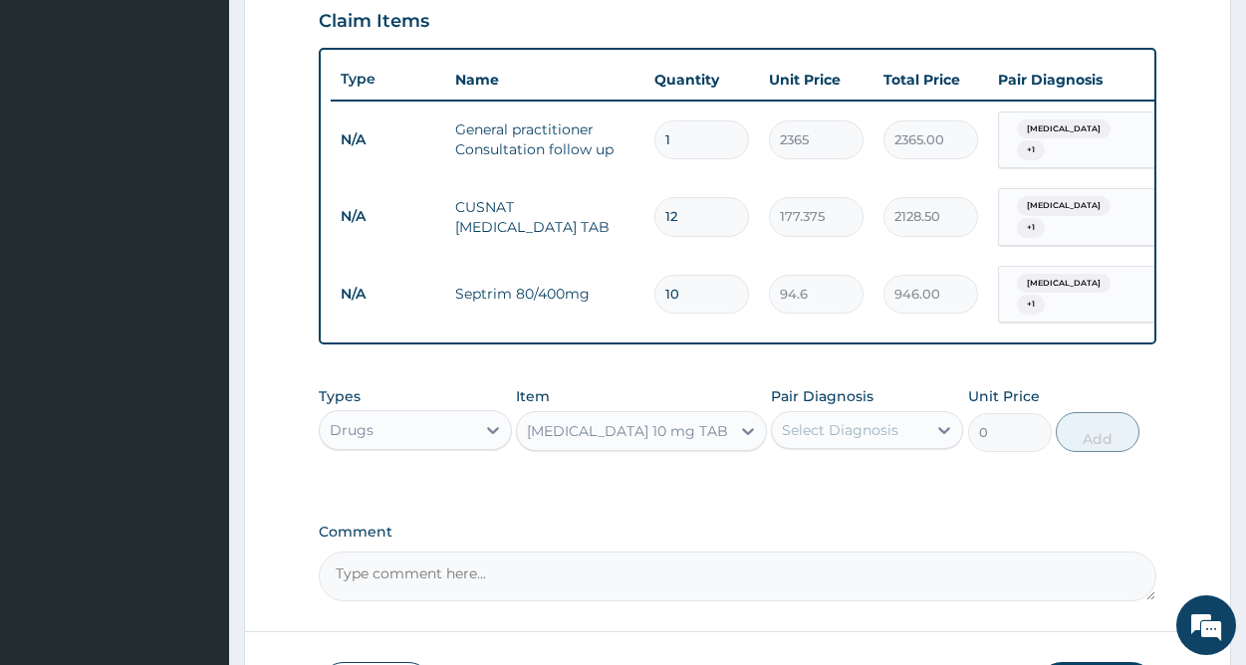
type input "59.125"
click at [815, 420] on div "Select Diagnosis" at bounding box center [840, 430] width 117 height 20
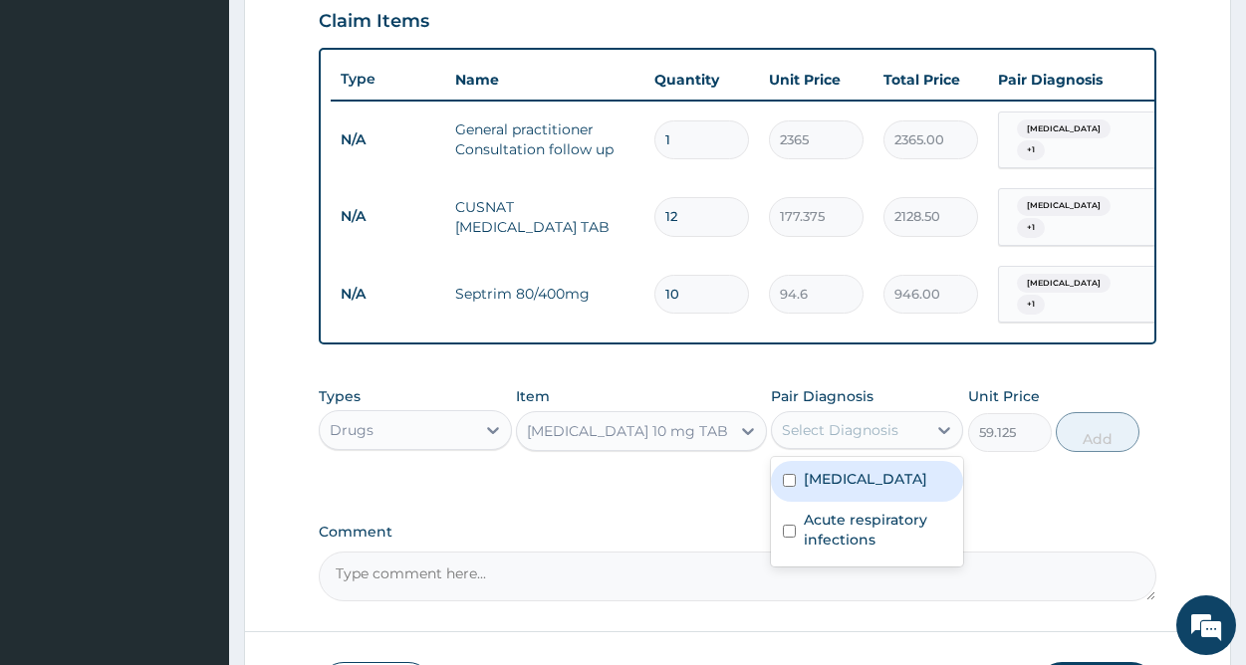
click at [830, 477] on label "Malaria" at bounding box center [866, 479] width 124 height 20
checkbox input "true"
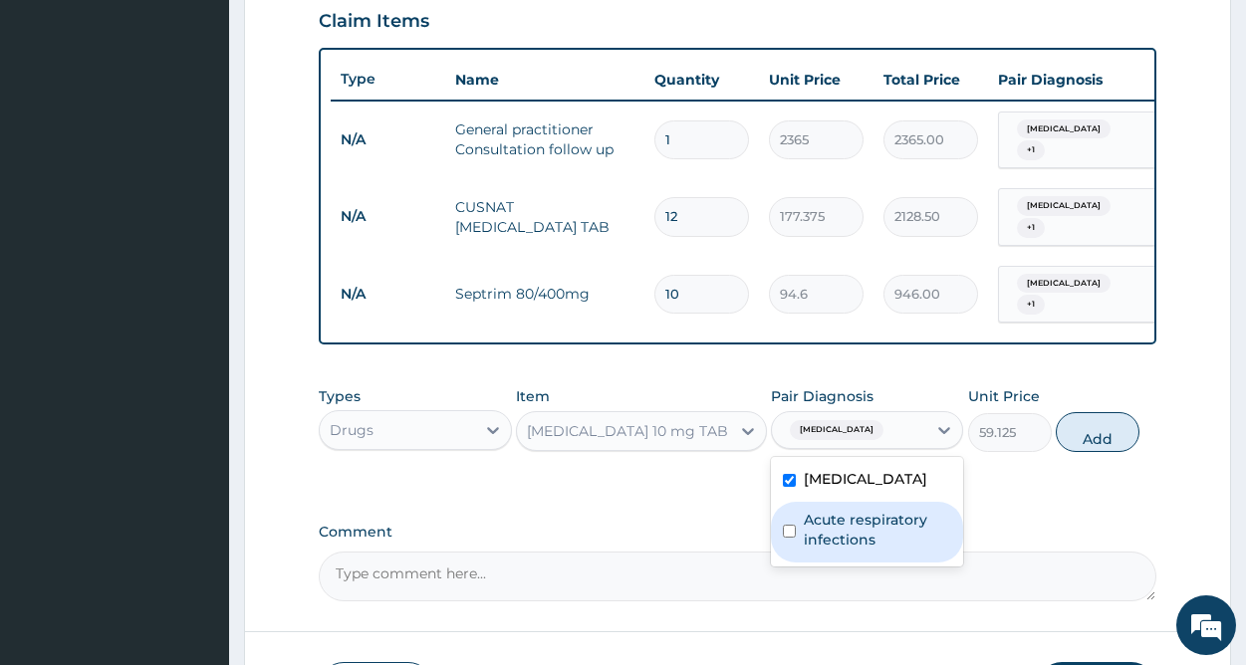
click at [840, 510] on label "Acute respiratory infections" at bounding box center [877, 530] width 147 height 40
checkbox input "true"
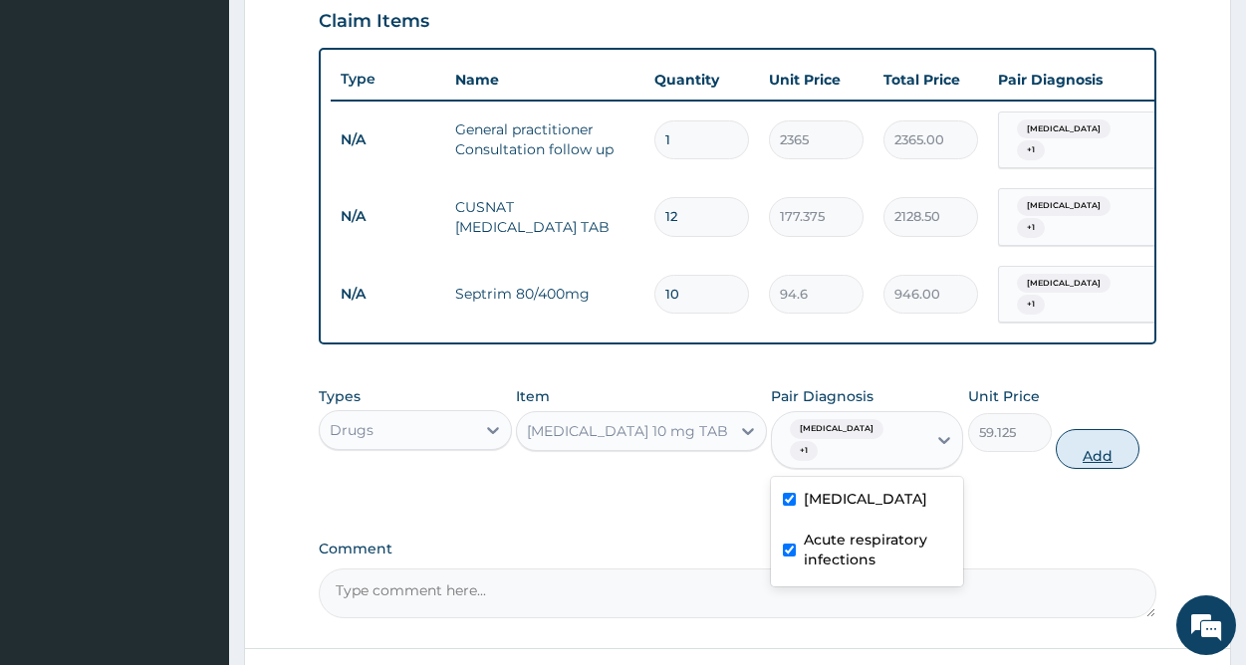
click at [1112, 429] on button "Add" at bounding box center [1098, 449] width 84 height 40
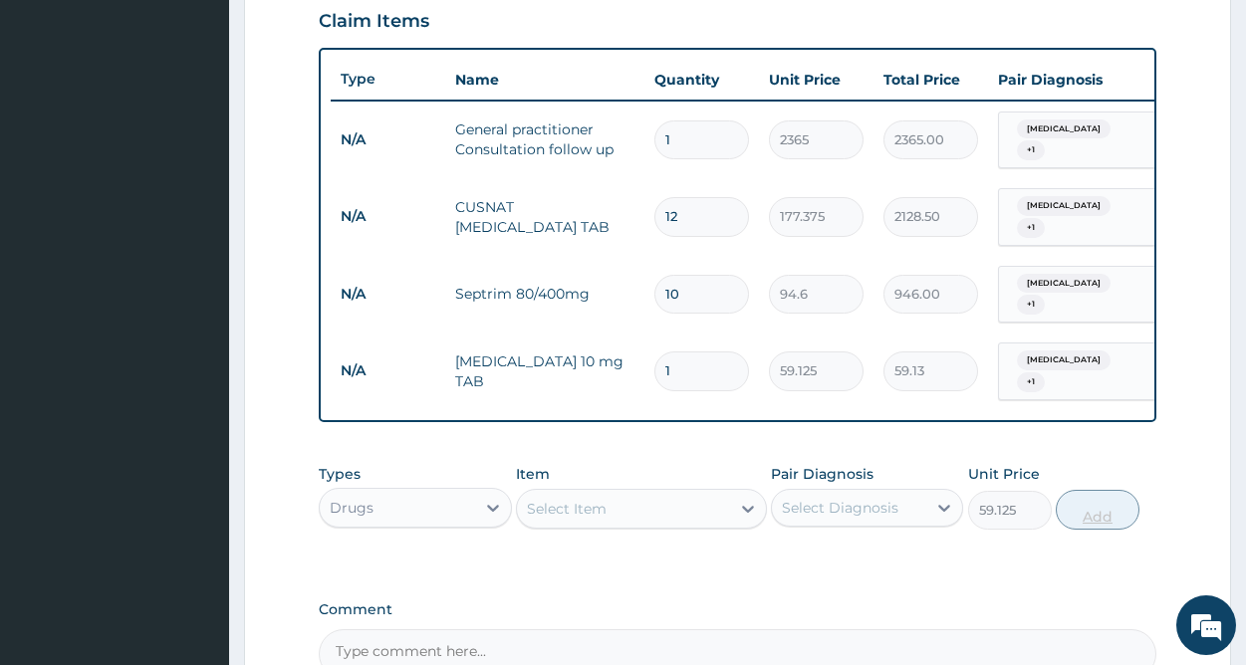
type input "0"
type input "10"
type input "591.25"
type input "10"
click at [671, 469] on div "Item Select Item" at bounding box center [641, 497] width 251 height 66
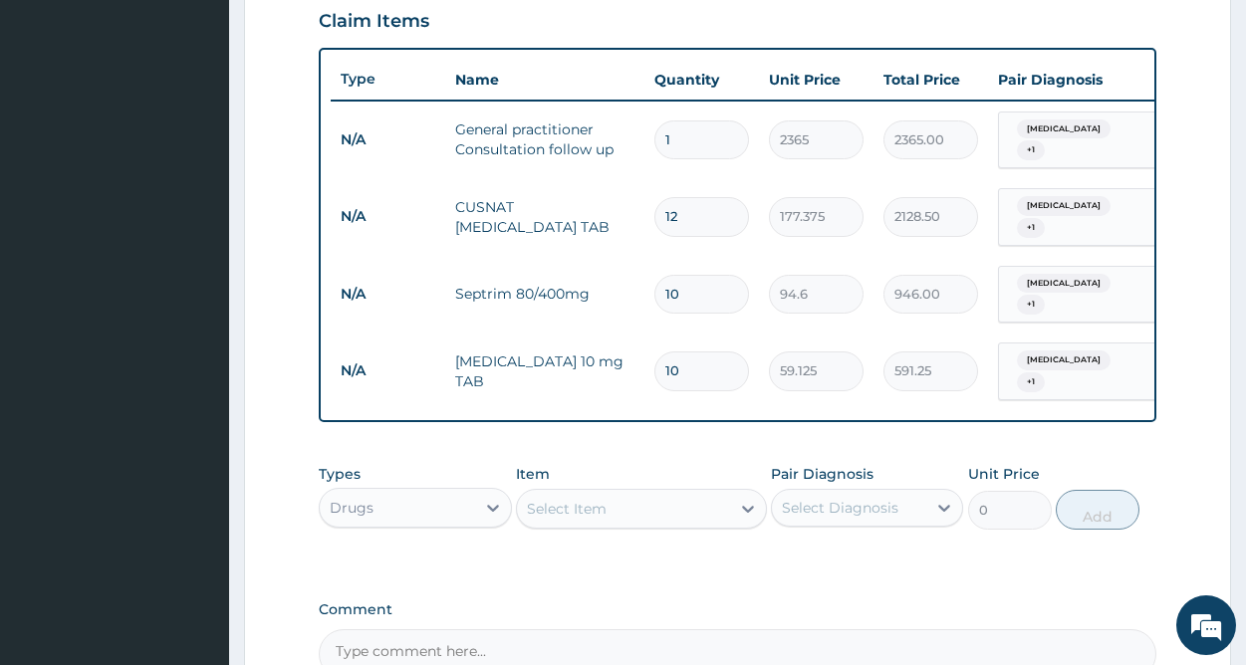
click at [671, 493] on div "Select Item" at bounding box center [623, 509] width 213 height 32
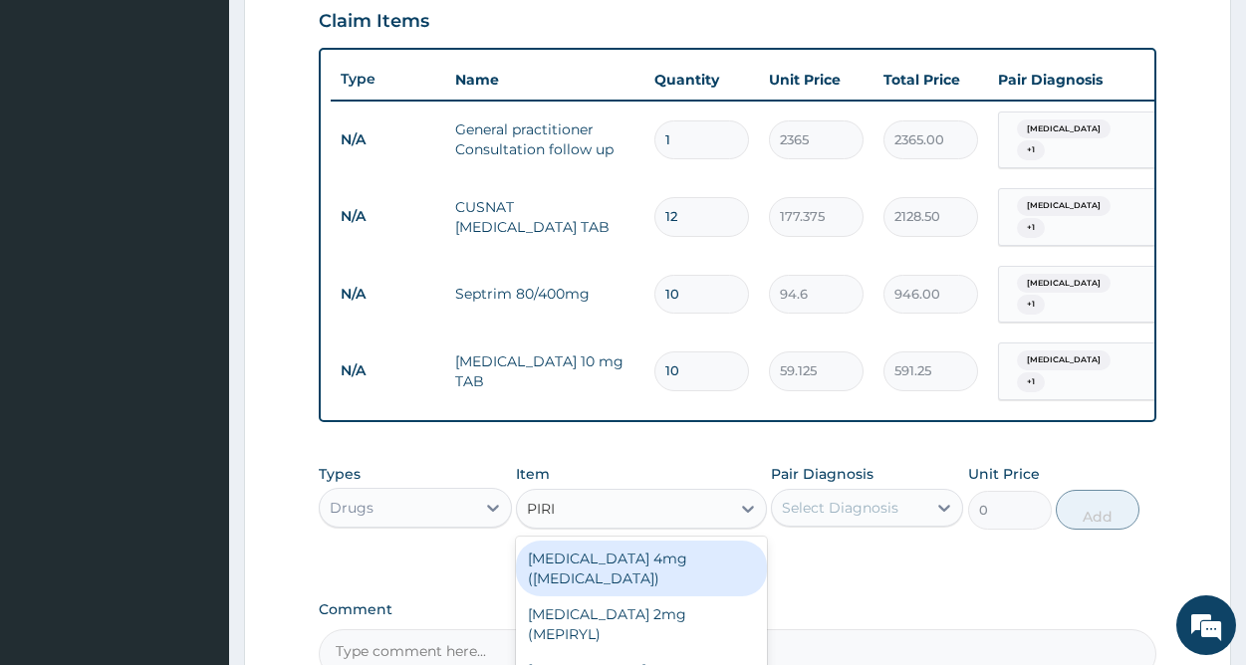
type input "PIRIT"
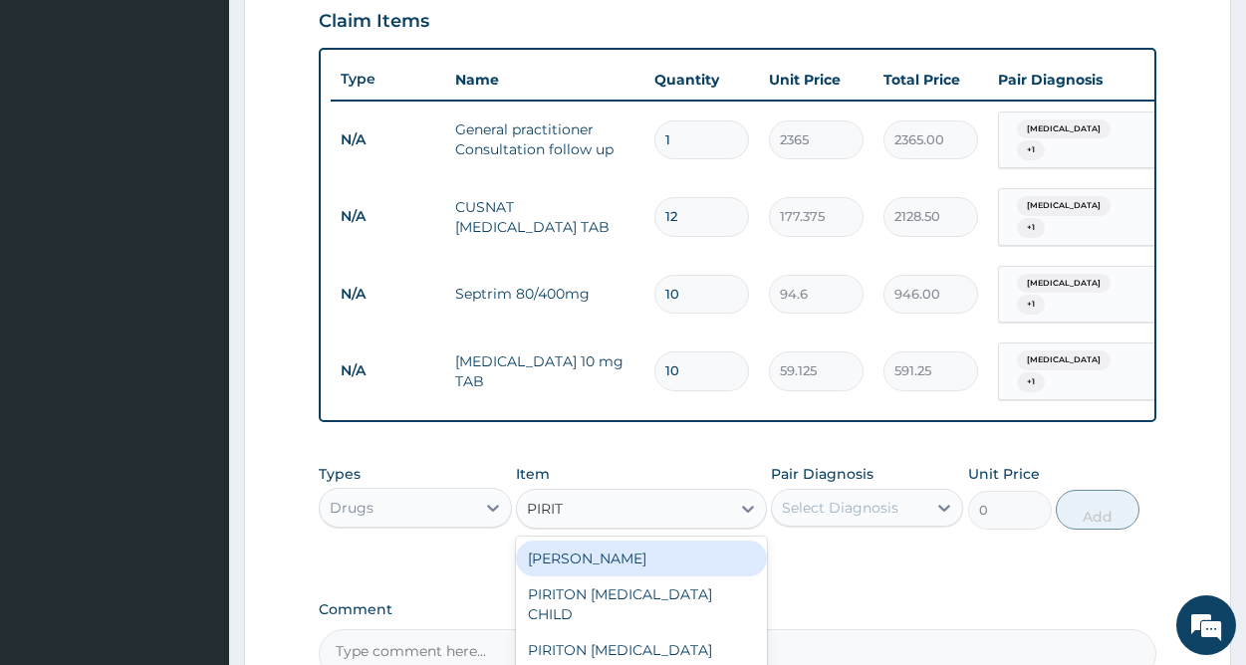
click at [663, 541] on div "PIRITON TAB EVANS" at bounding box center [641, 559] width 251 height 36
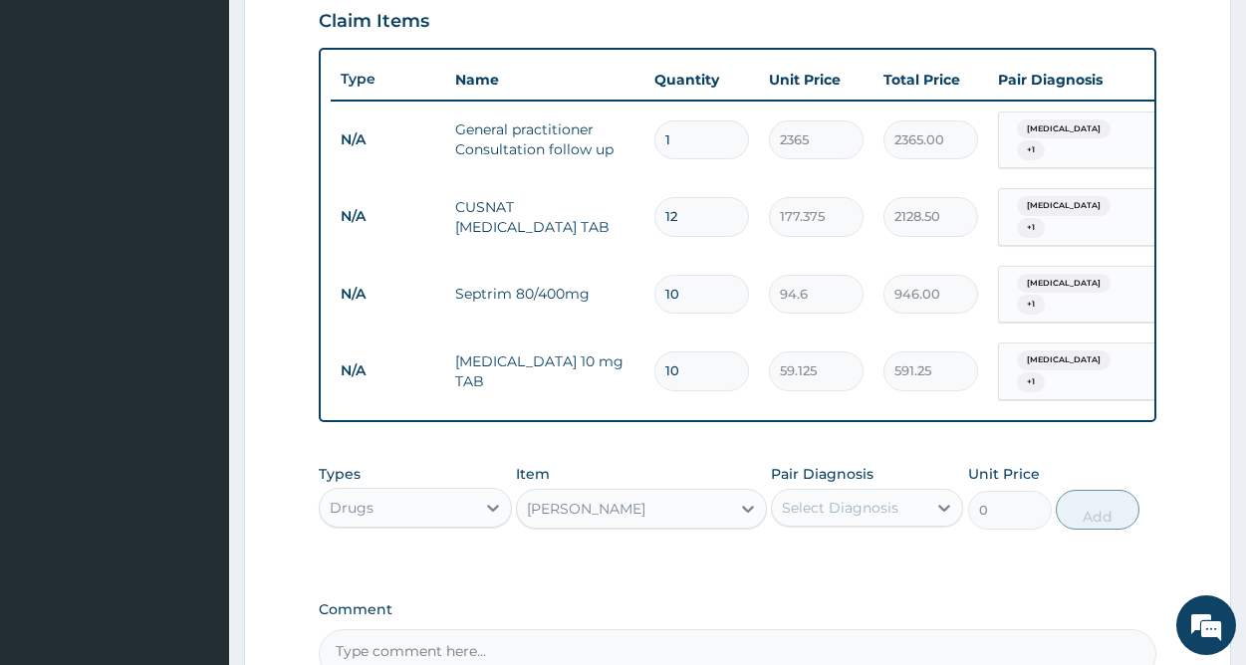
type input "50"
click at [884, 498] on div "Select Diagnosis" at bounding box center [840, 508] width 117 height 20
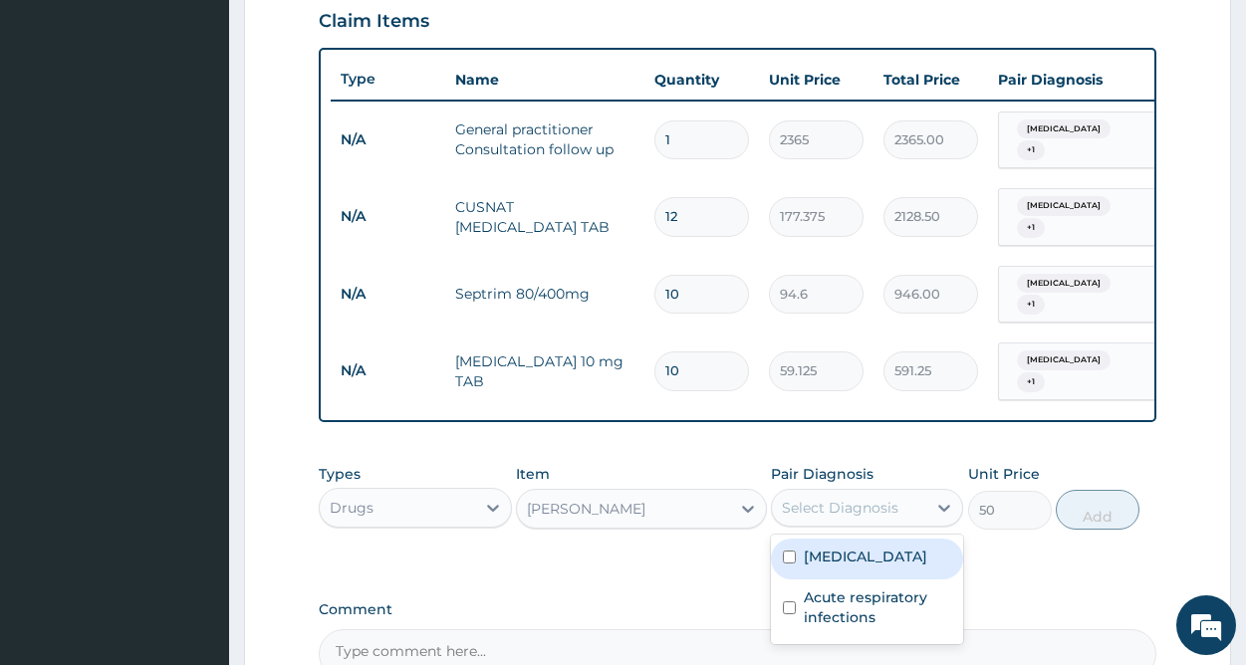
click at [863, 539] on div "Malaria" at bounding box center [867, 559] width 192 height 41
checkbox input "true"
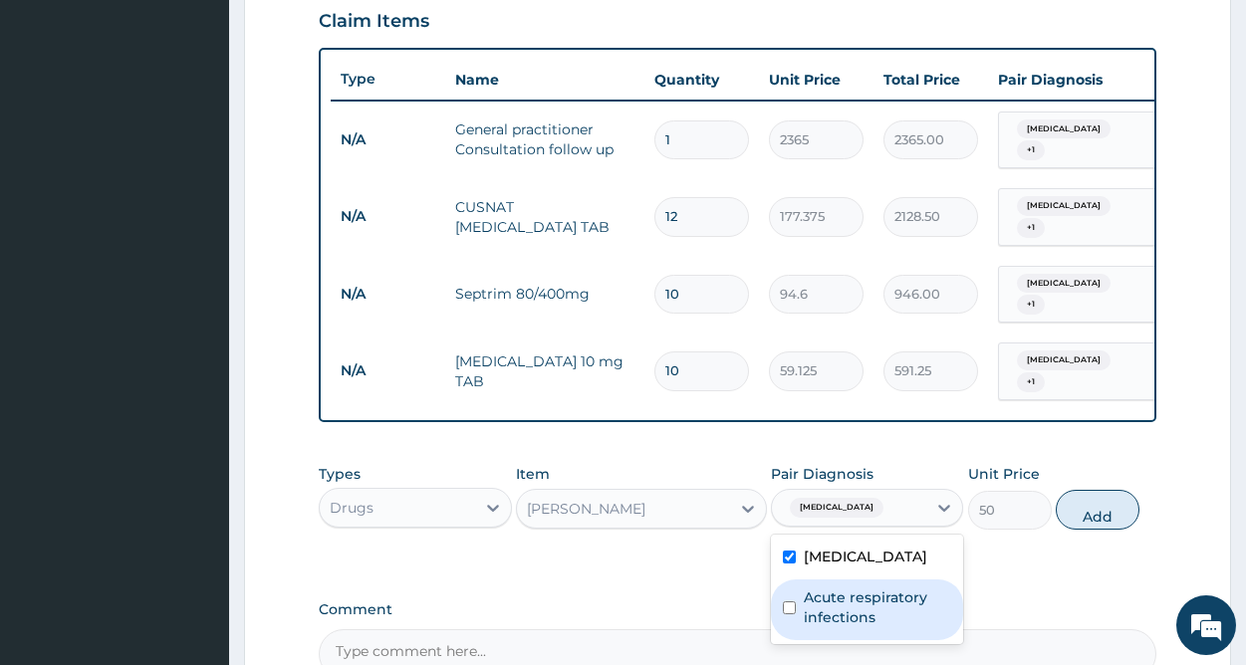
click at [796, 602] on input "checkbox" at bounding box center [789, 608] width 13 height 13
checkbox input "true"
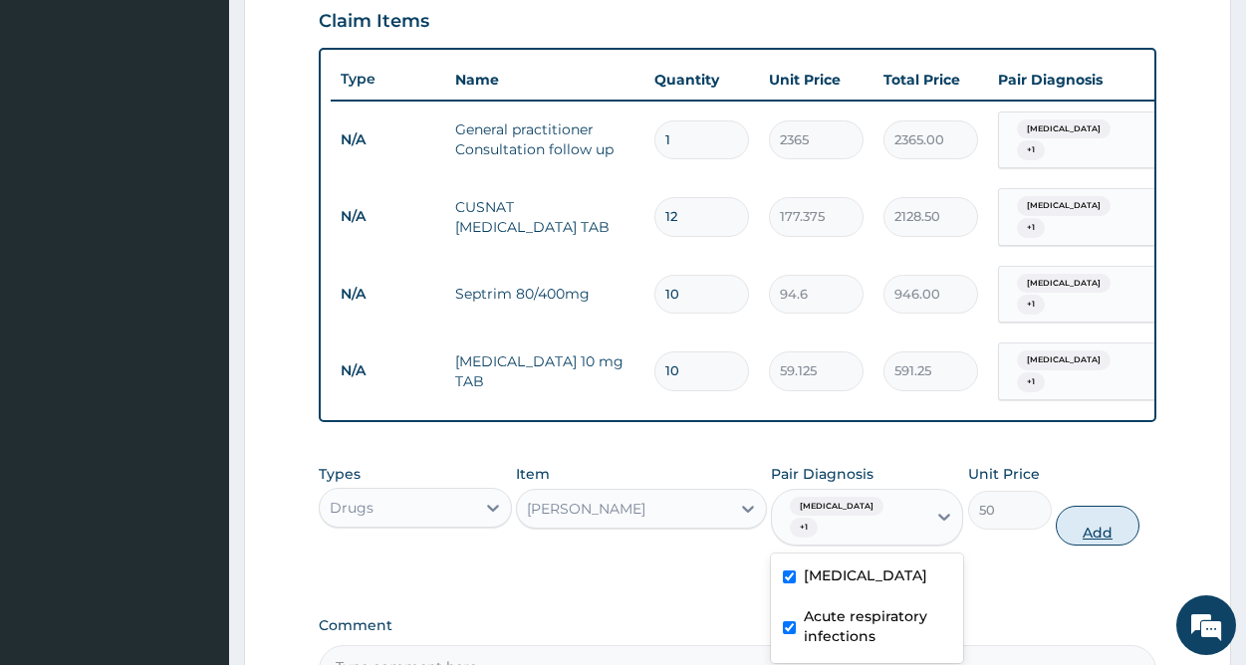
click at [1095, 506] on button "Add" at bounding box center [1098, 526] width 84 height 40
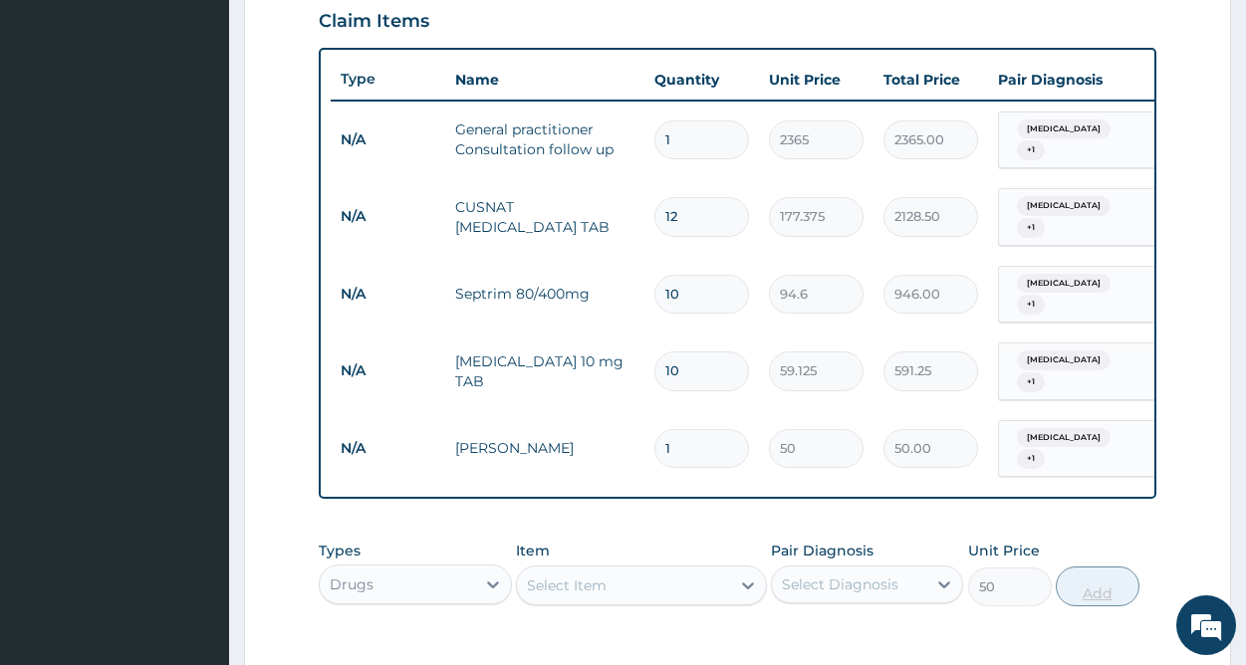
type input "0"
type input "0.00"
type input "2"
type input "100.00"
type input "20"
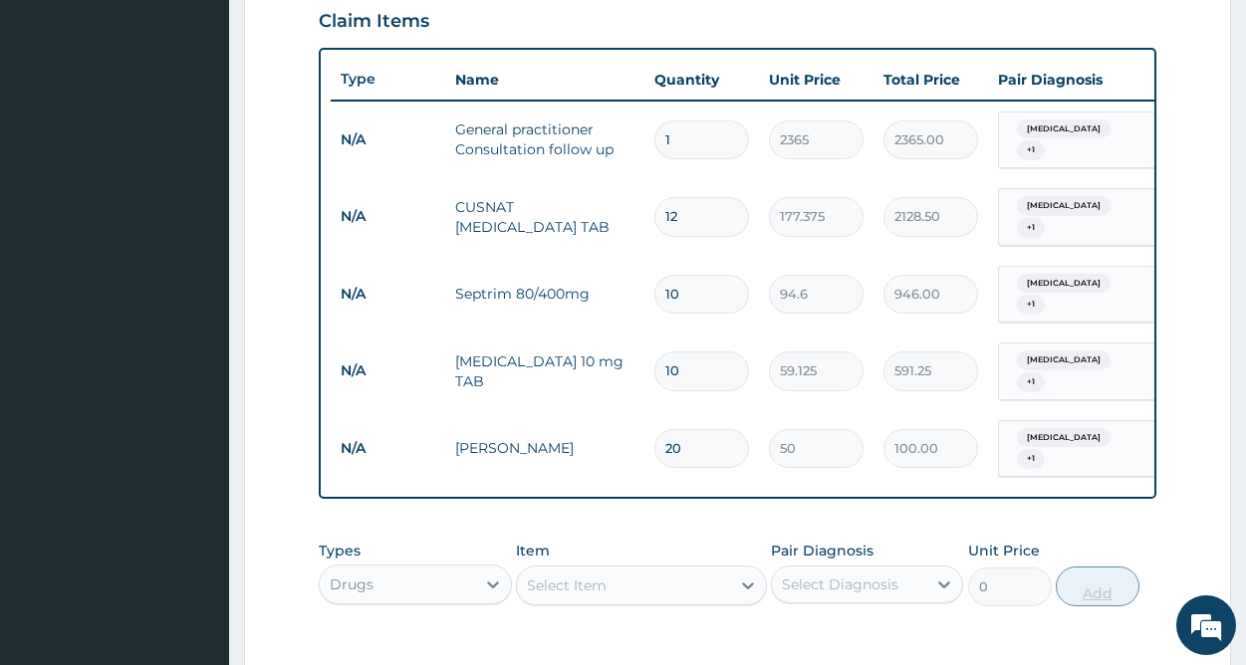
type input "1000.00"
type input "20"
click at [670, 570] on div "Select Item" at bounding box center [623, 586] width 213 height 32
type input "PARACET"
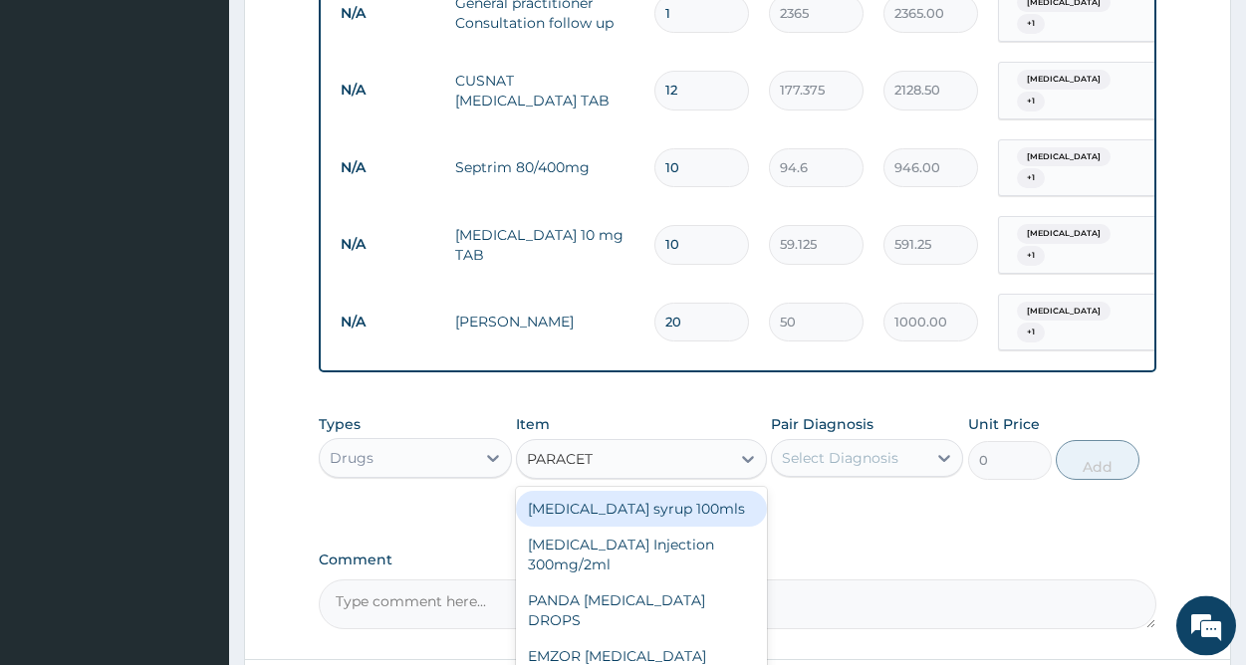
scroll to position [846, 0]
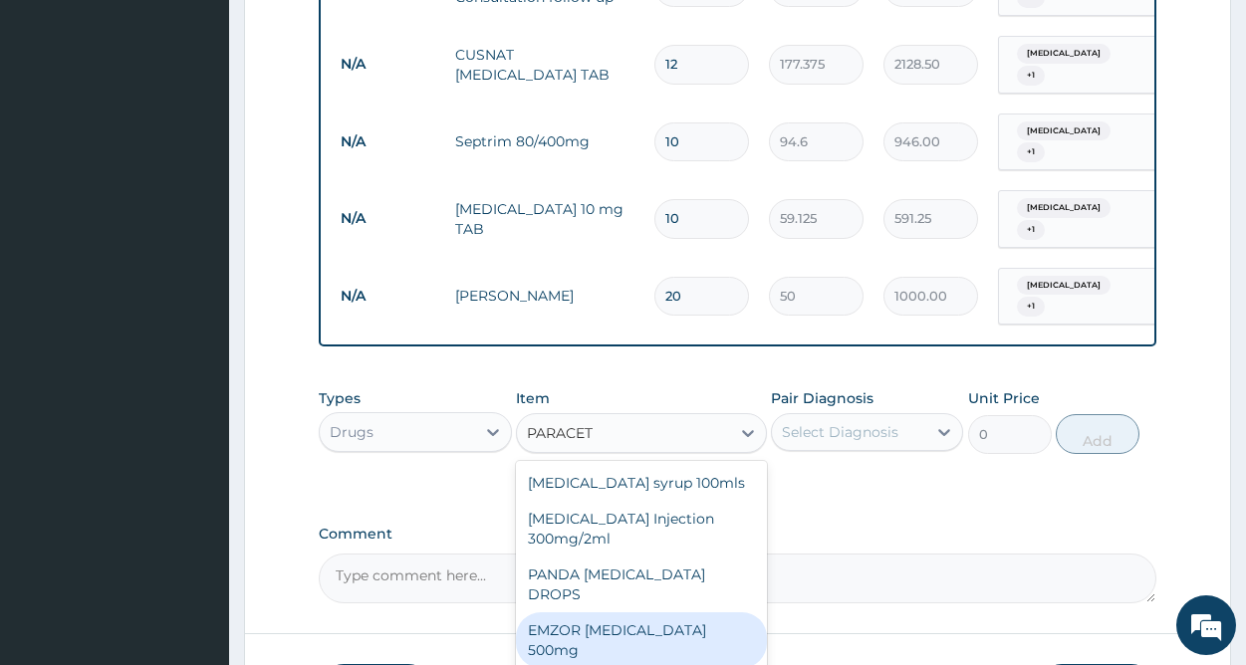
click at [728, 613] on div "EMZOR PARACETAMOL 500mg" at bounding box center [641, 641] width 251 height 56
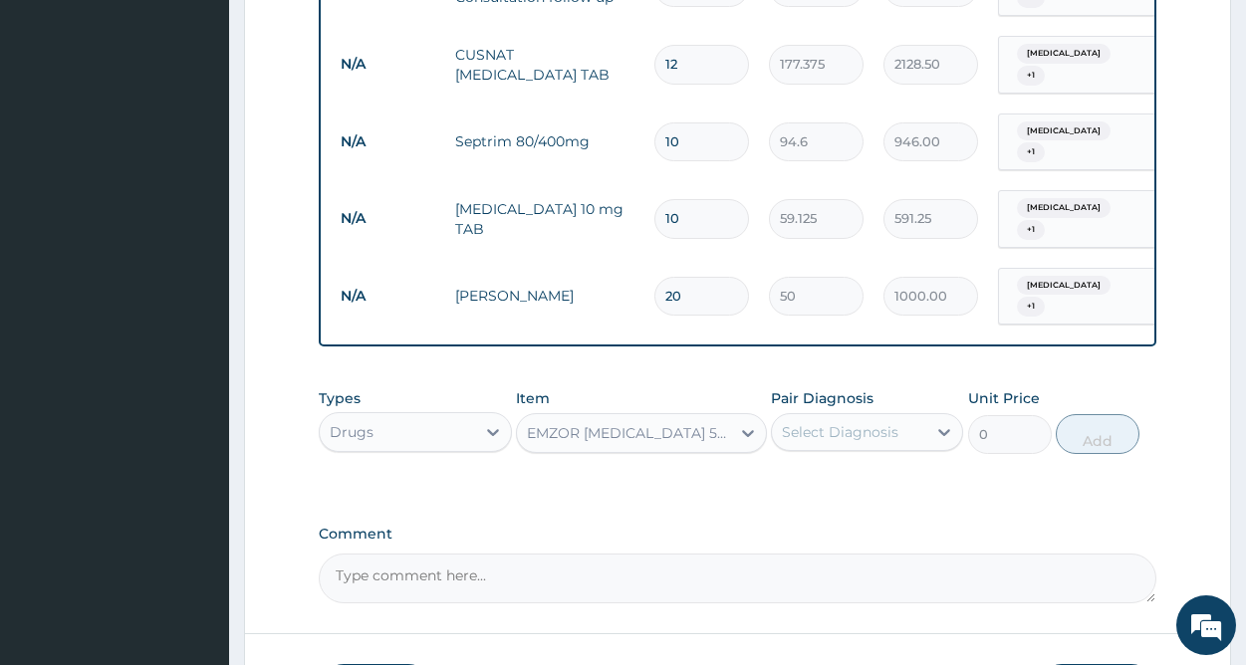
type input "30"
click at [911, 416] on div "Select Diagnosis" at bounding box center [849, 432] width 154 height 32
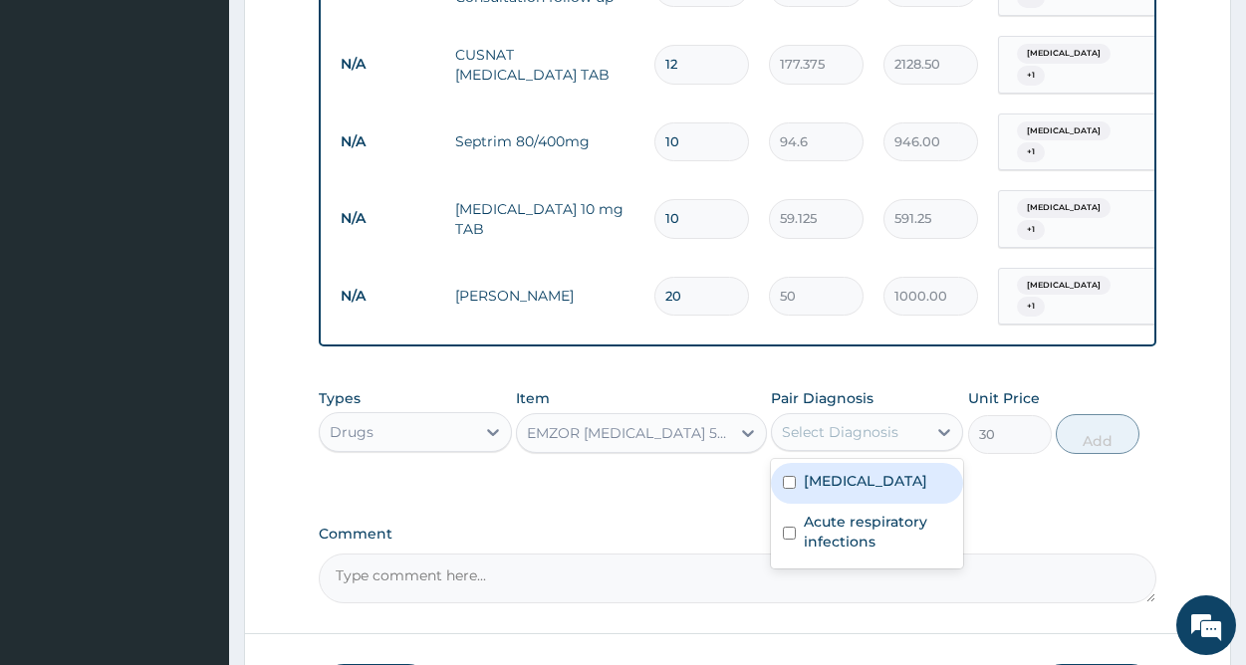
click at [867, 463] on div "Malaria" at bounding box center [867, 483] width 192 height 41
checkbox input "true"
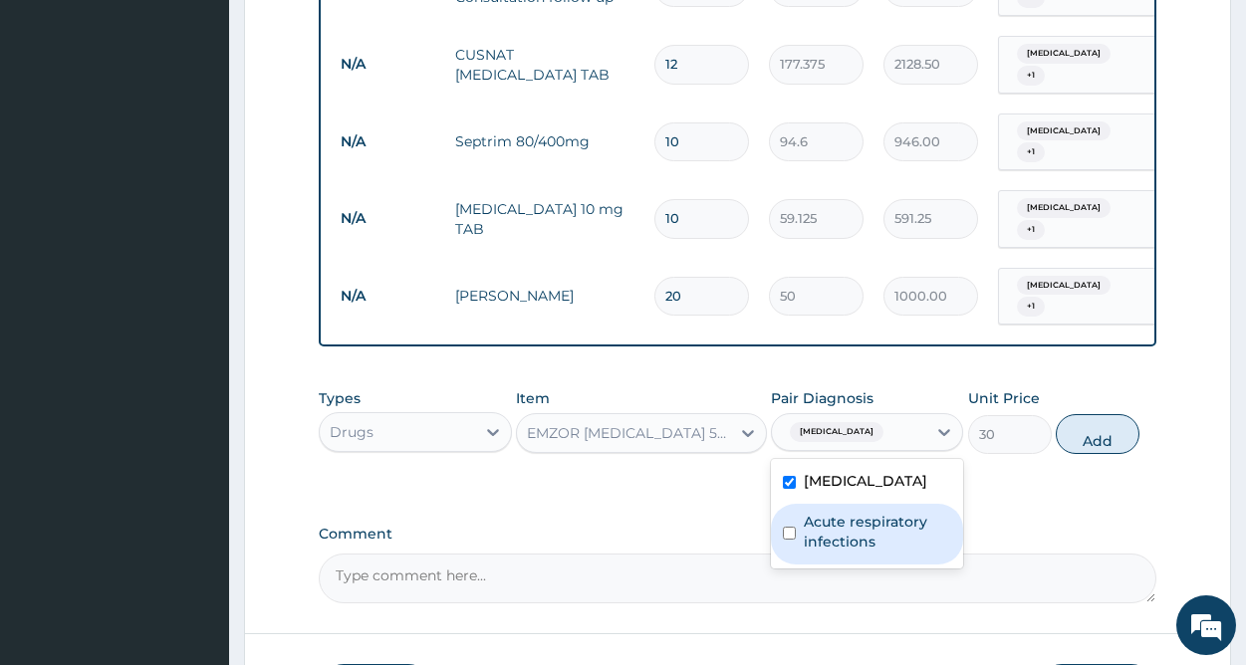
click at [851, 512] on label "Acute respiratory infections" at bounding box center [877, 532] width 147 height 40
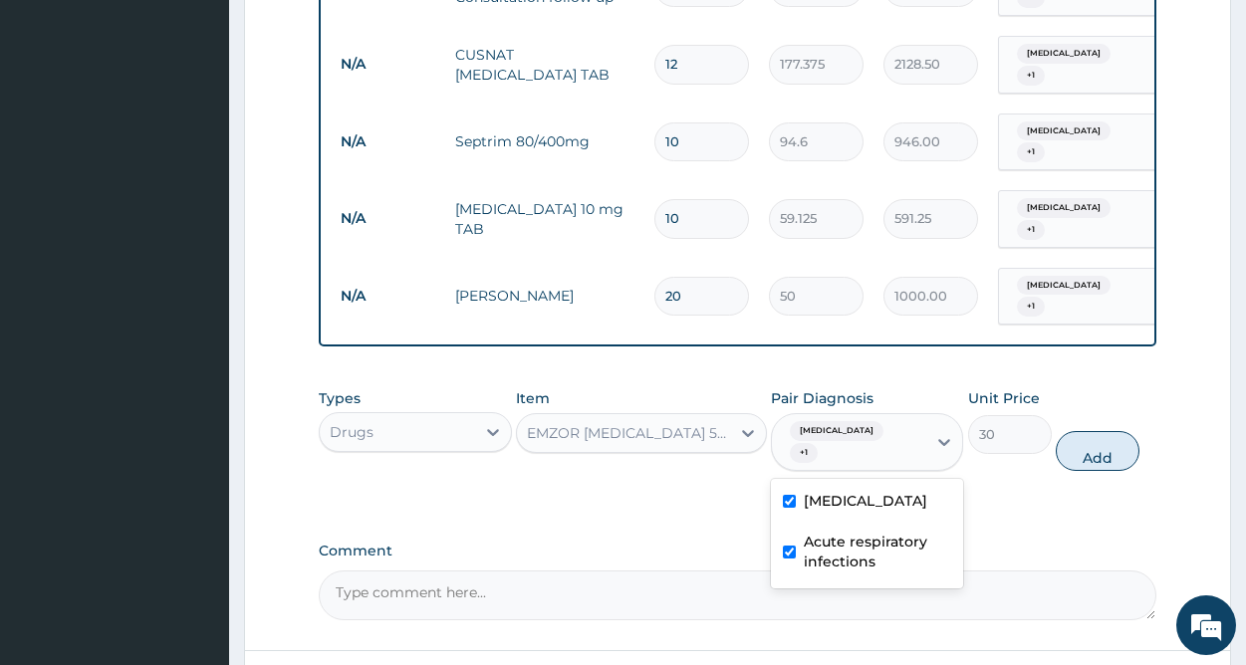
checkbox input "true"
click at [1075, 431] on button "Add" at bounding box center [1098, 451] width 84 height 40
type input "0"
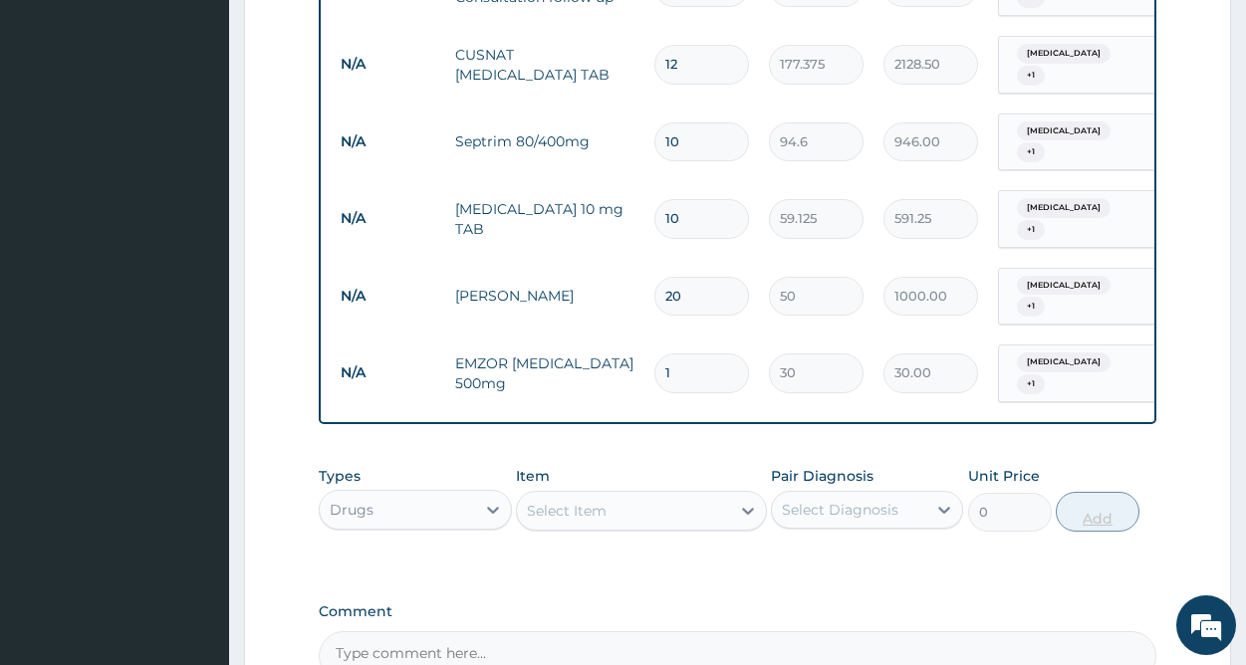
type input "0.00"
type input "2"
type input "60.00"
type input "20"
type input "600.00"
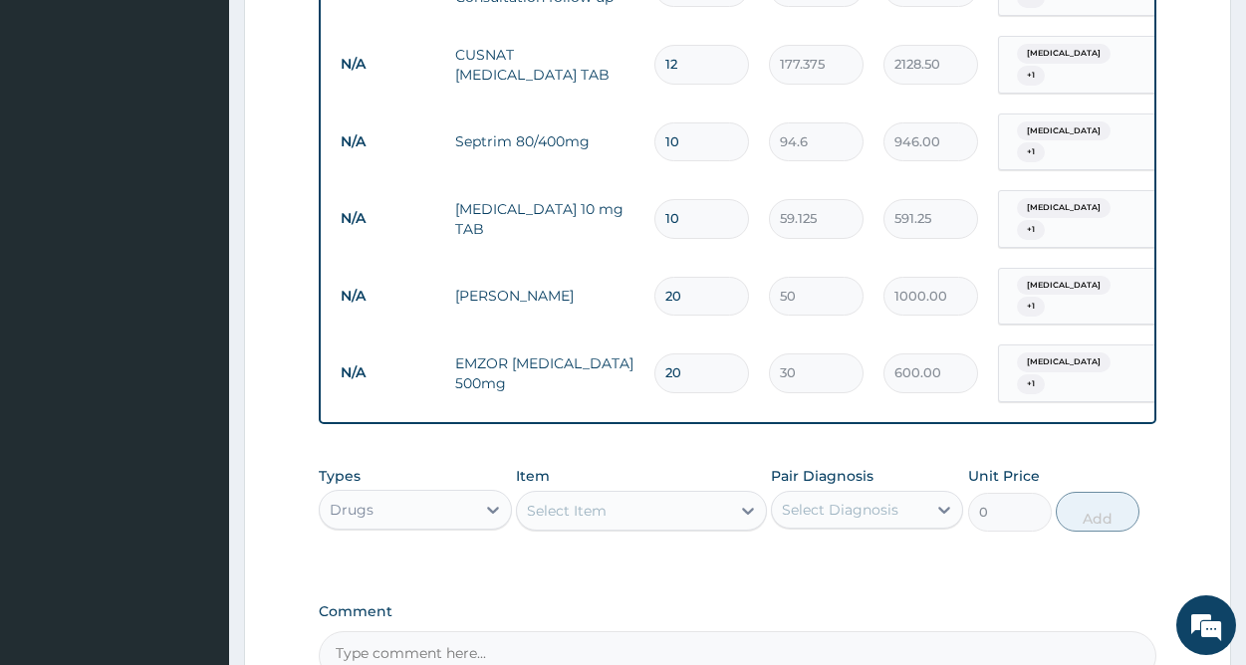
type input "20"
click at [711, 123] on input "10" at bounding box center [701, 142] width 95 height 39
type input "1"
type input "94.60"
type input "0.00"
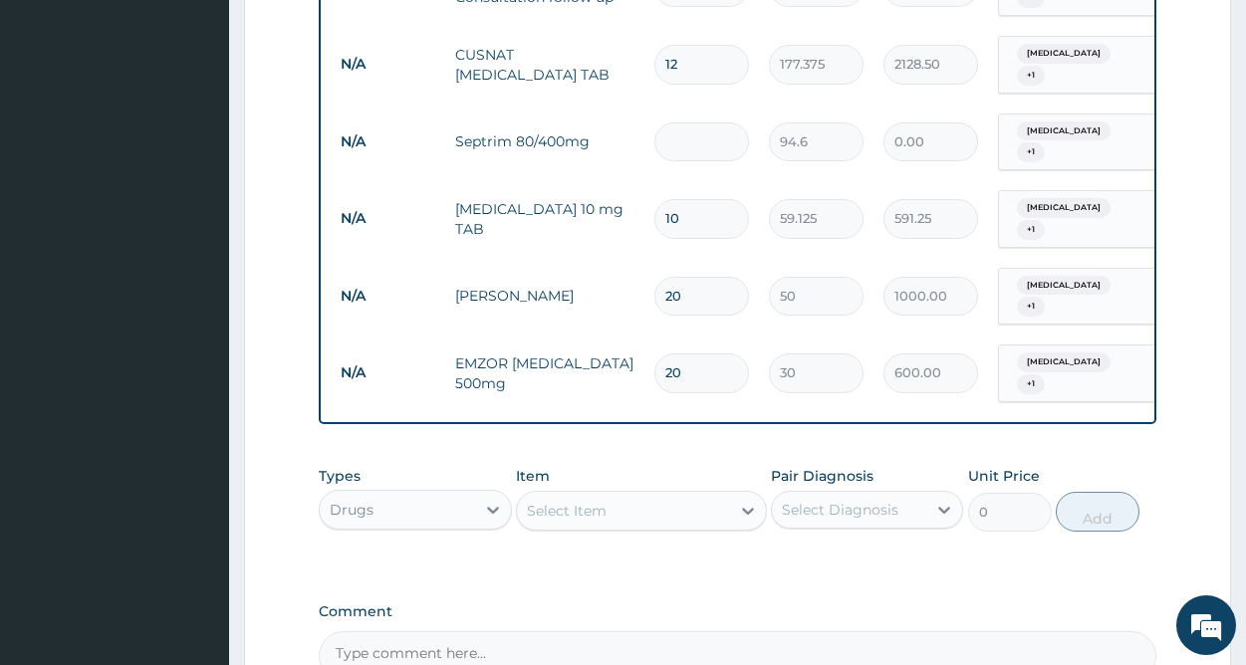
type input "2"
type input "189.20"
type input "28"
type input "2648.80"
type input "28"
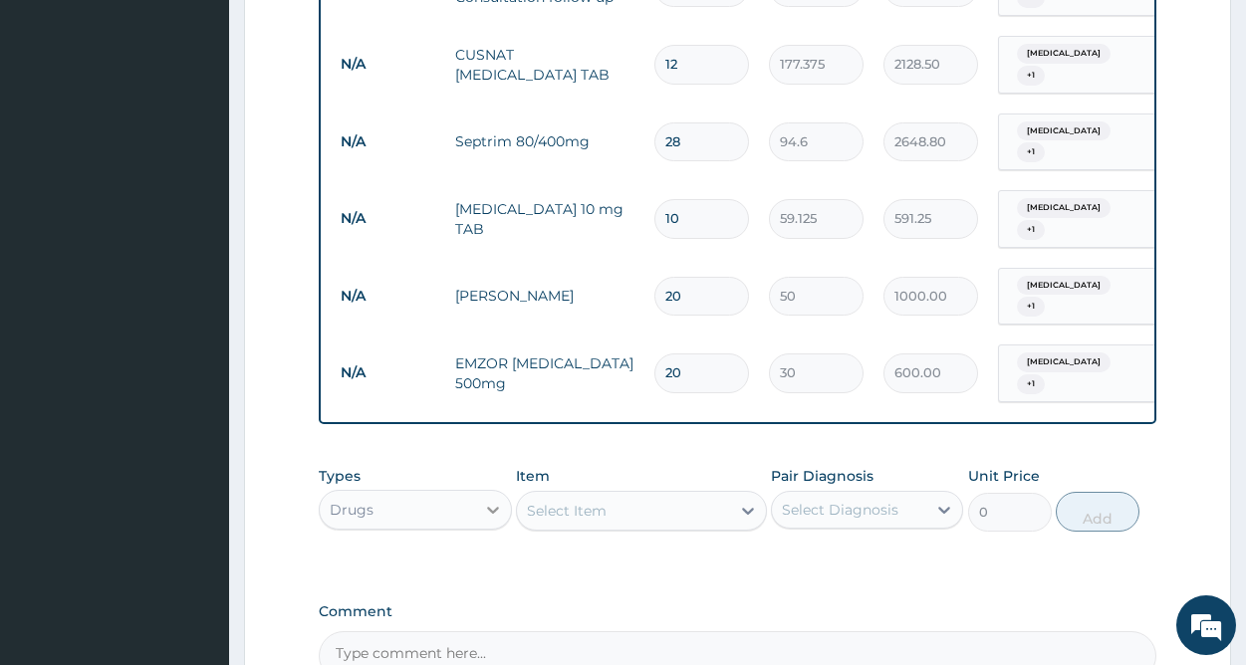
click at [493, 500] on icon at bounding box center [493, 510] width 20 height 20
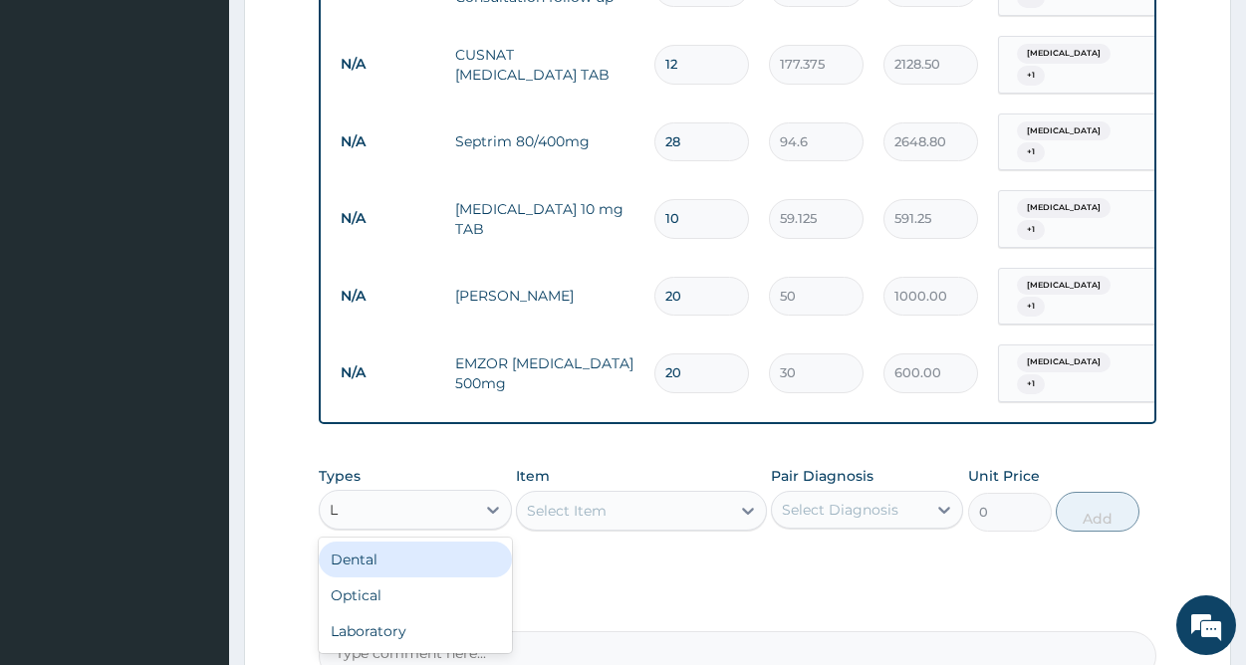
type input "LA"
click at [425, 542] on div "Laboratory" at bounding box center [415, 560] width 192 height 36
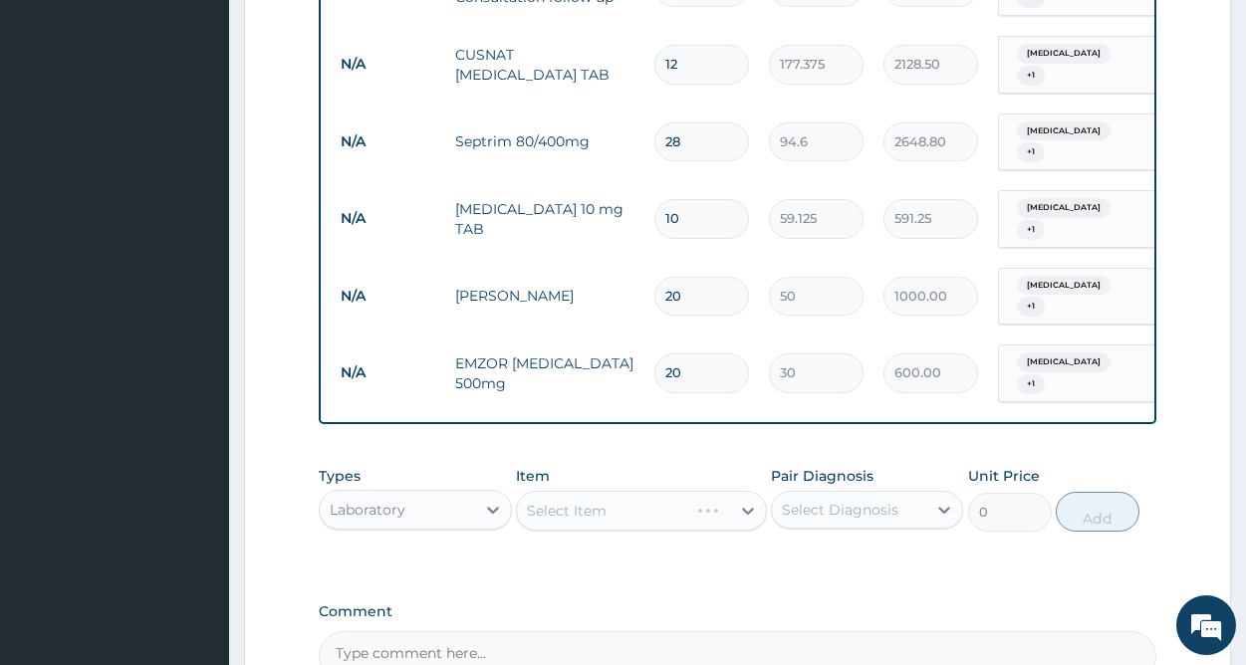
click at [635, 491] on div "Select Item" at bounding box center [641, 511] width 251 height 40
click at [693, 495] on div "Select Item" at bounding box center [623, 511] width 213 height 32
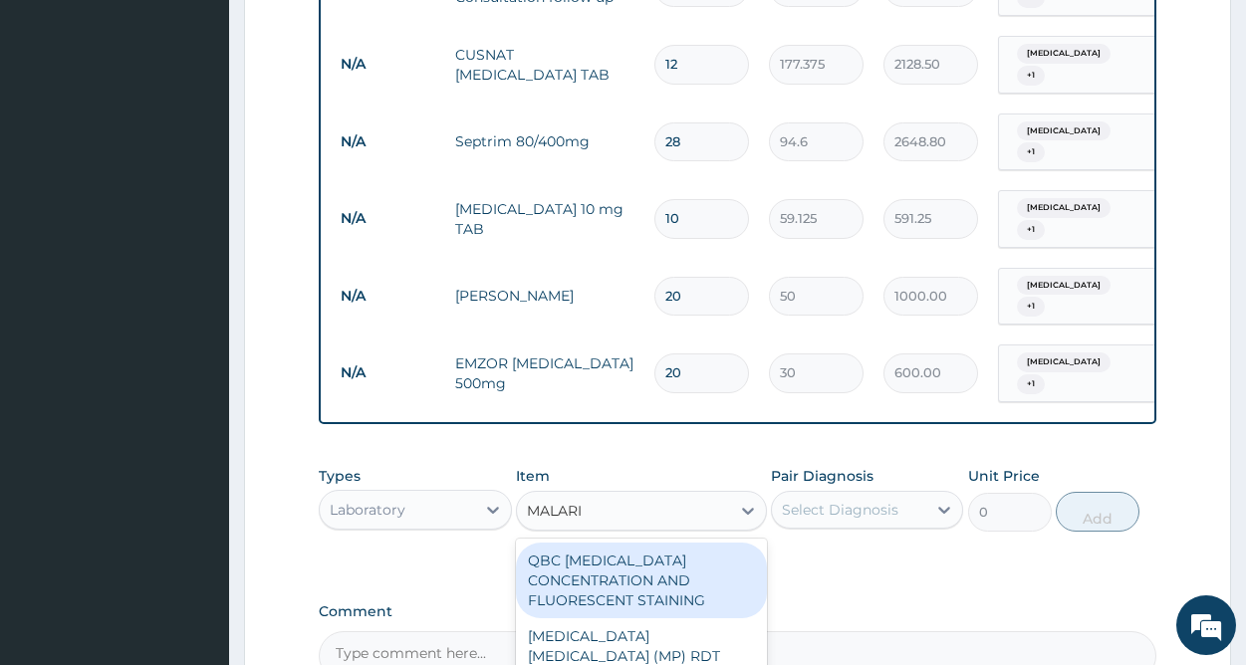
type input "MALARIA"
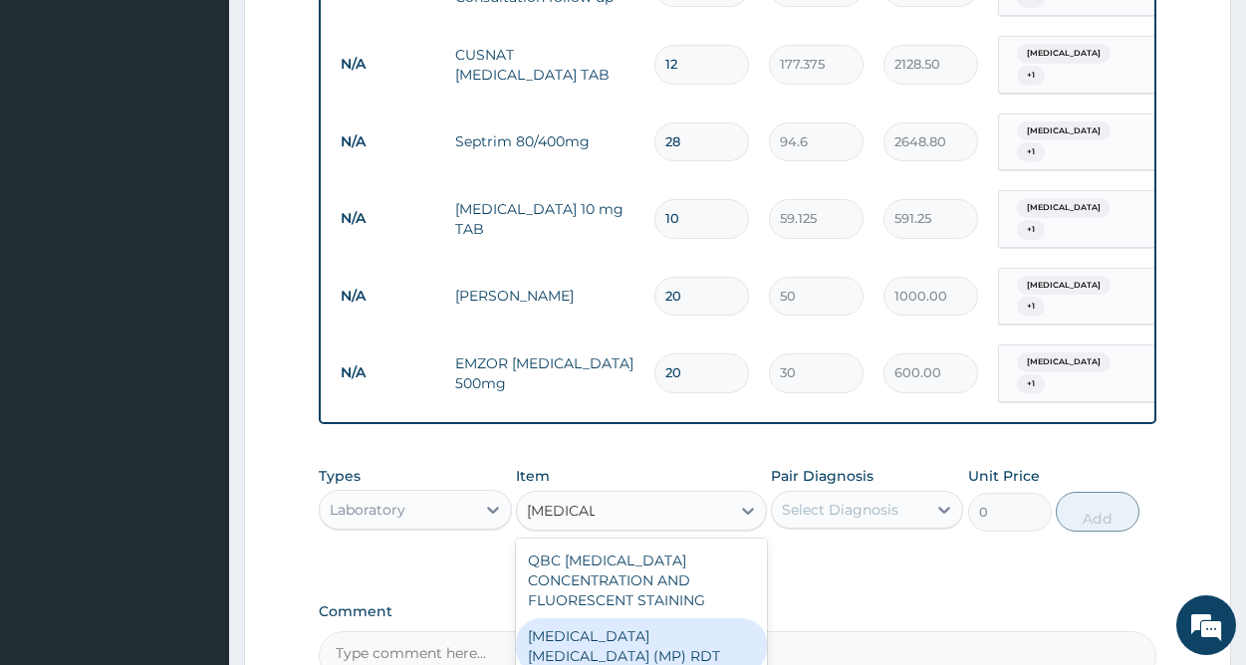
click at [667, 619] on div "MALARIA PARASITE (MP) RDT" at bounding box center [641, 647] width 251 height 56
type input "1612.5"
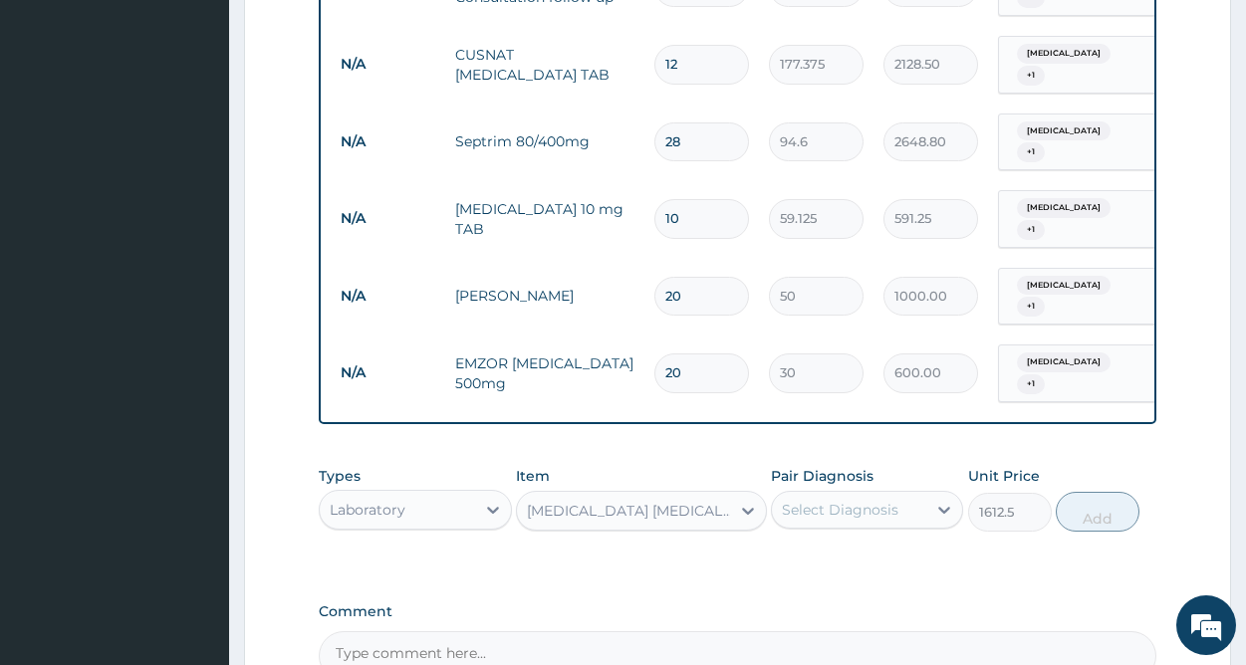
click at [832, 500] on div "Select Diagnosis" at bounding box center [840, 510] width 117 height 20
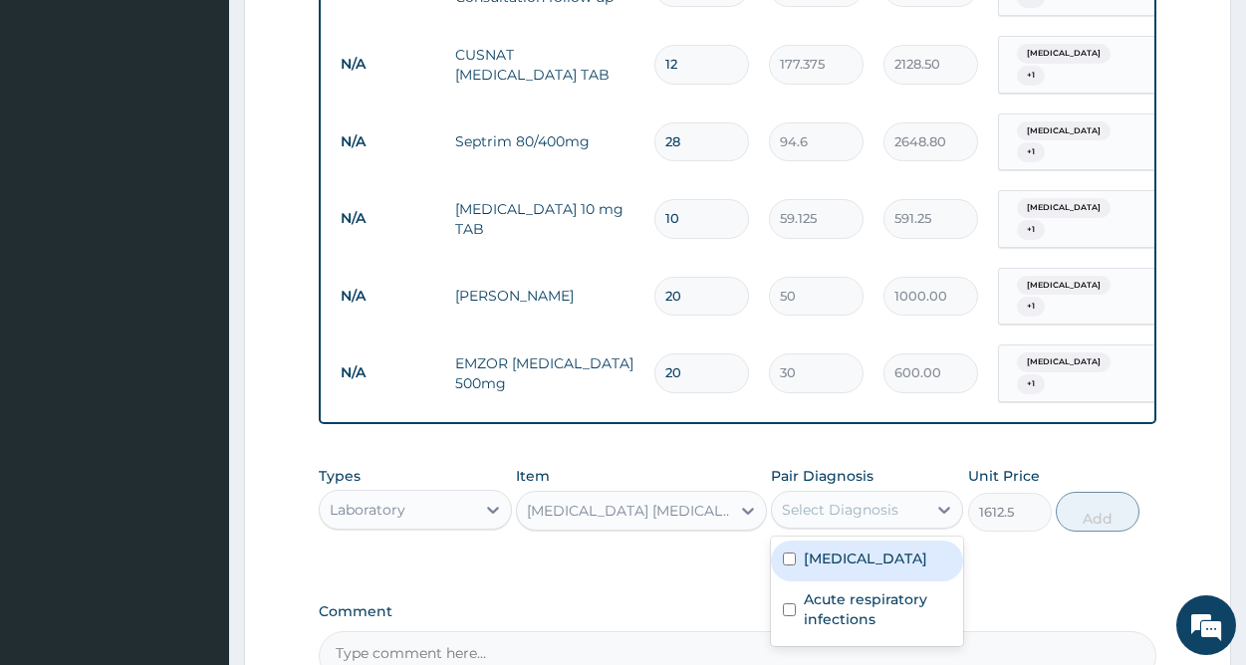
click at [843, 549] on label "Malaria" at bounding box center [866, 559] width 124 height 20
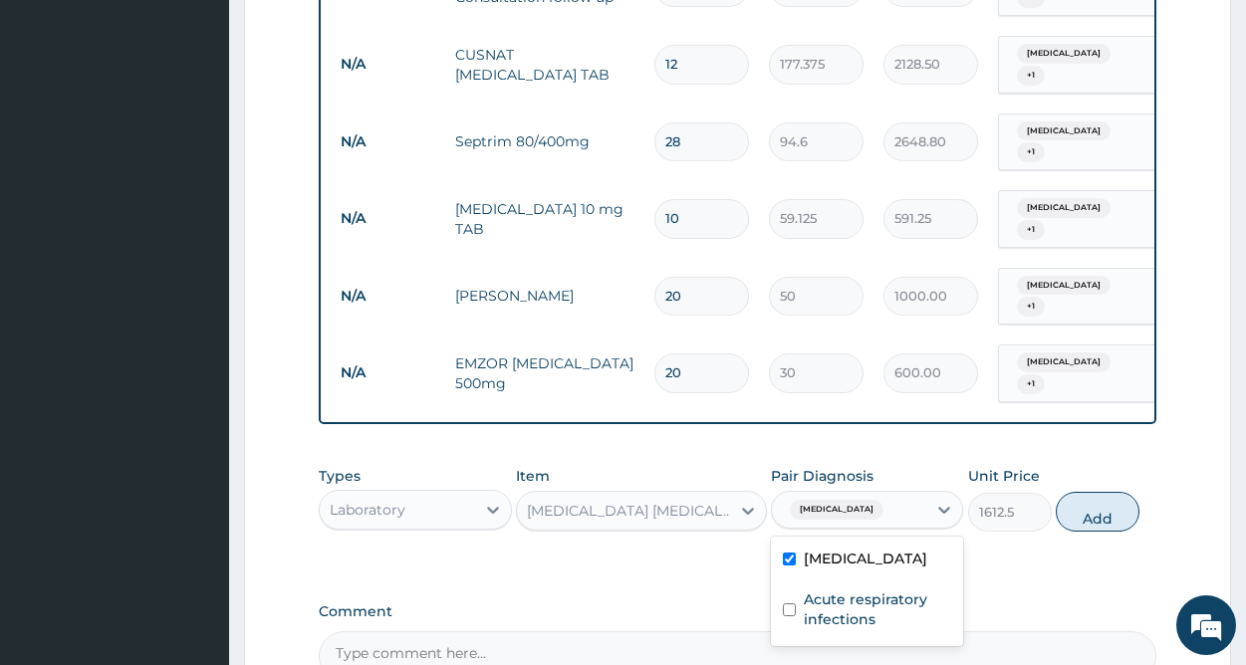
checkbox input "true"
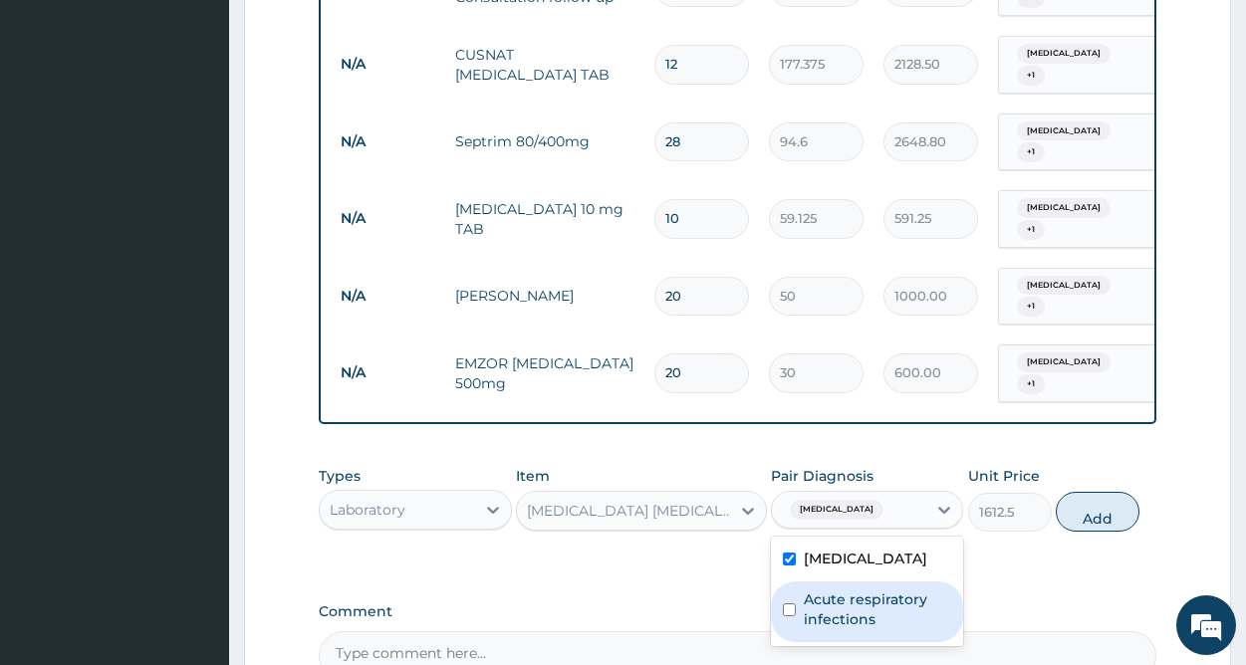
click at [841, 590] on label "Acute respiratory infections" at bounding box center [877, 610] width 147 height 40
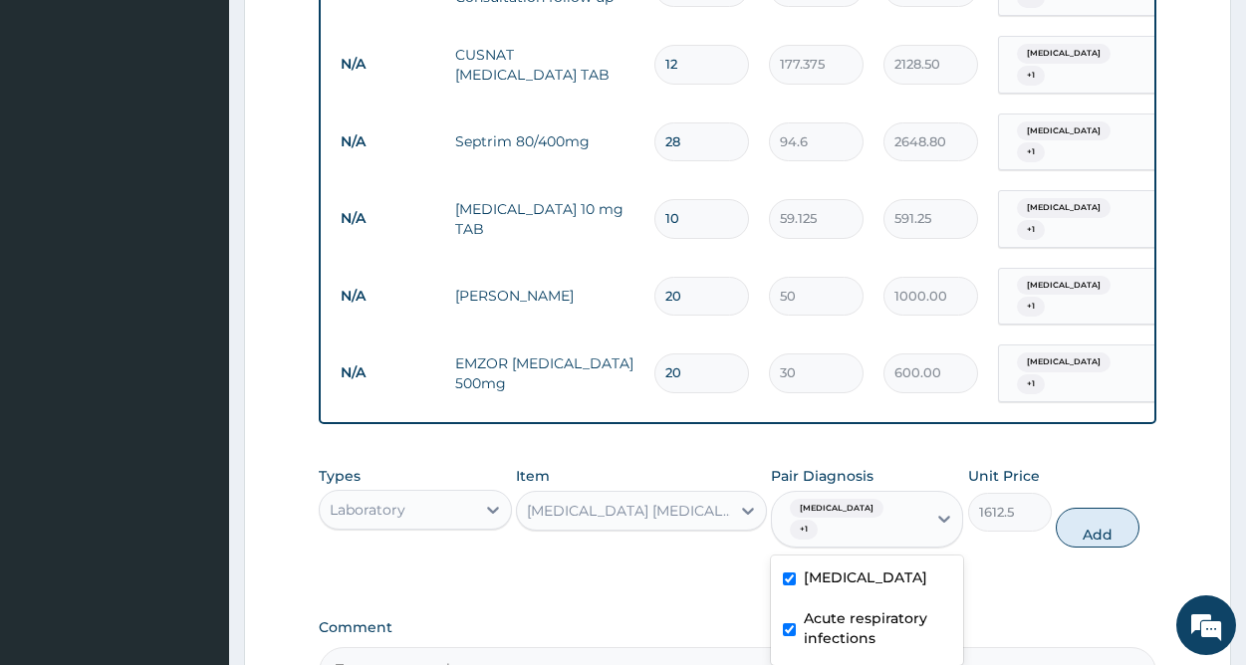
checkbox input "true"
click at [1081, 508] on button "Add" at bounding box center [1098, 528] width 84 height 40
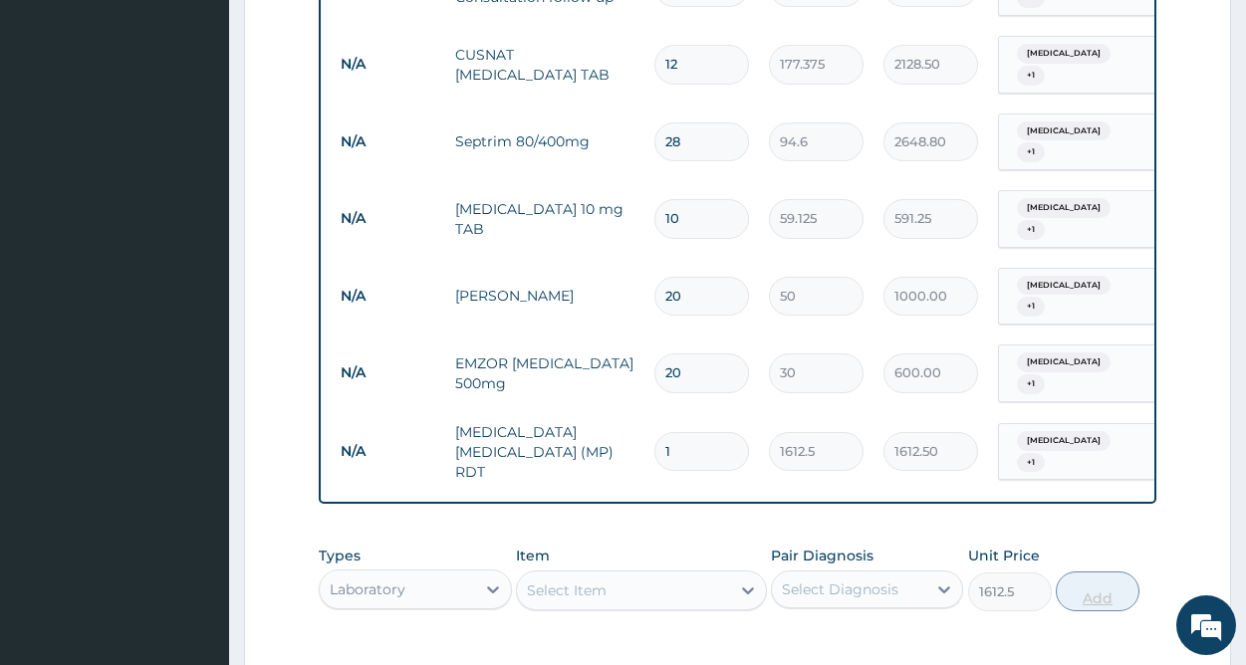
type input "0"
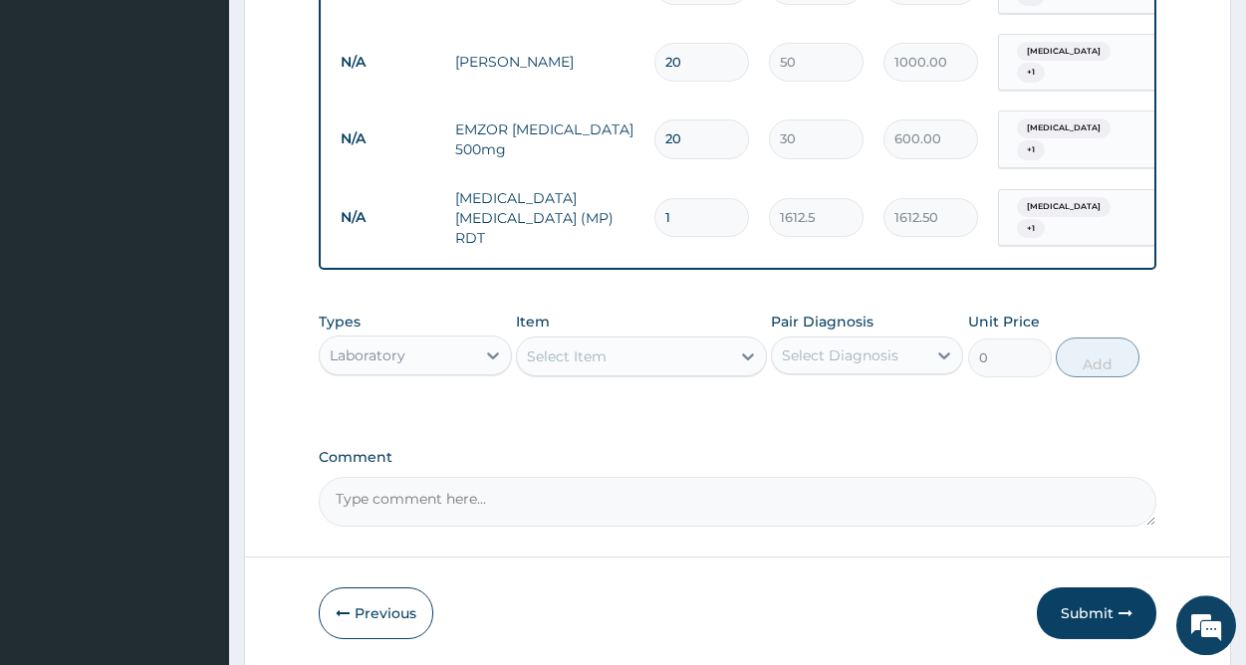
scroll to position [1106, 0]
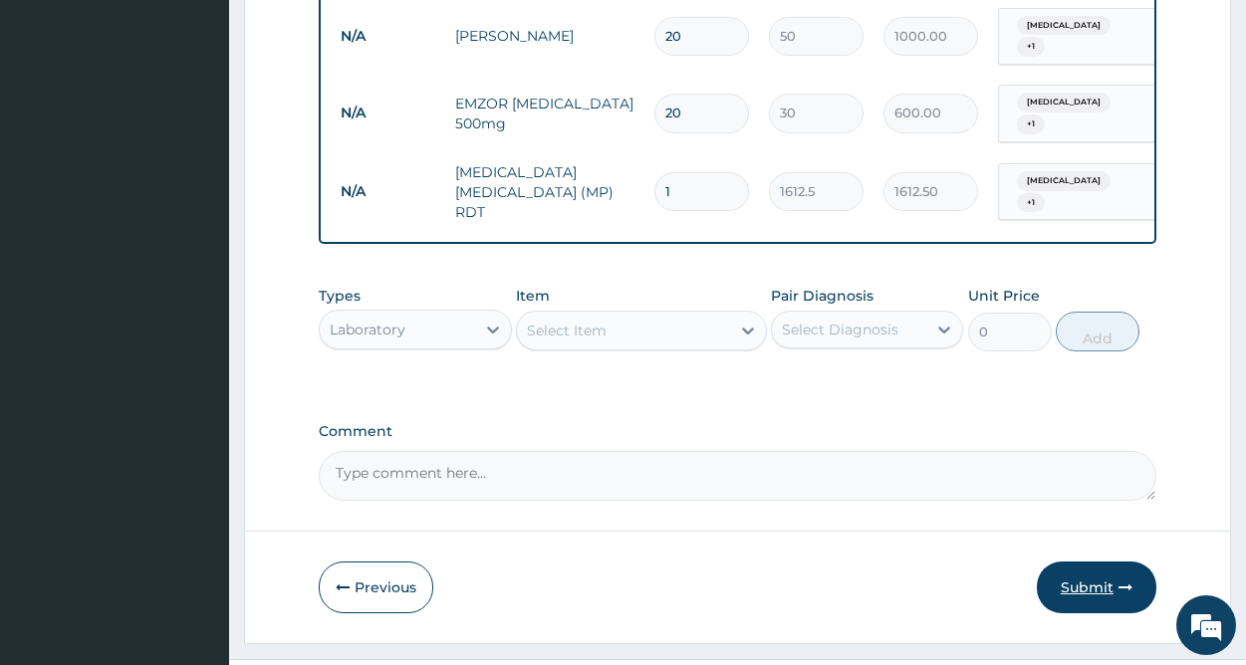
click at [1100, 562] on button "Submit" at bounding box center [1097, 588] width 120 height 52
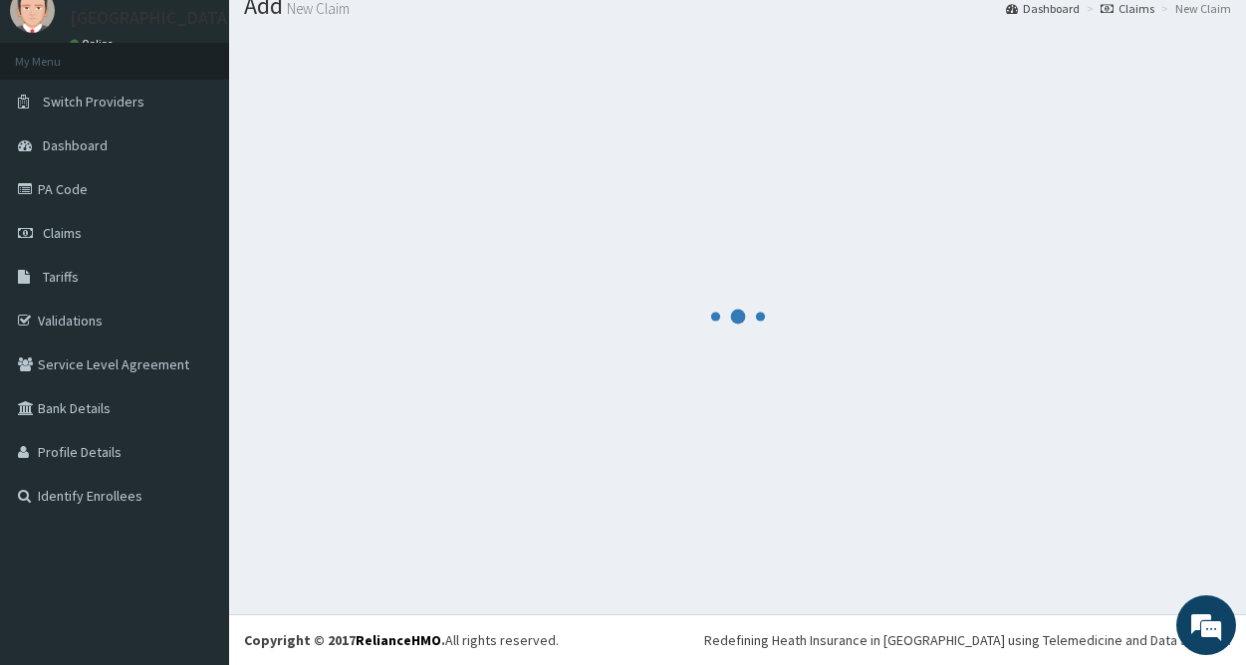
scroll to position [72, 0]
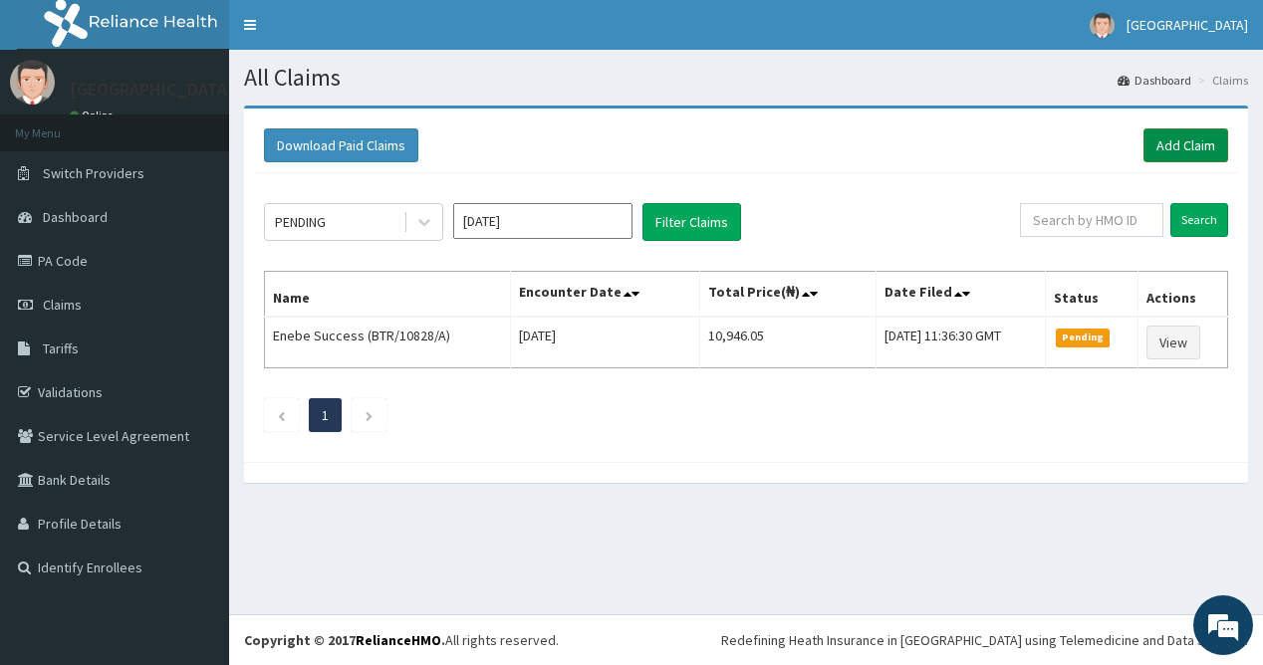
click at [1182, 148] on link "Add Claim" at bounding box center [1186, 146] width 85 height 34
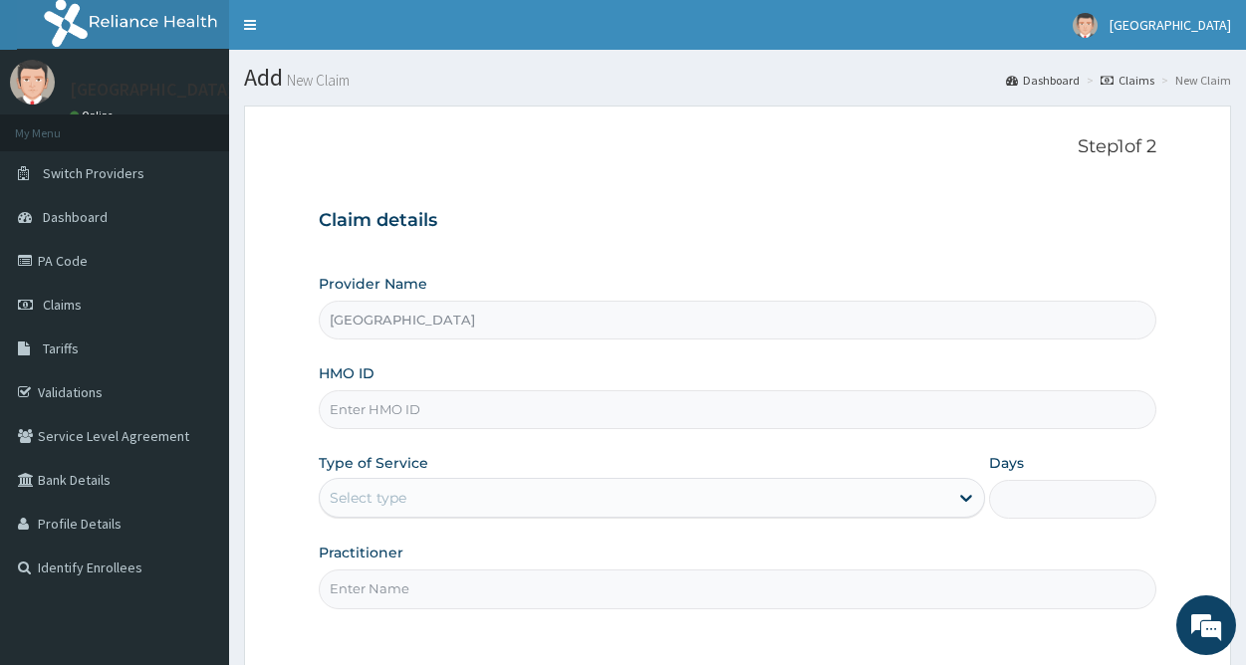
click at [437, 404] on input "HMO ID" at bounding box center [738, 409] width 838 height 39
type input "BTR/11041/B"
click at [510, 495] on div "Select type" at bounding box center [634, 498] width 629 height 32
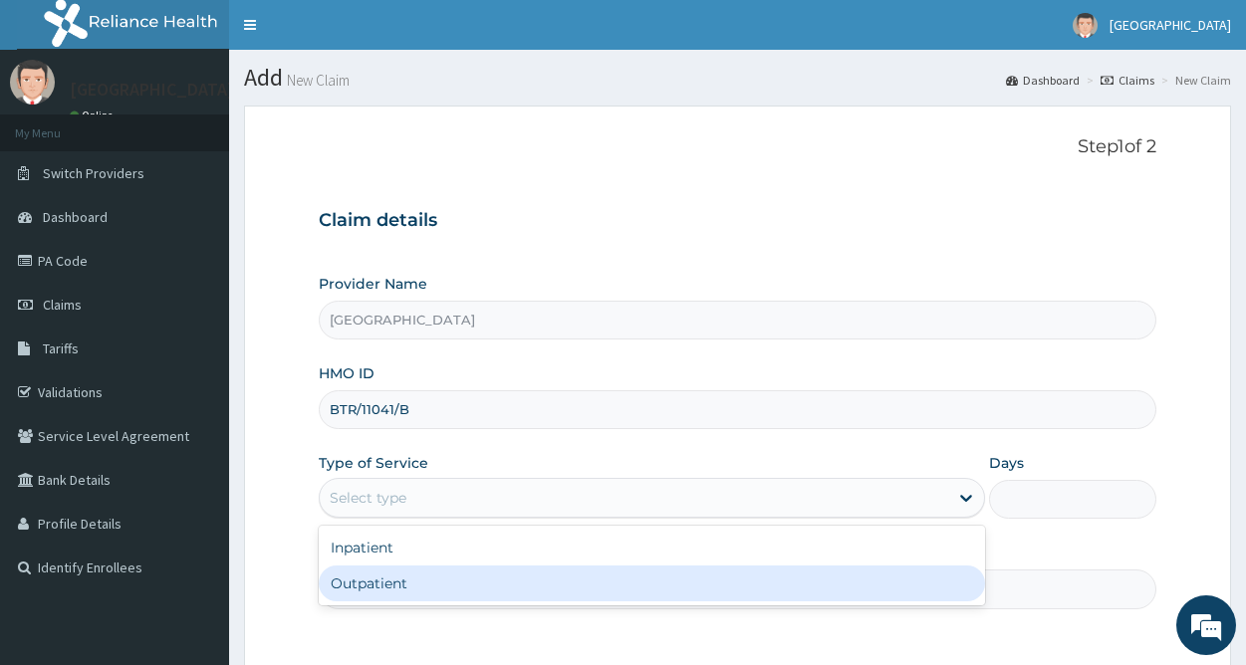
click at [416, 580] on div "Outpatient" at bounding box center [652, 584] width 666 height 36
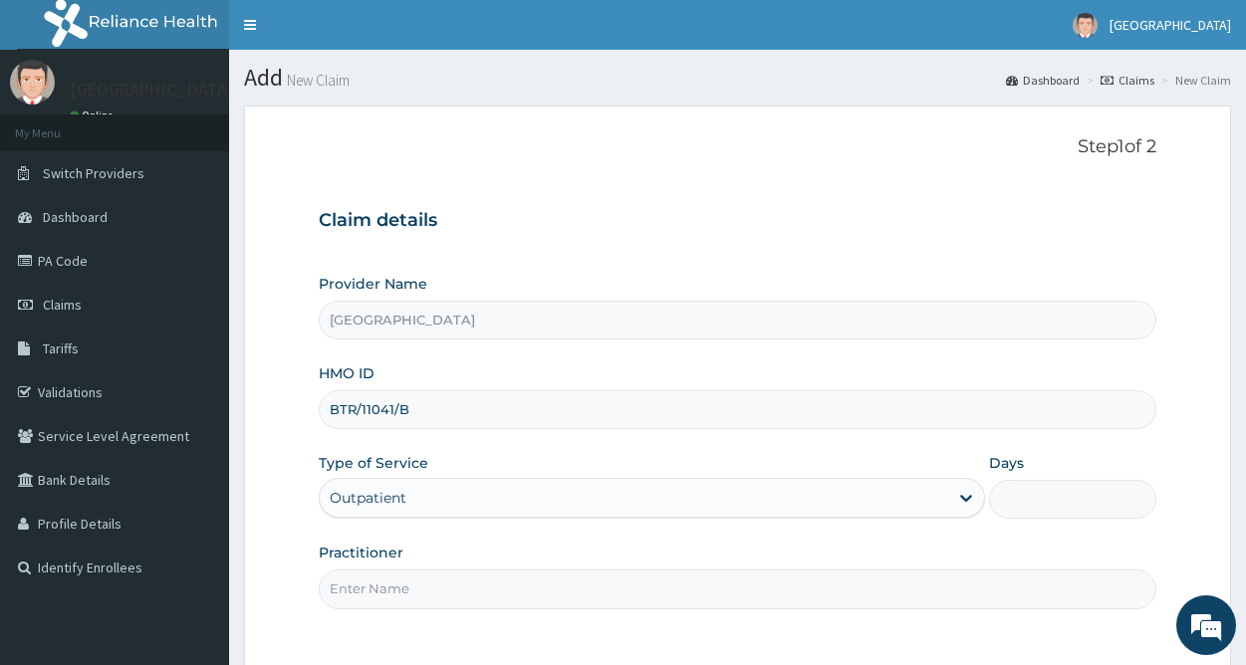
type input "1"
click at [432, 594] on input "Practitioner" at bounding box center [738, 589] width 838 height 39
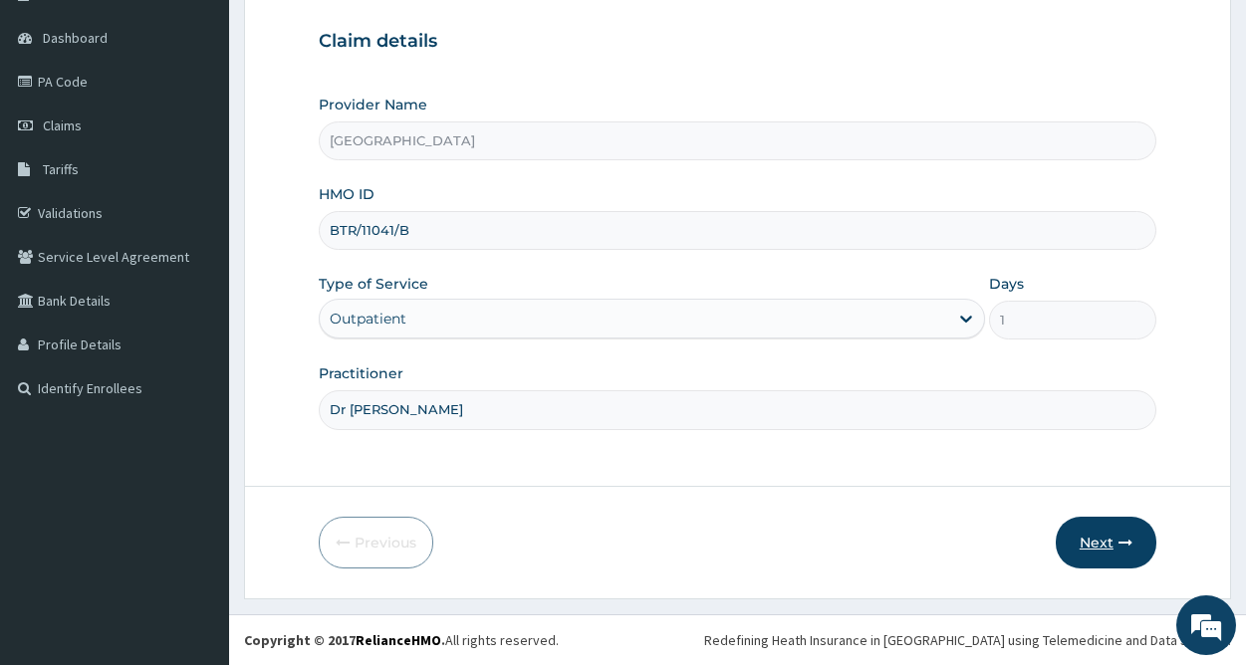
type input "Dr [PERSON_NAME]"
click at [1101, 540] on button "Next" at bounding box center [1106, 543] width 101 height 52
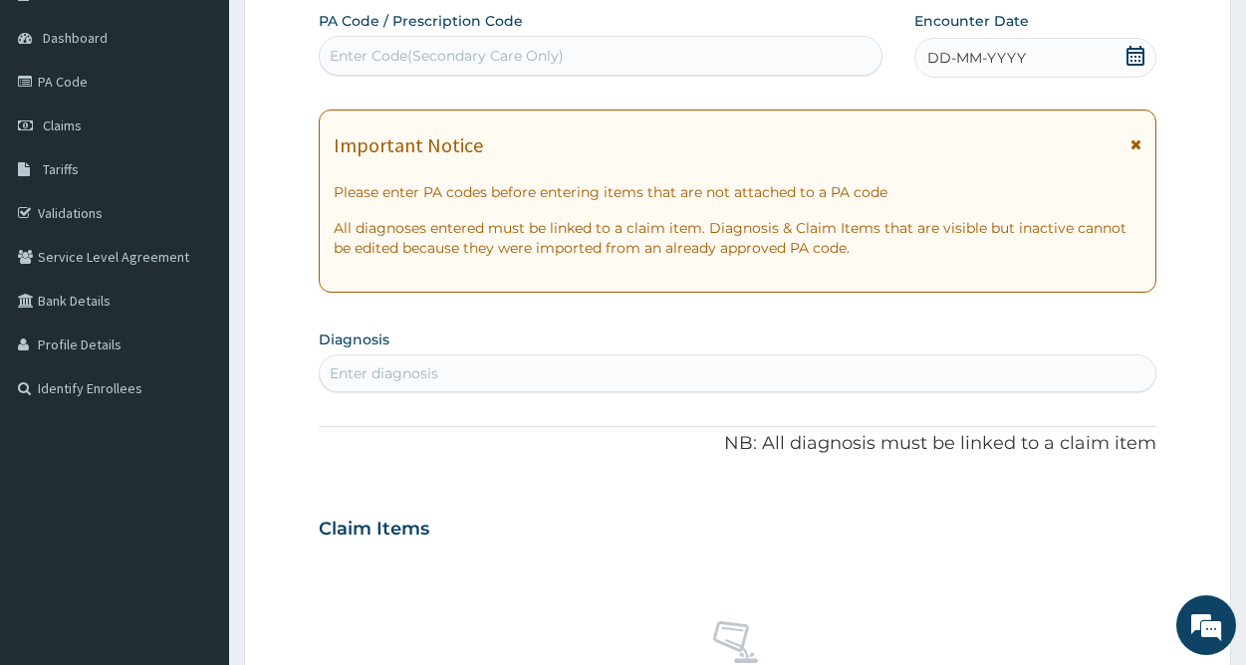
click at [1133, 61] on icon at bounding box center [1136, 56] width 18 height 20
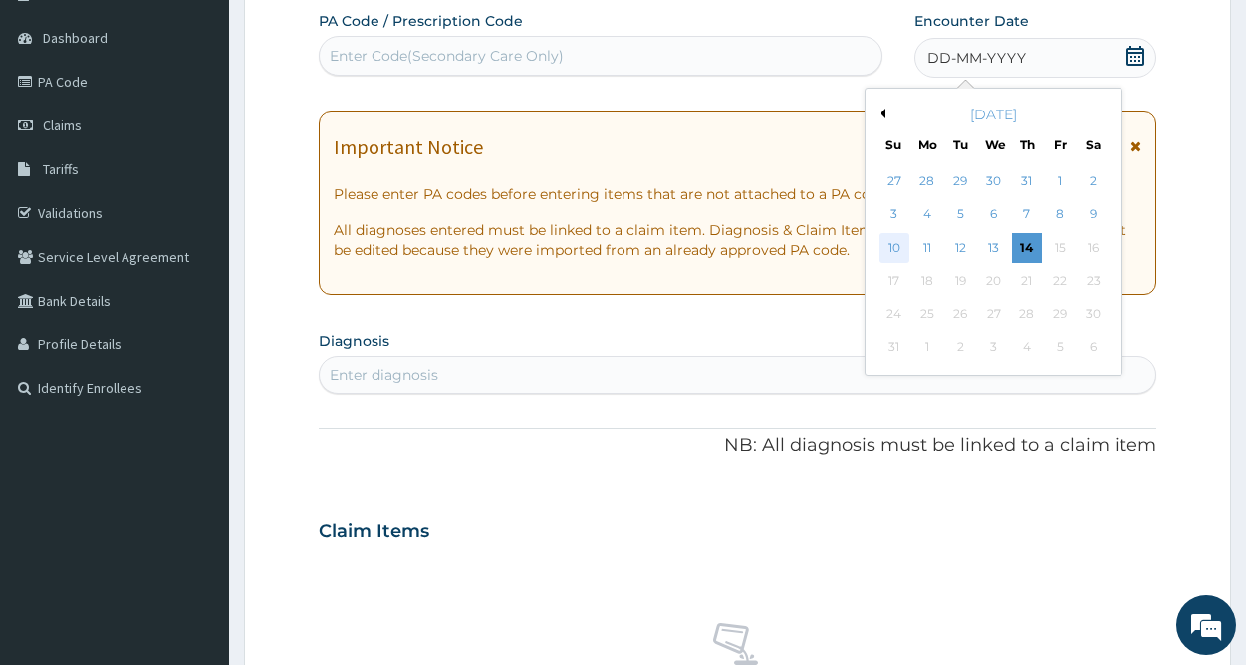
click at [892, 249] on div "10" at bounding box center [895, 248] width 30 height 30
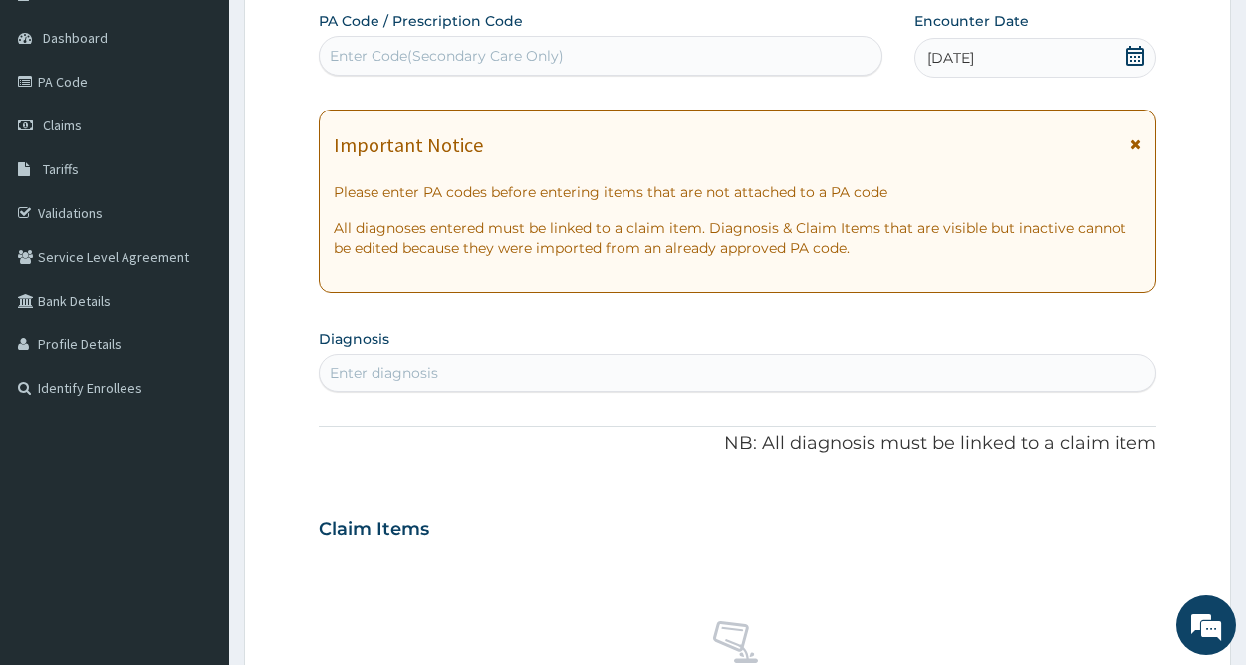
click at [389, 381] on div "Enter diagnosis" at bounding box center [384, 374] width 109 height 20
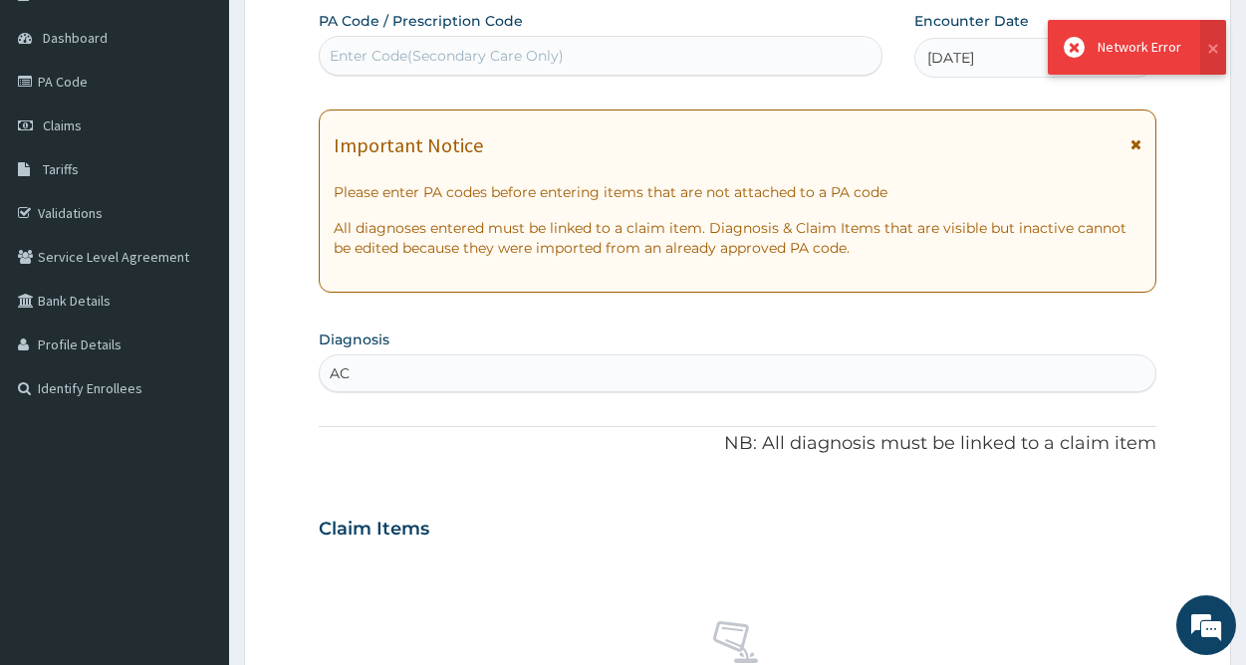
type input "A"
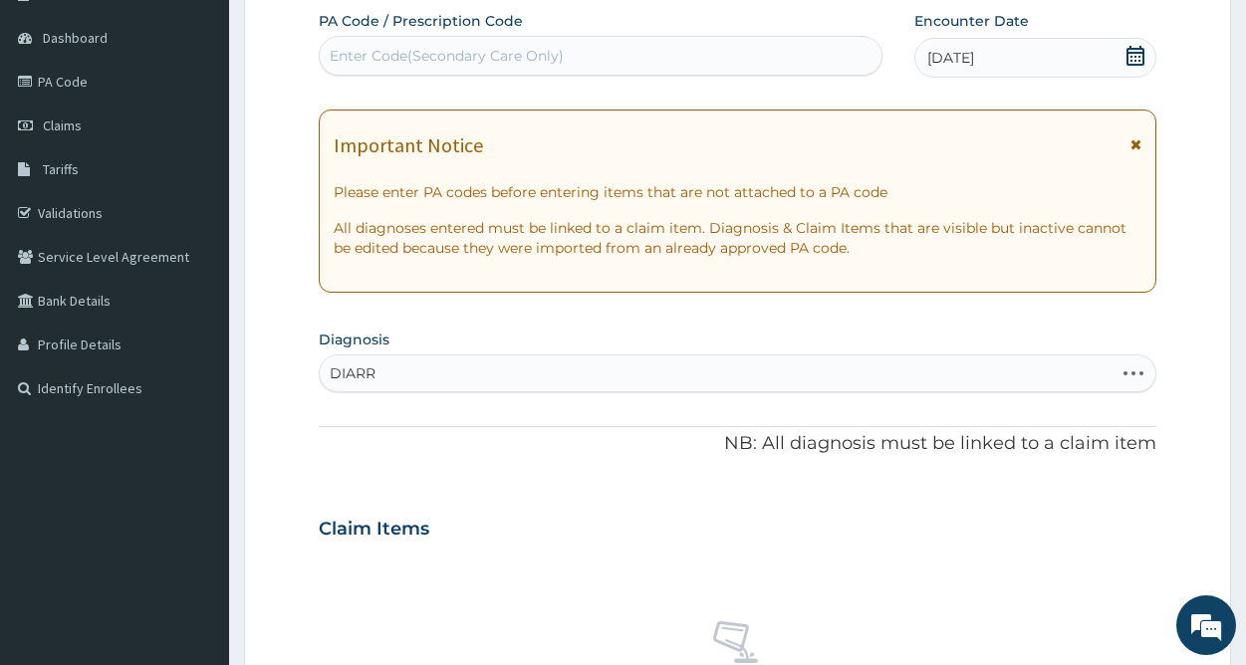
type input "DIARRH"
